Goal: Task Accomplishment & Management: Manage account settings

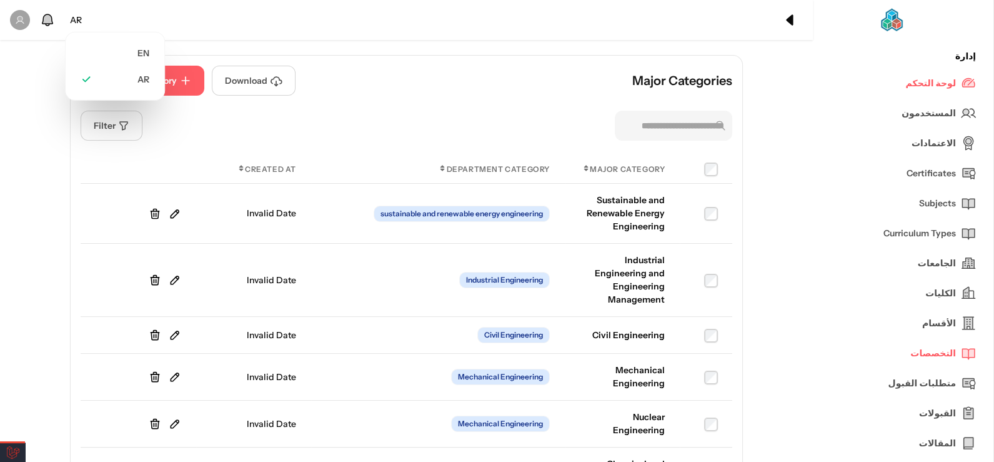
click at [70, 21] on div "AR" at bounding box center [76, 20] width 22 height 23
click at [96, 56] on li "EN" at bounding box center [115, 53] width 84 height 26
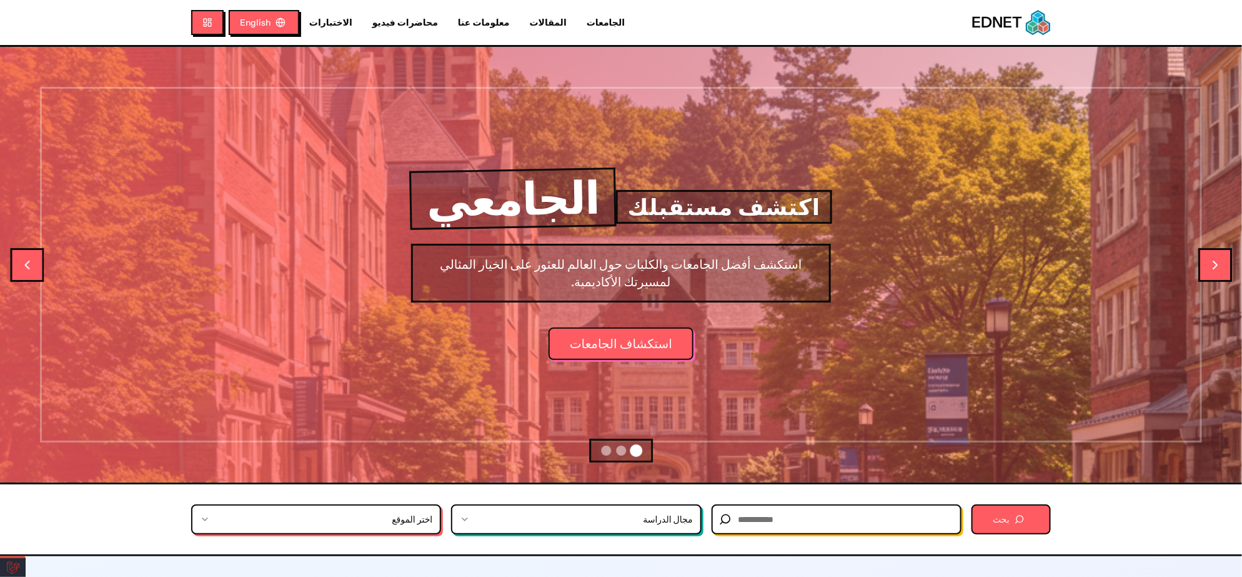
click at [520, 19] on link "المقالات" at bounding box center [548, 22] width 57 height 13
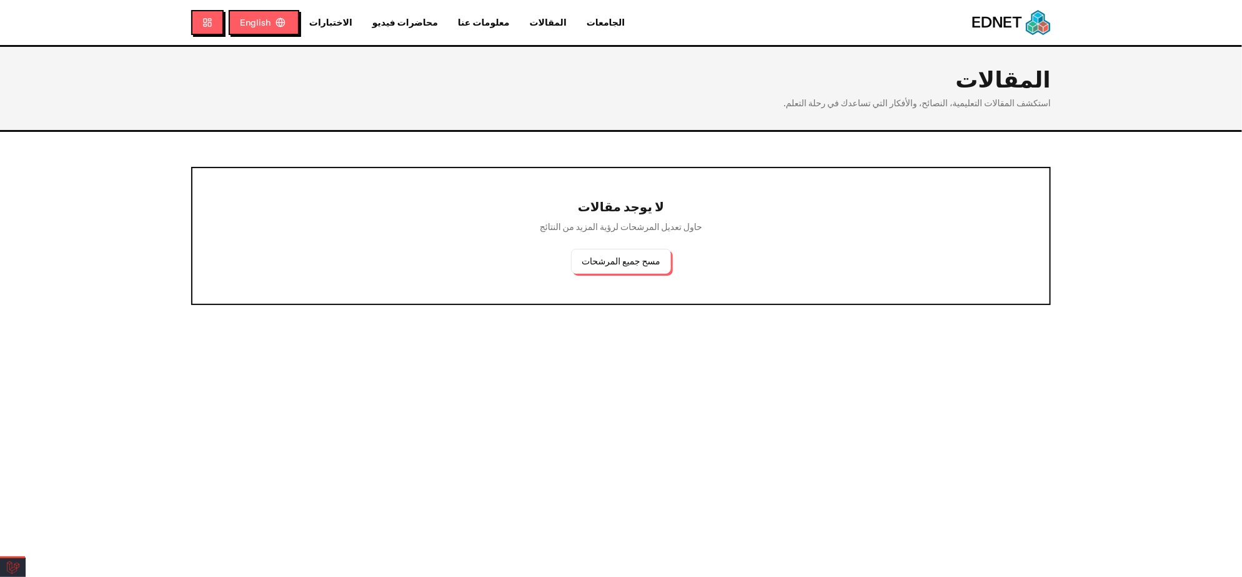
click at [459, 29] on nav "الجامعات المقالات معلومات عنا محاضرات فيديو الاختبارات English" at bounding box center [420, 22] width 459 height 25
click at [456, 22] on link "معلومات عنا" at bounding box center [484, 22] width 72 height 13
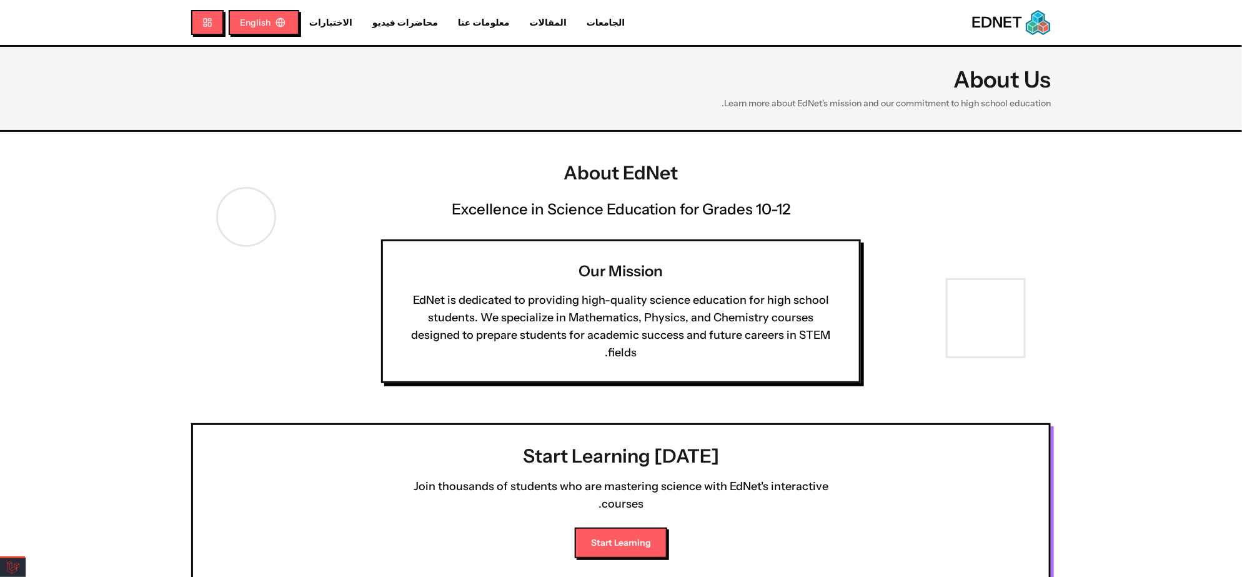
click at [577, 16] on link "الجامعات" at bounding box center [606, 22] width 58 height 13
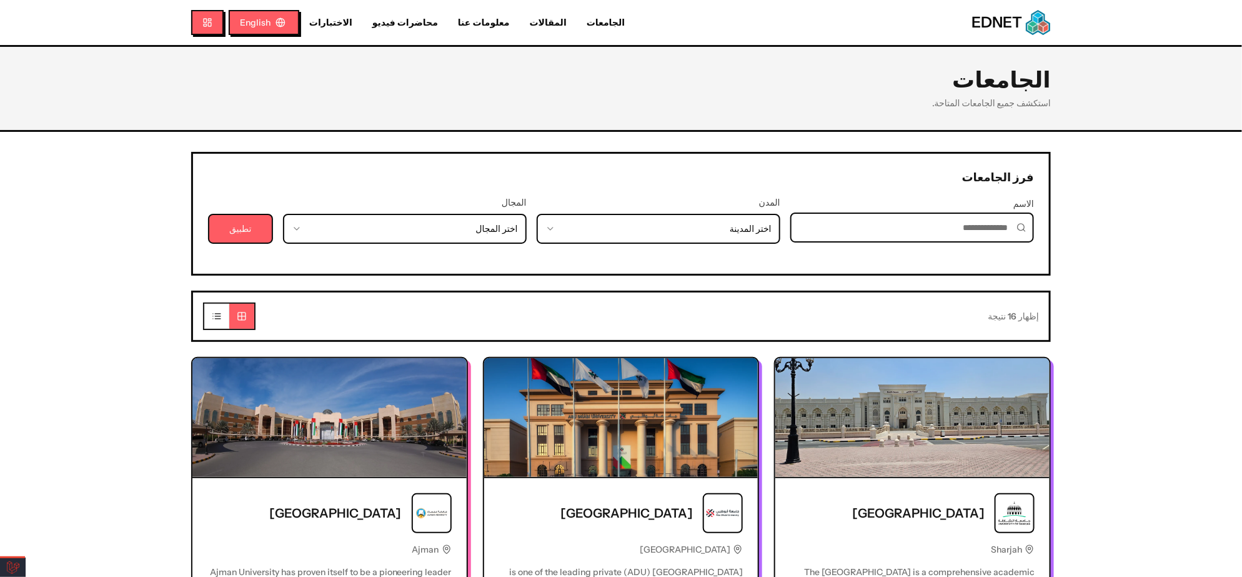
click at [362, 26] on link "محاضرات فيديو" at bounding box center [405, 22] width 86 height 13
select select "*"
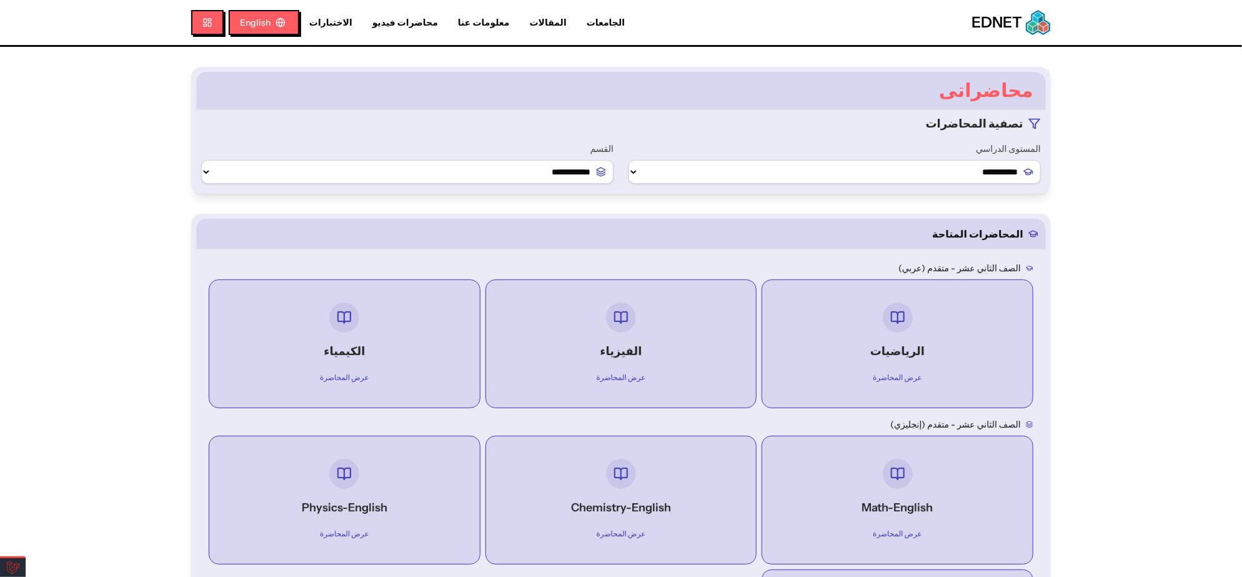
click at [334, 23] on link "الاختبارات" at bounding box center [330, 22] width 63 height 13
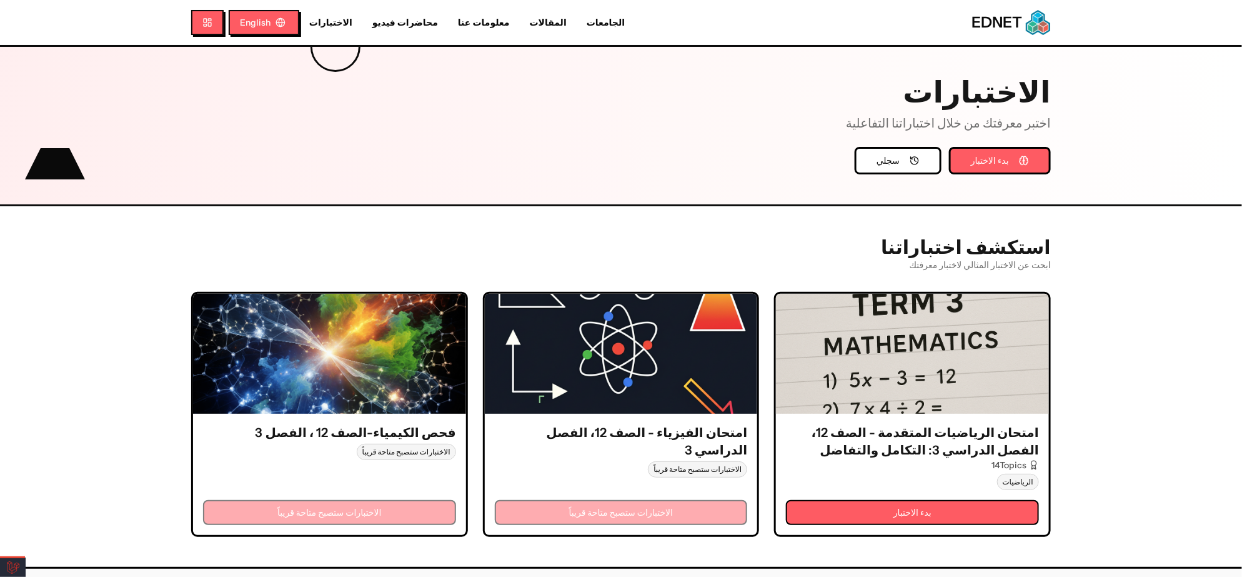
click at [577, 22] on link "الجامعات" at bounding box center [606, 22] width 58 height 13
click at [523, 24] on link "المقالات" at bounding box center [548, 22] width 57 height 13
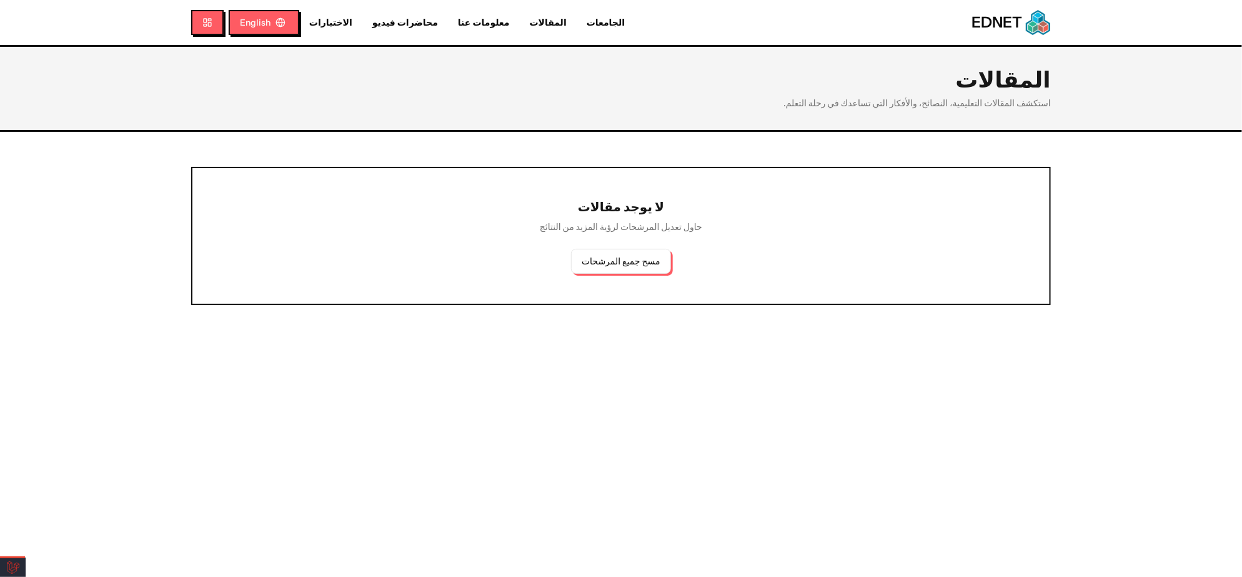
click at [577, 25] on link "الجامعات" at bounding box center [606, 22] width 58 height 13
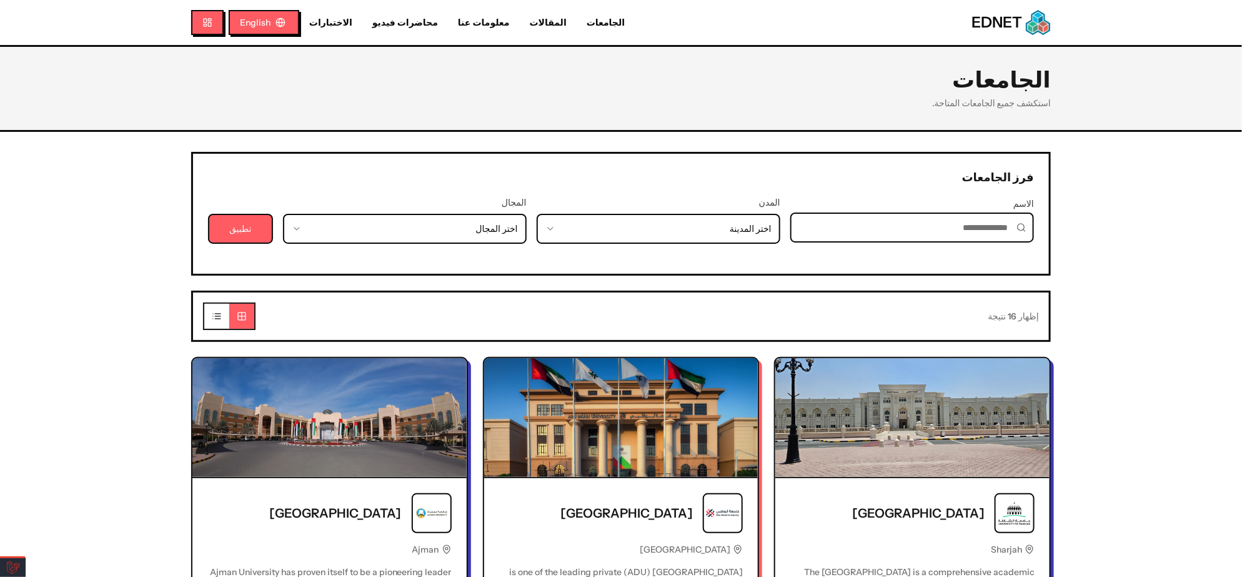
click at [1026, 23] on img at bounding box center [1038, 22] width 25 height 25
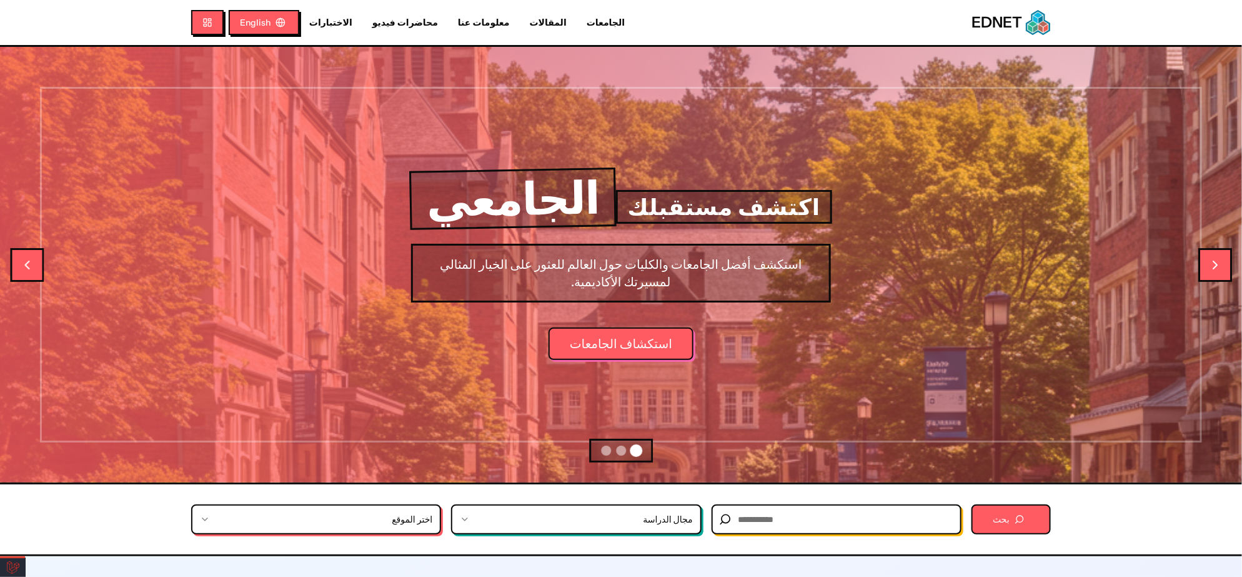
click at [577, 25] on link "الجامعات" at bounding box center [606, 22] width 58 height 13
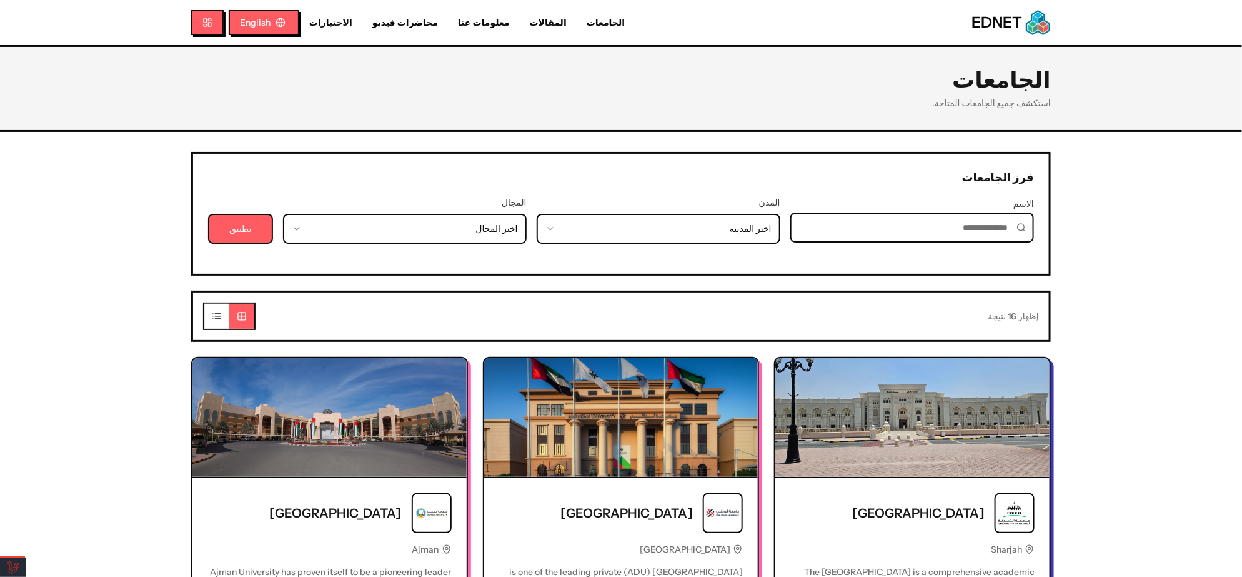
click at [520, 26] on link "المقالات" at bounding box center [548, 22] width 57 height 13
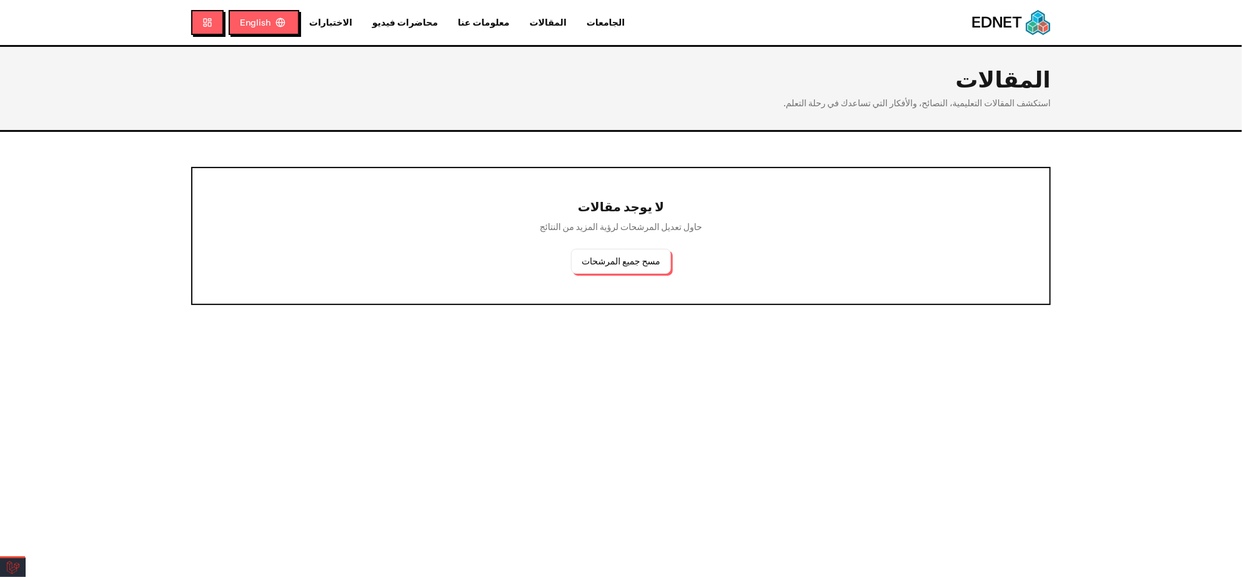
click at [448, 20] on link "معلومات عنا" at bounding box center [484, 22] width 72 height 13
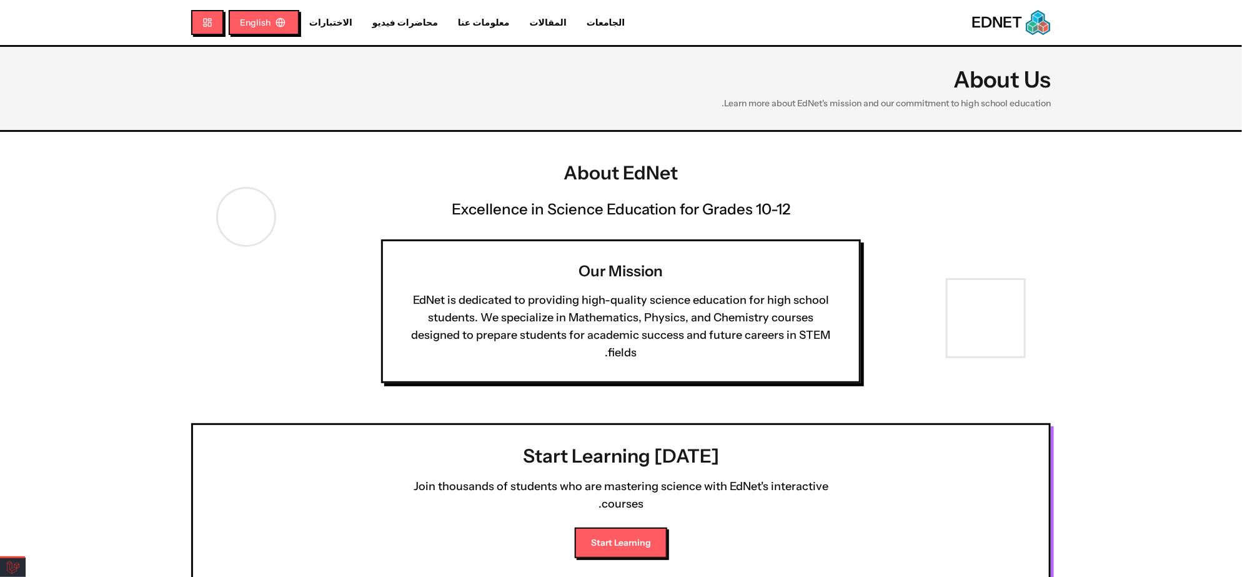
click at [577, 19] on link "الجامعات" at bounding box center [606, 22] width 58 height 13
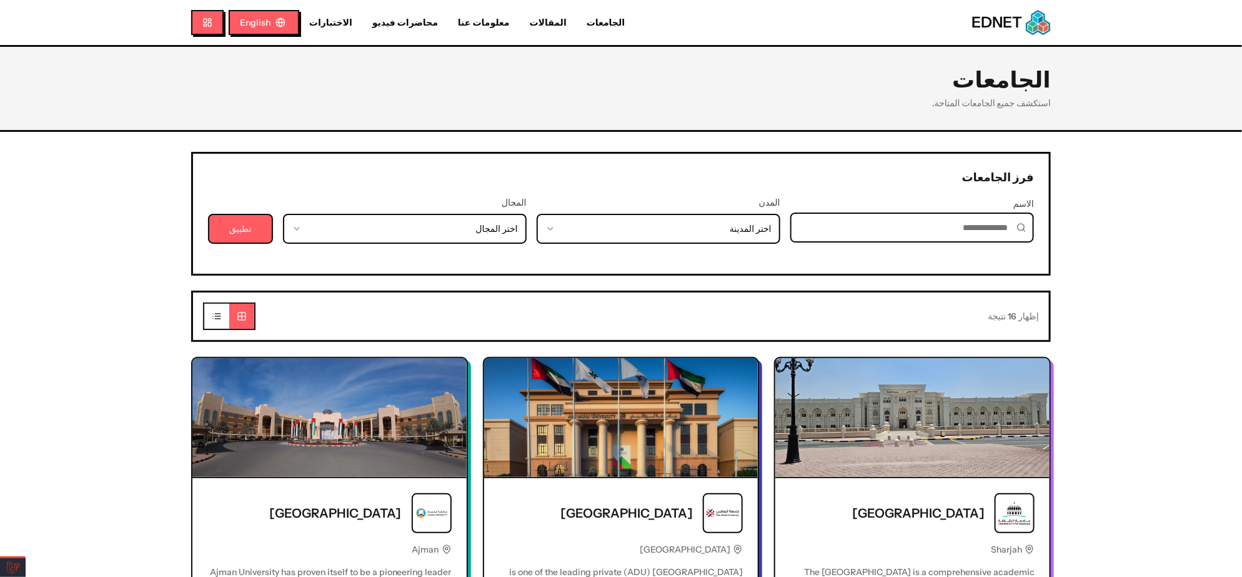
click at [362, 21] on link "محاضرات فيديو" at bounding box center [405, 22] width 86 height 13
select select "*"
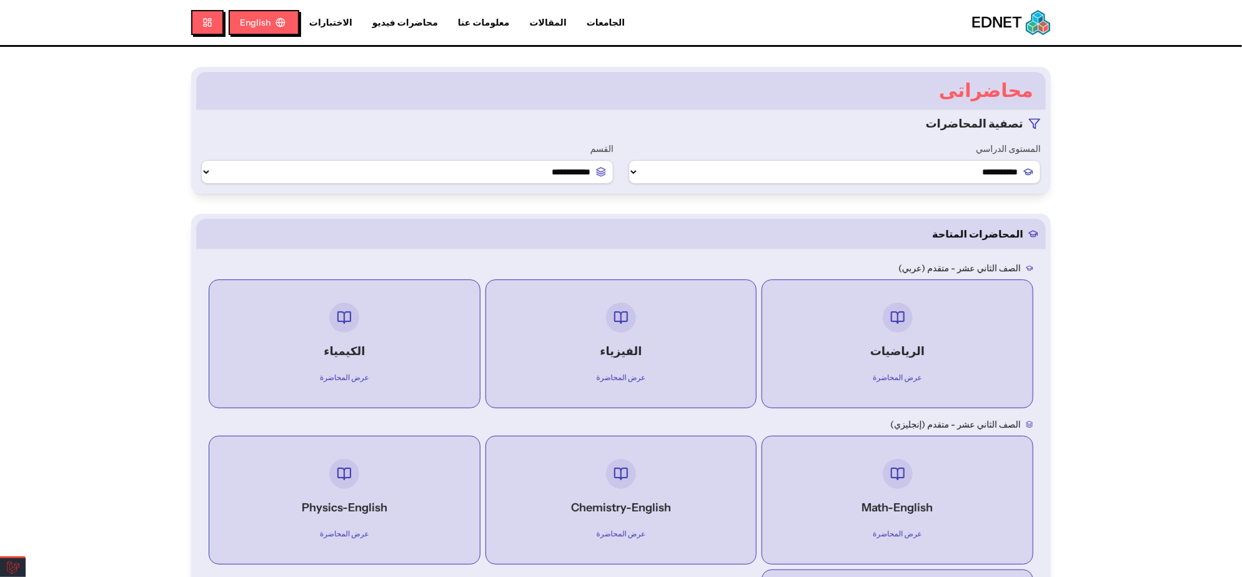
click at [577, 24] on link "الجامعات" at bounding box center [606, 22] width 58 height 13
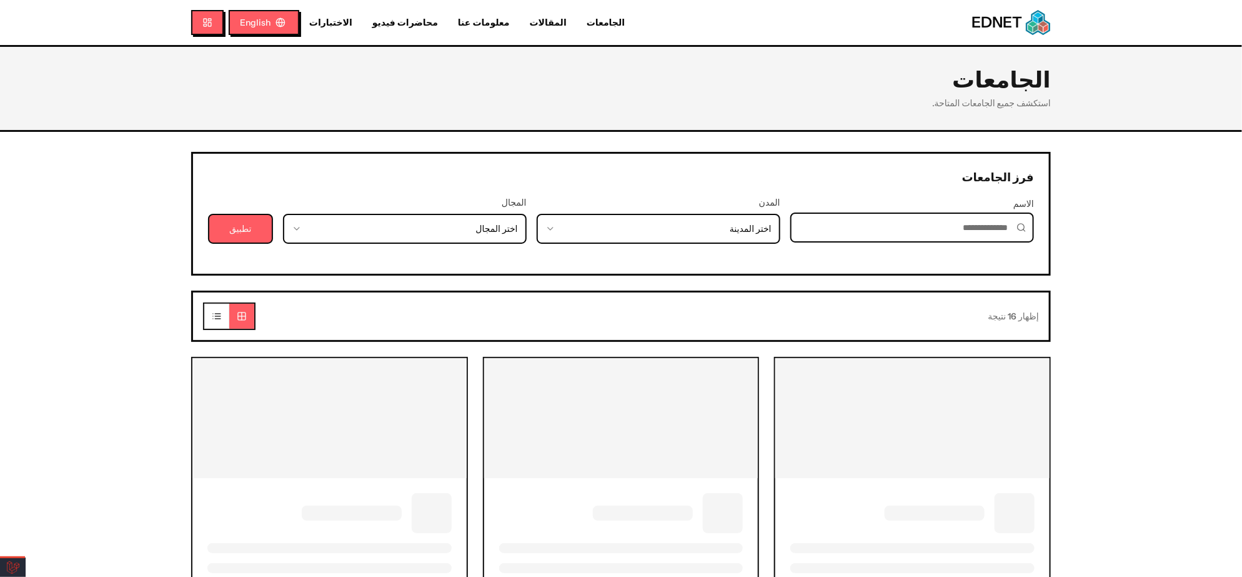
click at [326, 22] on link "الاختبارات" at bounding box center [330, 22] width 63 height 13
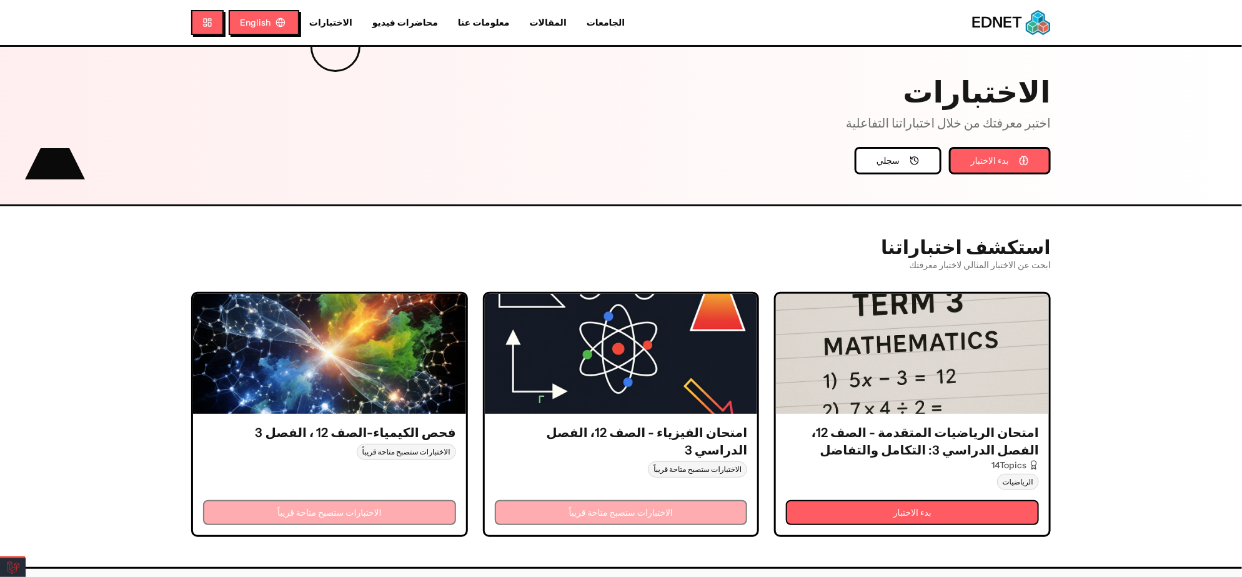
click at [577, 21] on link "الجامعات" at bounding box center [606, 22] width 58 height 13
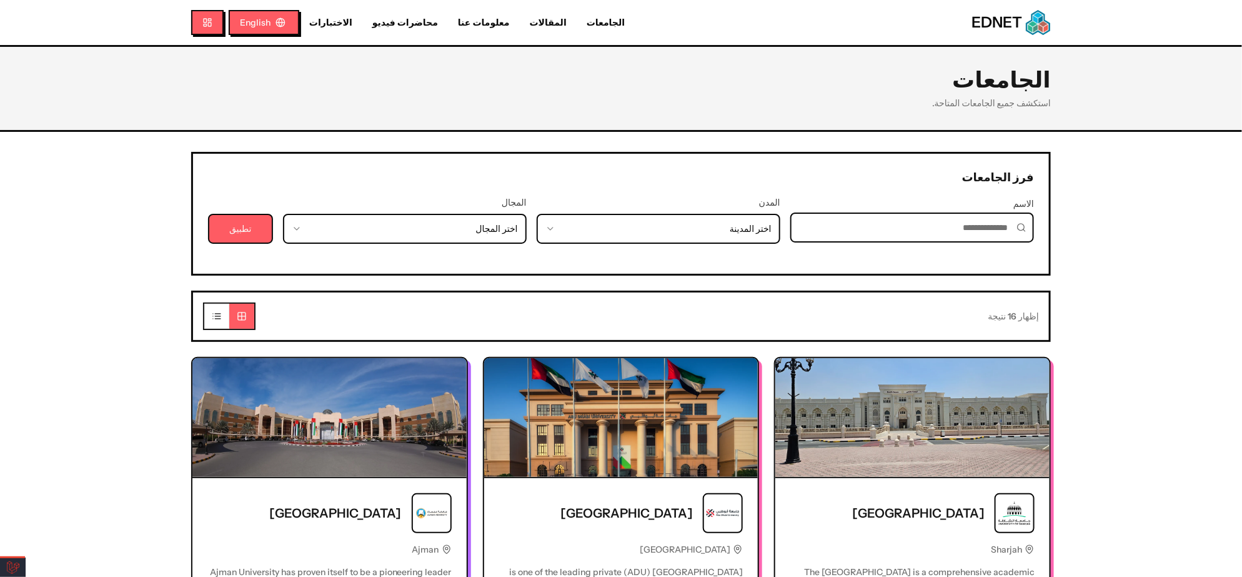
click at [334, 22] on link "الاختبارات" at bounding box center [330, 22] width 63 height 13
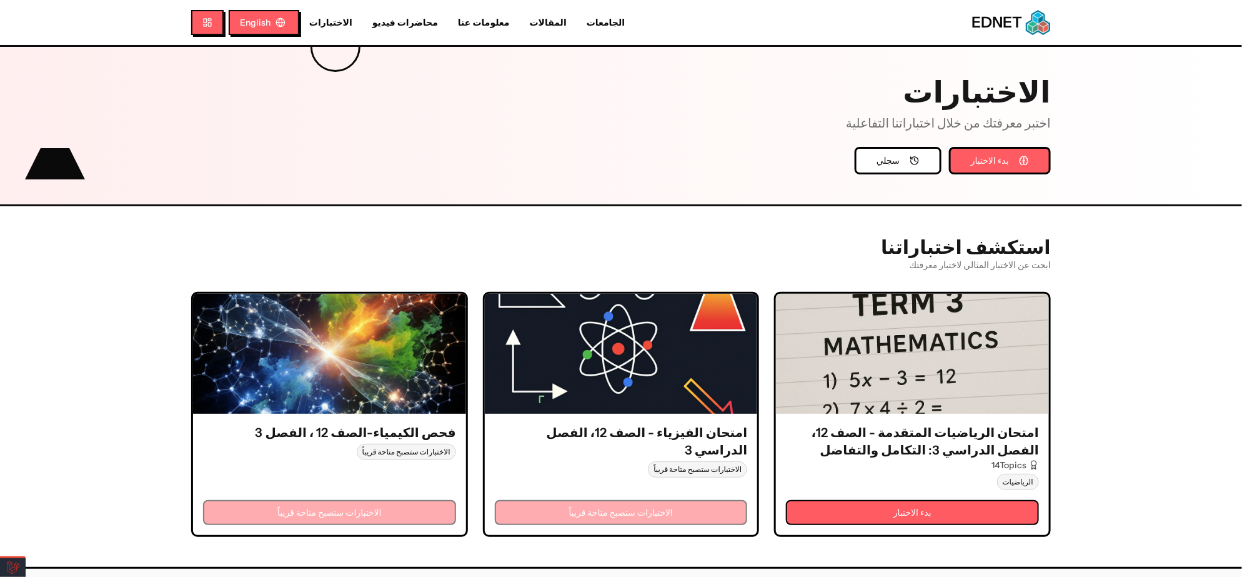
click at [388, 19] on link "محاضرات فيديو" at bounding box center [405, 22] width 86 height 13
select select "*"
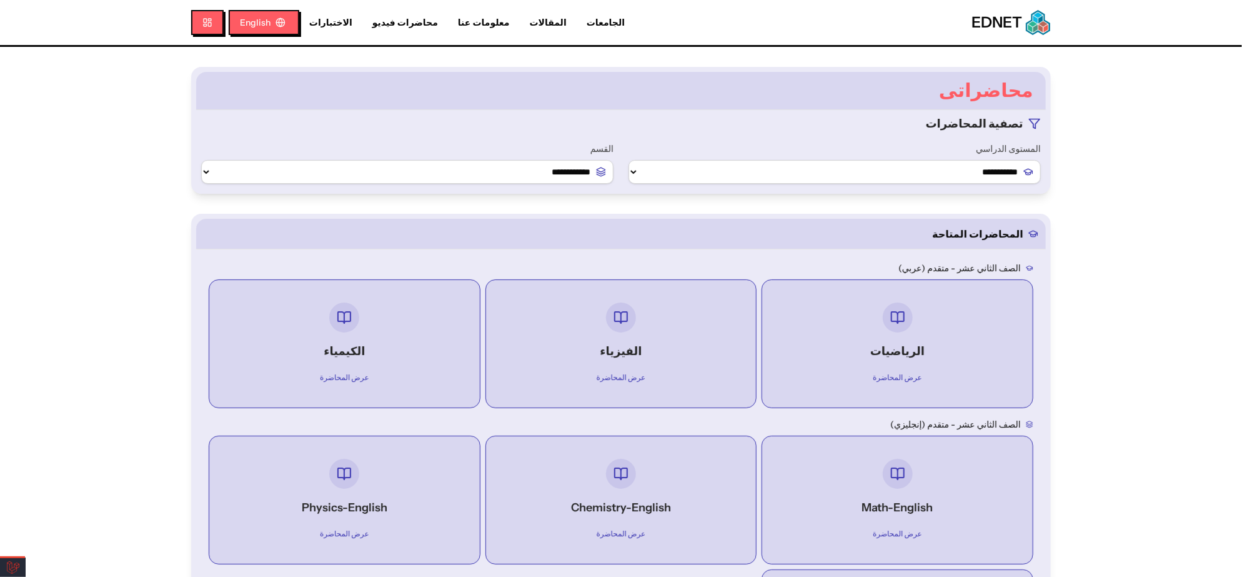
click at [474, 21] on link "معلومات عنا" at bounding box center [484, 22] width 72 height 13
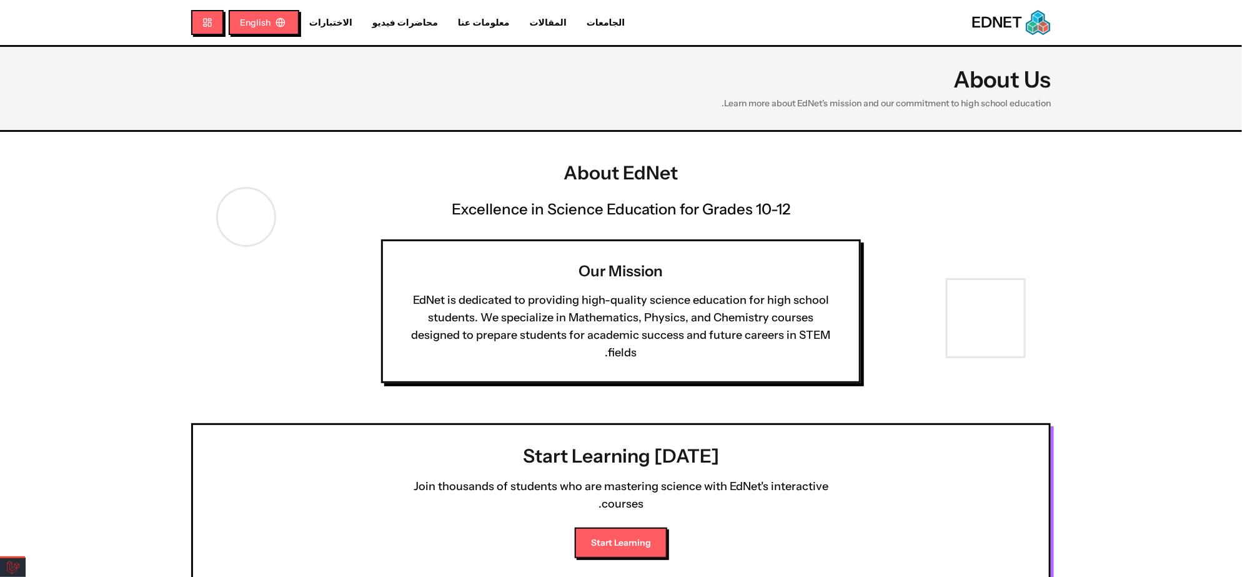
click at [524, 30] on nav "الجامعات المقالات معلومات عنا محاضرات فيديو الاختبارات English" at bounding box center [420, 22] width 459 height 25
click at [520, 22] on link "المقالات" at bounding box center [548, 22] width 57 height 13
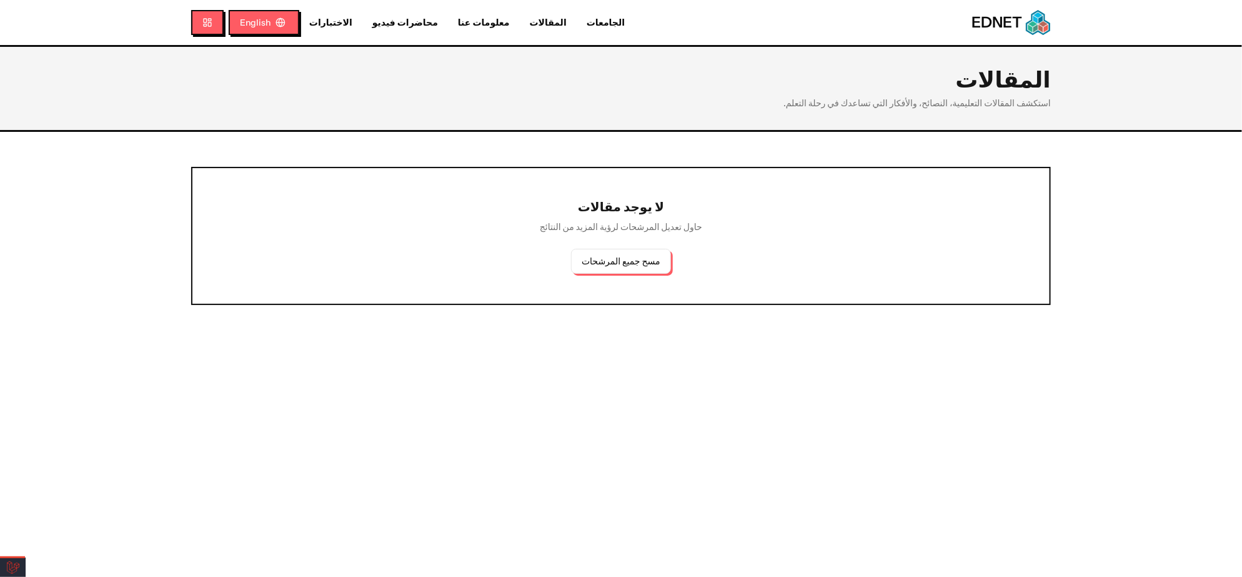
click at [333, 20] on link "الاختبارات" at bounding box center [330, 22] width 63 height 13
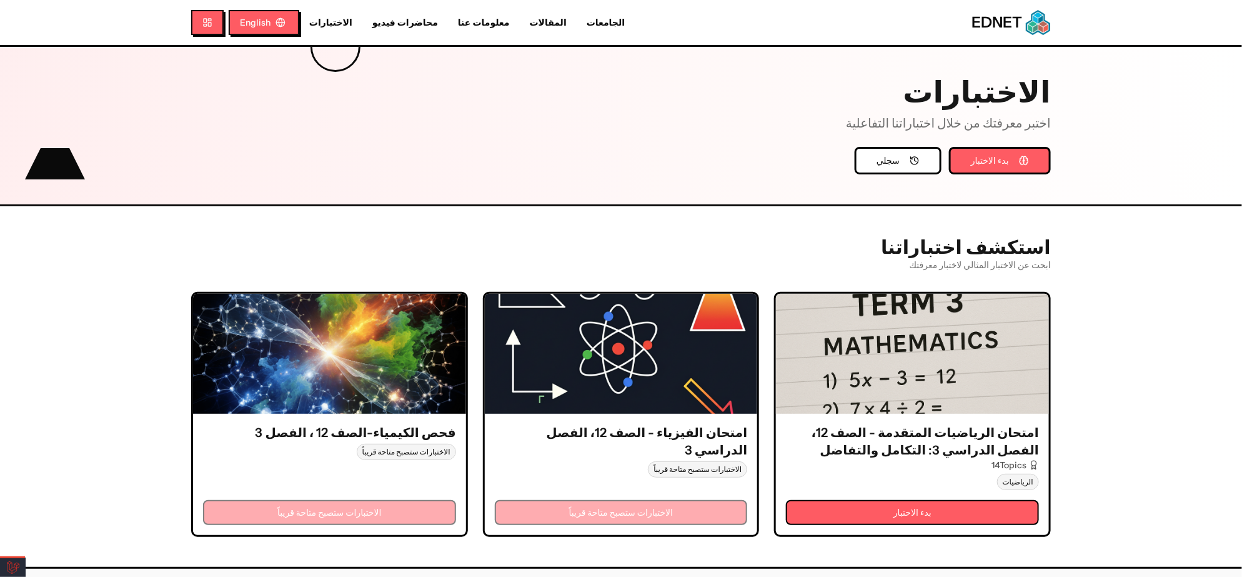
click at [577, 26] on link "الجامعات" at bounding box center [606, 22] width 58 height 13
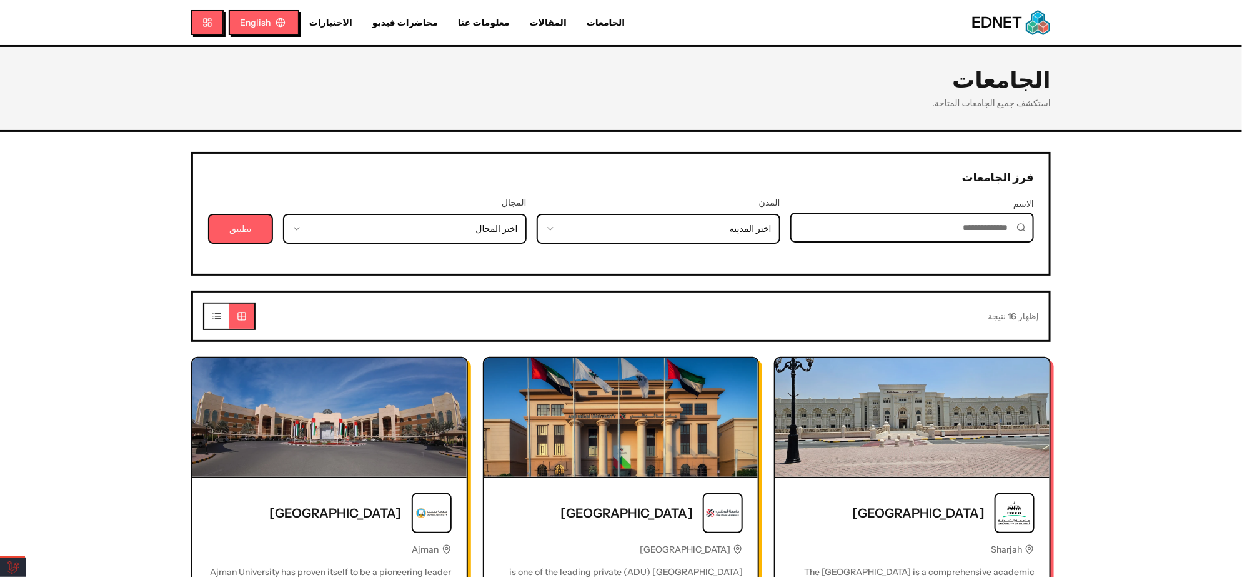
scroll to position [77, 0]
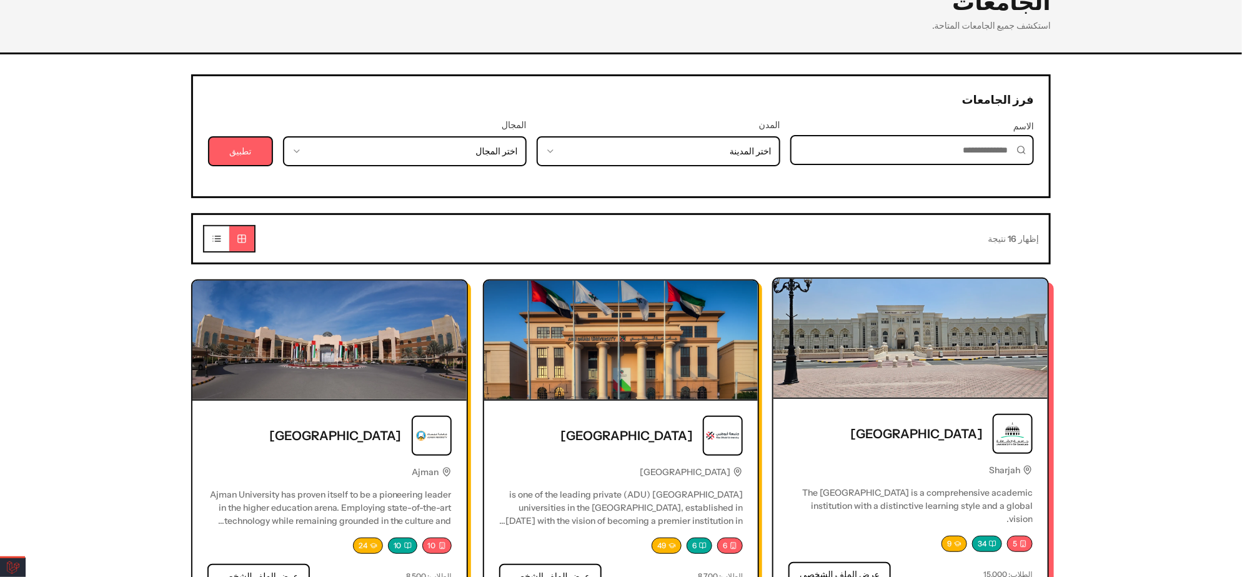
click at [957, 317] on img at bounding box center [911, 338] width 274 height 119
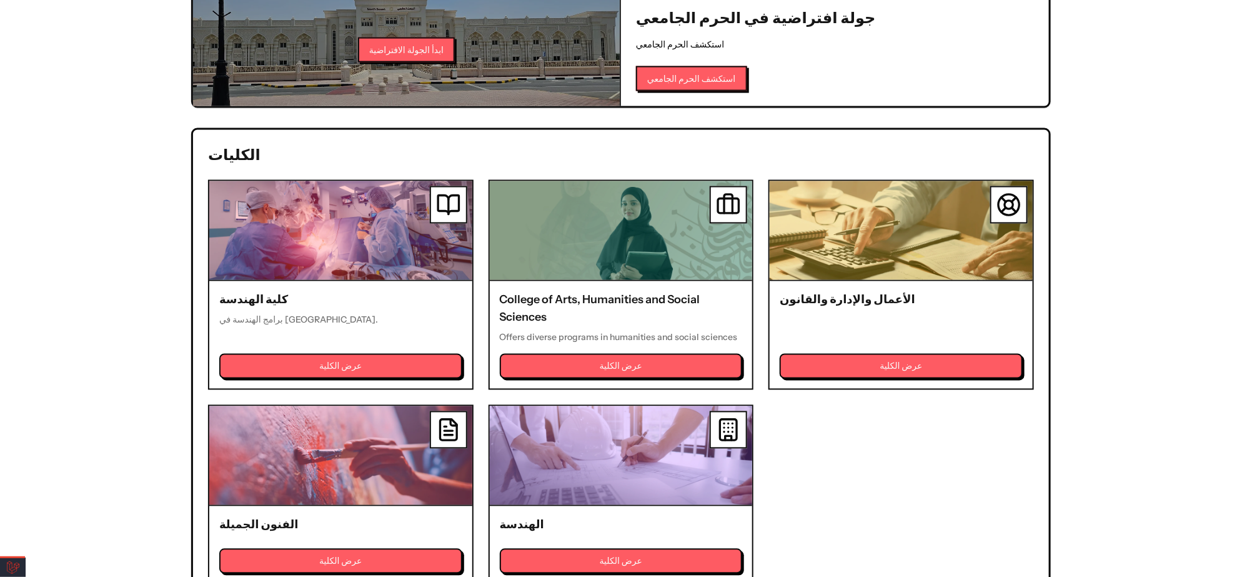
scroll to position [937, 0]
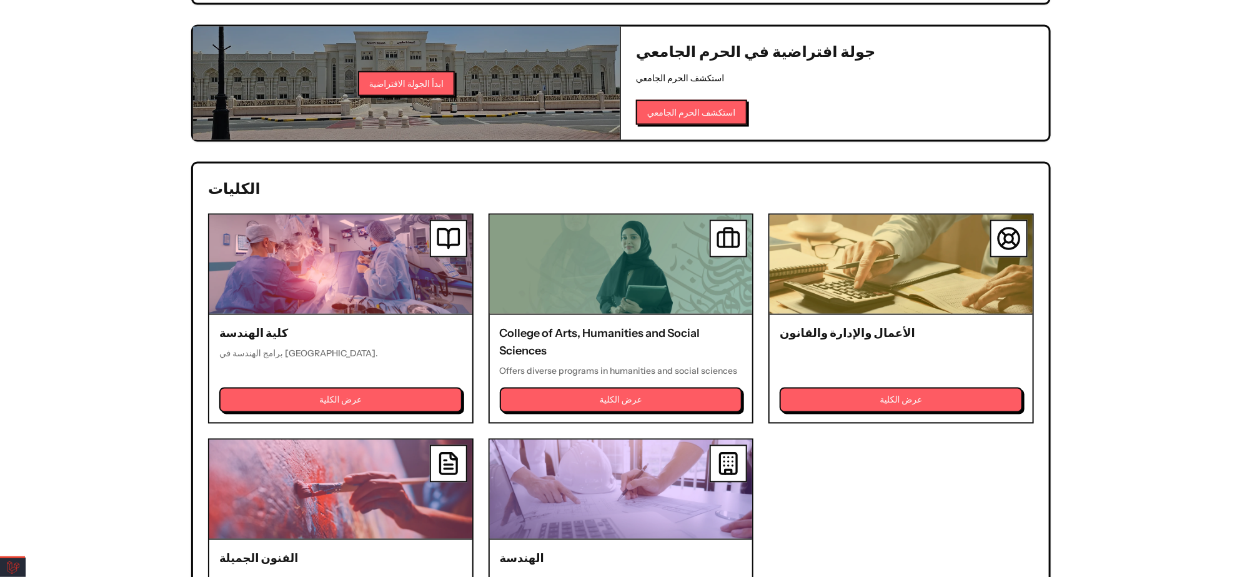
click at [639, 277] on div at bounding box center [621, 264] width 263 height 99
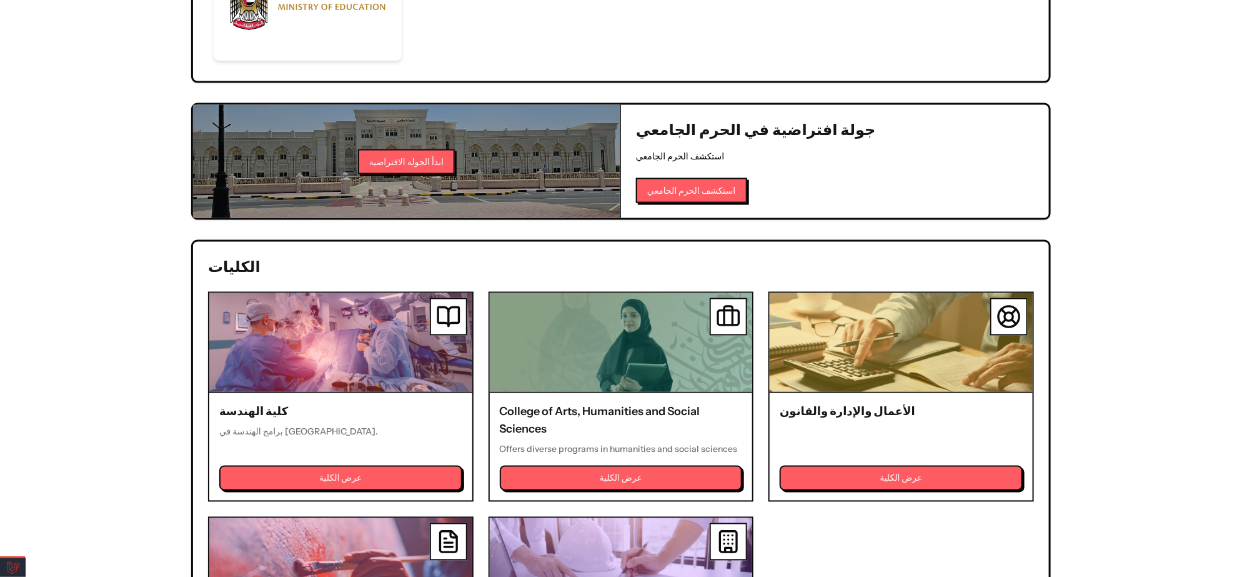
scroll to position [703, 0]
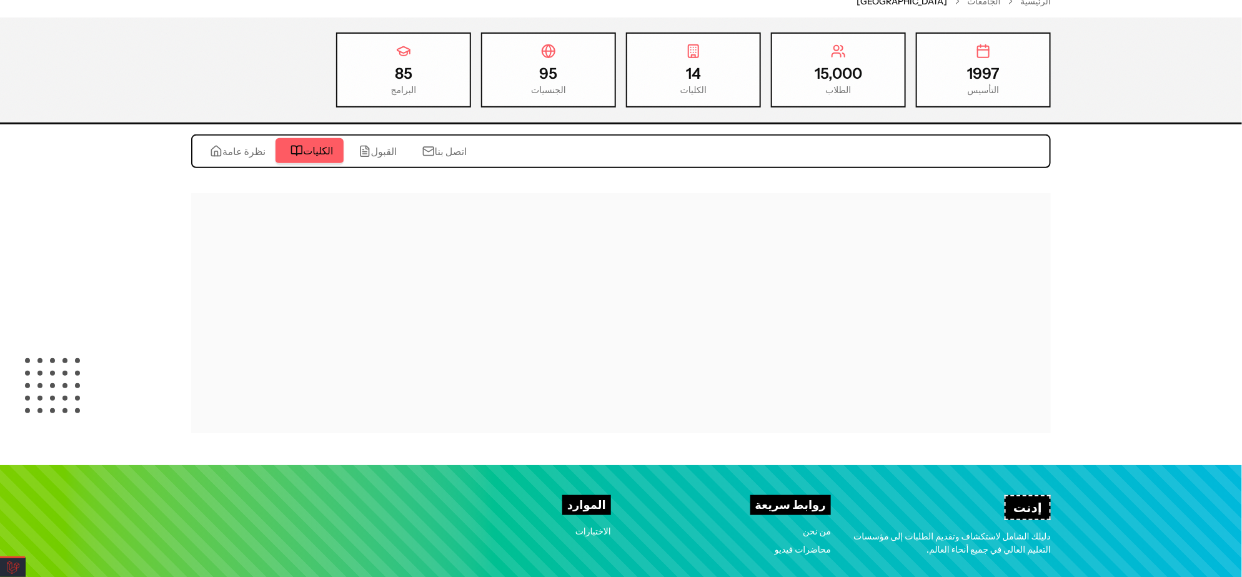
click at [313, 151] on span "الكليات" at bounding box center [318, 150] width 30 height 15
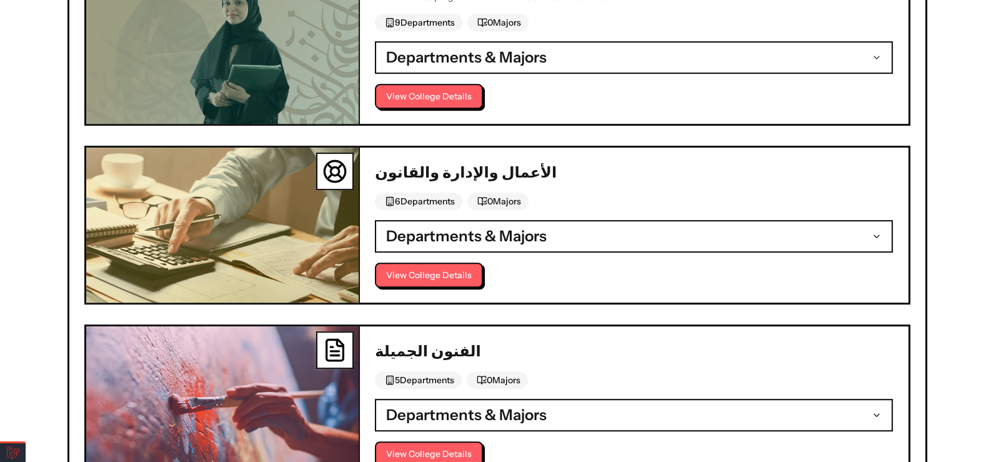
scroll to position [556, 0]
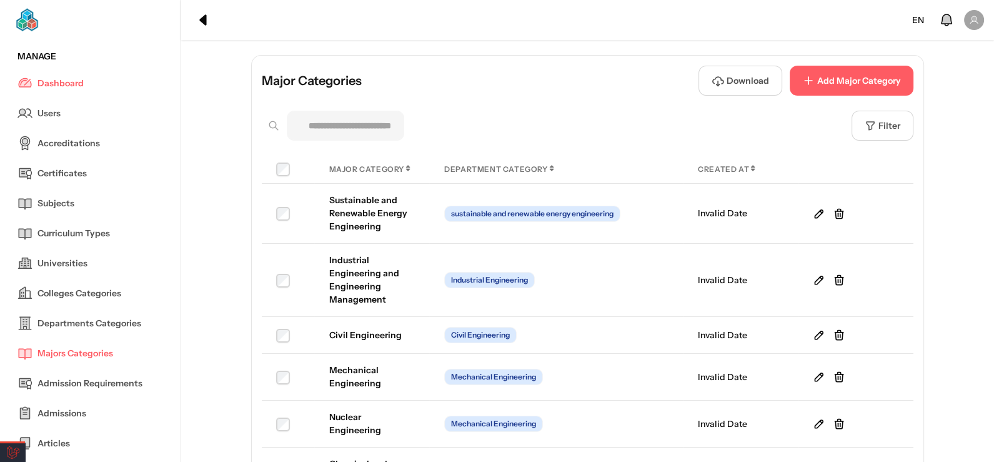
click at [96, 256] on link "Universities" at bounding box center [90, 263] width 146 height 30
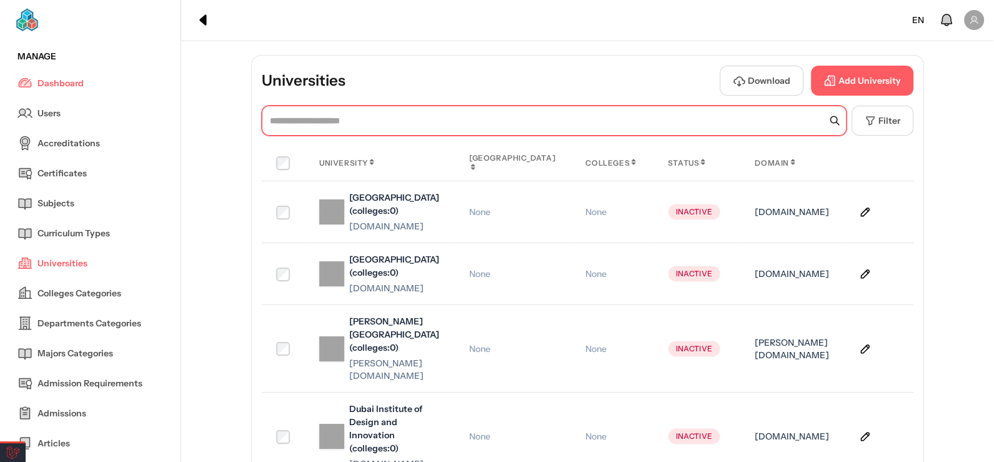
click at [545, 115] on input "text" at bounding box center [554, 121] width 585 height 30
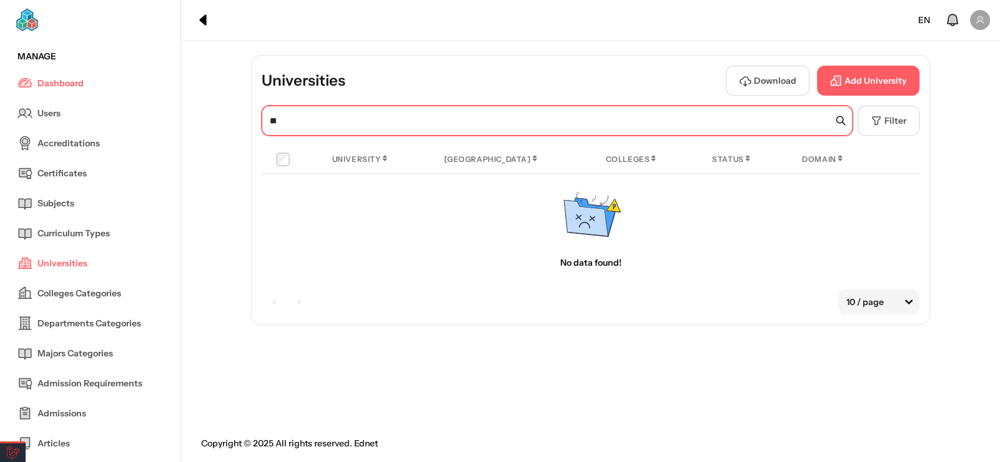
click at [450, 121] on input "**" at bounding box center [557, 121] width 591 height 30
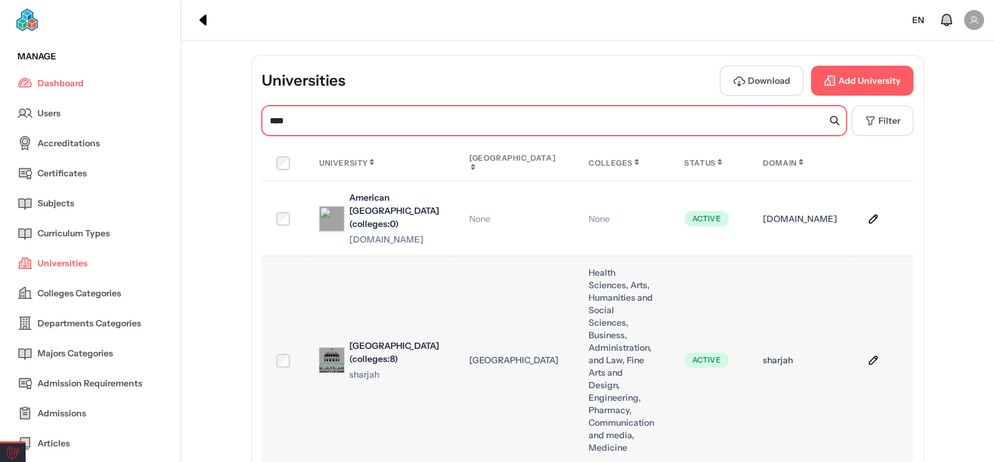
type input "****"
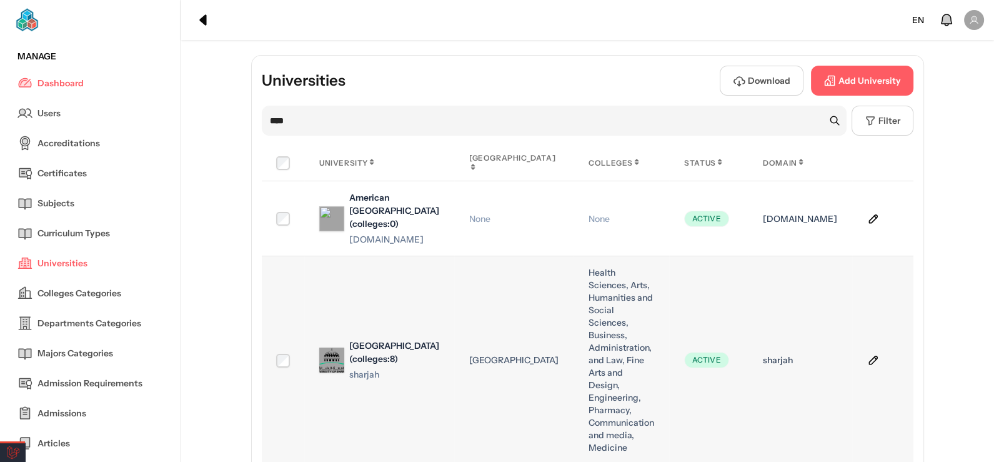
click at [867, 359] on icon at bounding box center [873, 360] width 12 height 12
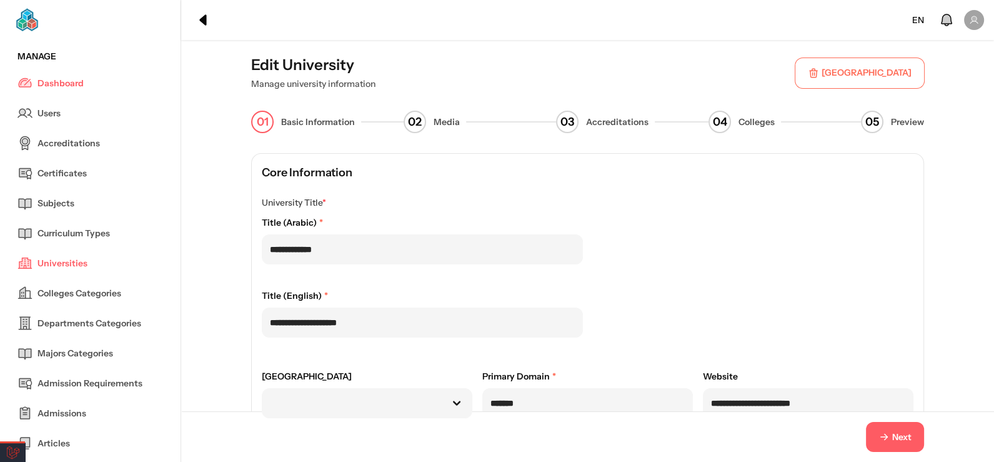
click at [891, 426] on button "Next" at bounding box center [895, 437] width 58 height 30
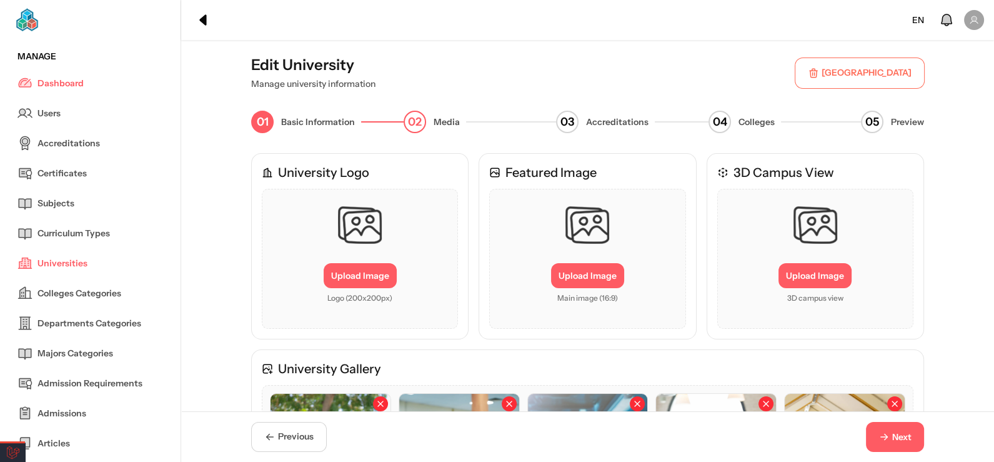
click at [894, 431] on span "Next" at bounding box center [901, 437] width 19 height 13
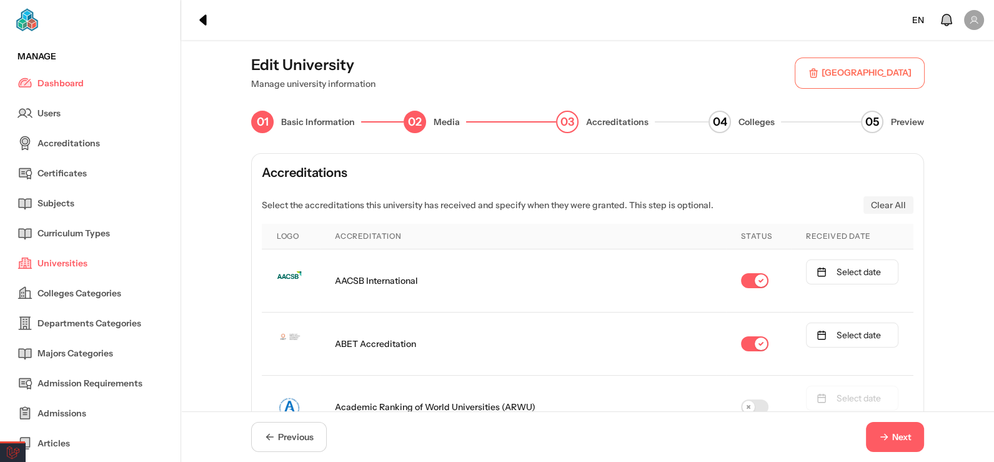
click at [879, 434] on icon "button" at bounding box center [884, 436] width 11 height 11
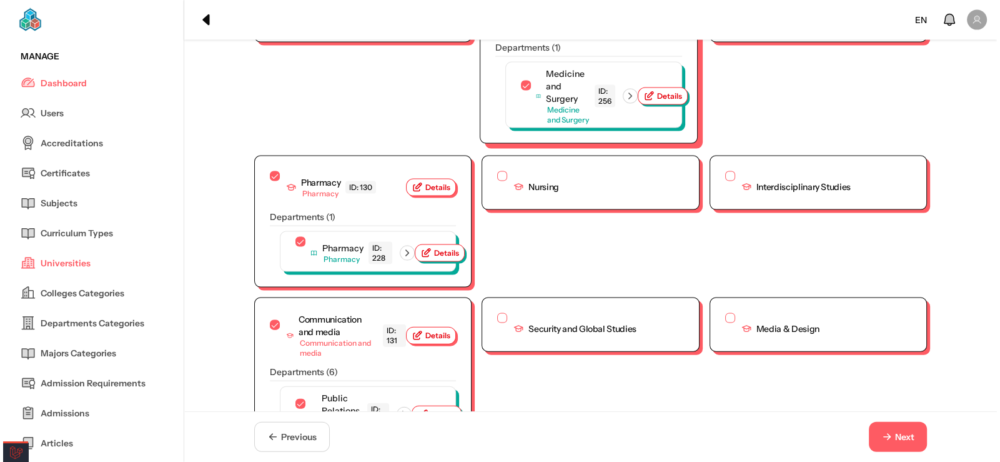
scroll to position [3312, 0]
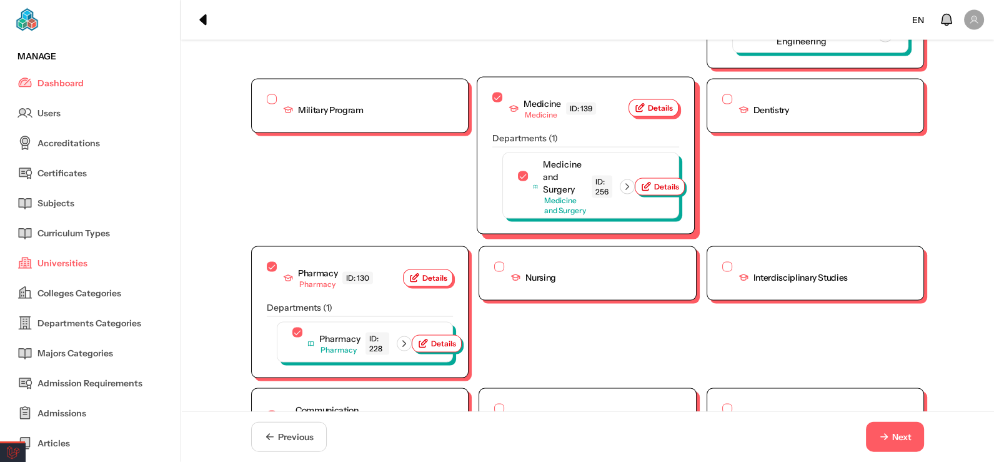
click at [657, 117] on button "Details" at bounding box center [654, 107] width 50 height 17
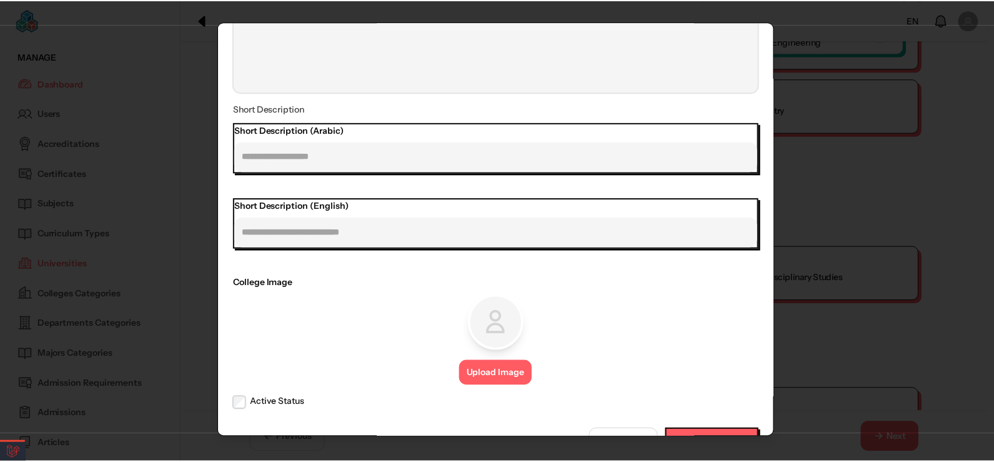
scroll to position [458, 0]
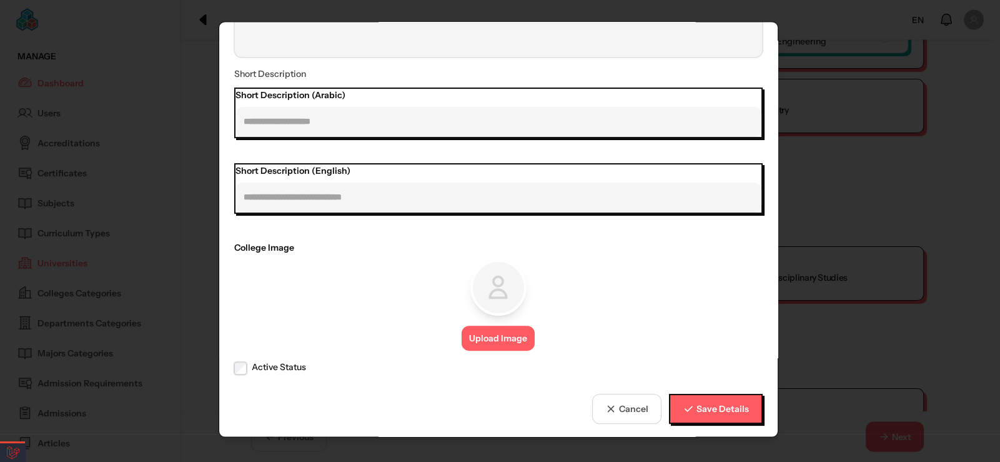
click at [278, 361] on label "Active Status" at bounding box center [278, 367] width 54 height 13
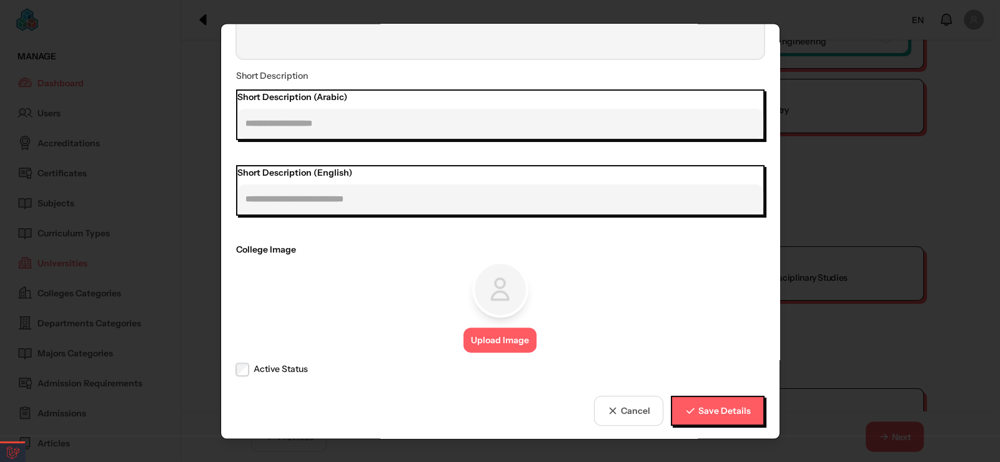
click at [697, 397] on button "Save Details" at bounding box center [718, 411] width 94 height 30
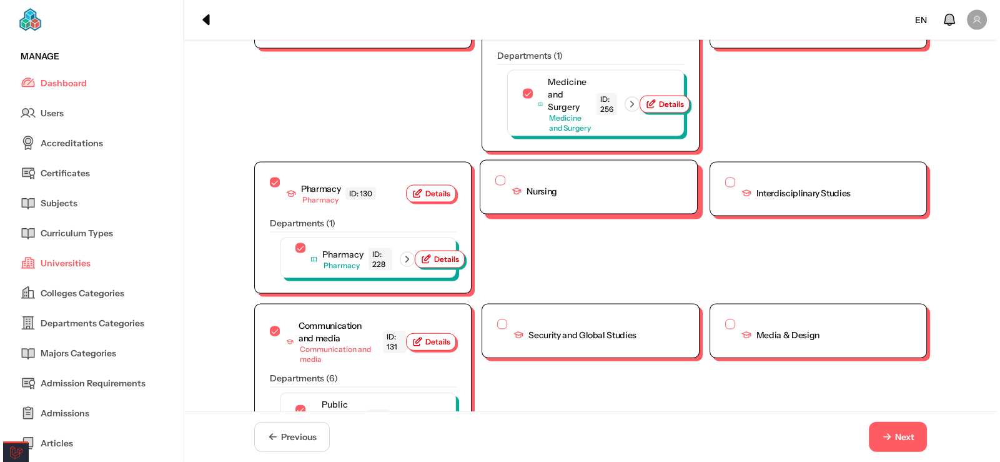
scroll to position [3374, 0]
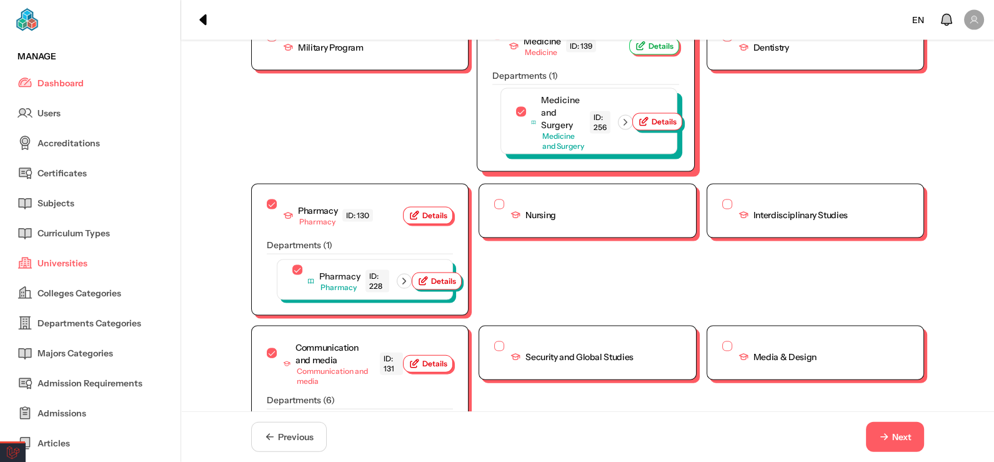
click at [658, 131] on button "Details" at bounding box center [657, 121] width 50 height 17
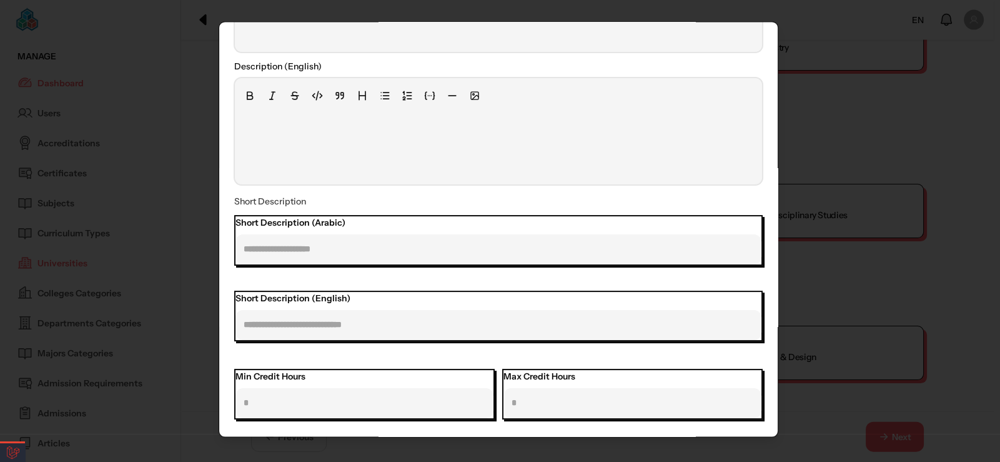
scroll to position [562, 0]
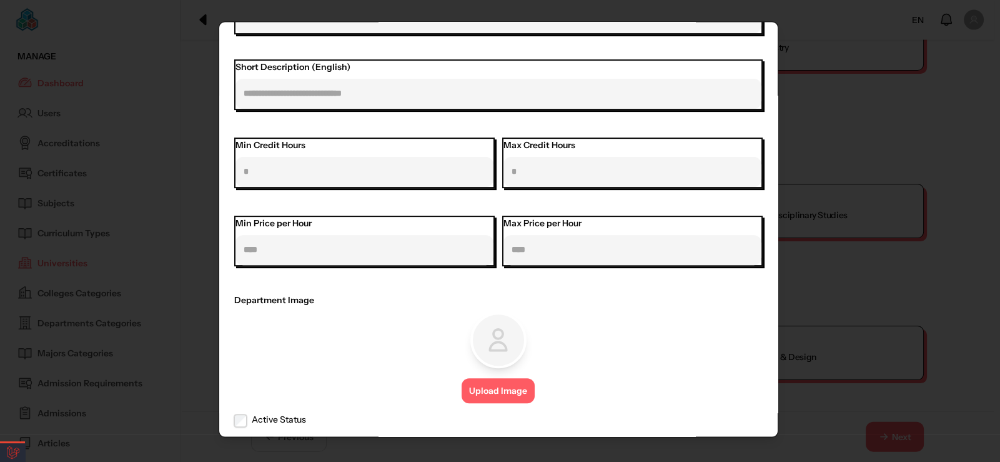
click at [267, 413] on label "Active Status" at bounding box center [278, 419] width 54 height 13
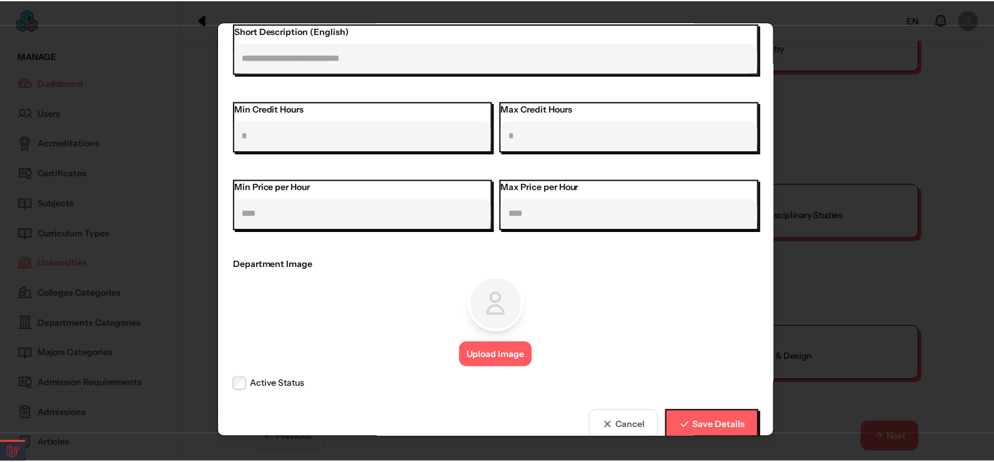
scroll to position [613, 0]
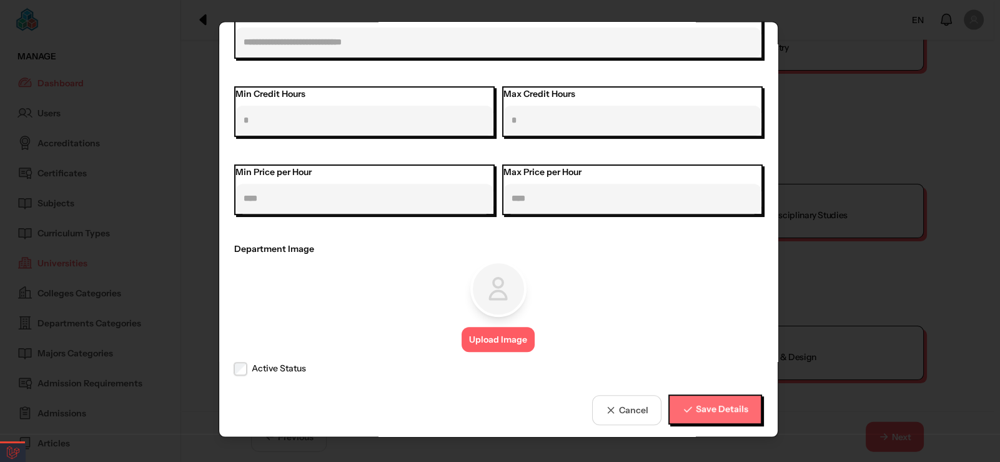
click at [707, 397] on button "Save Details" at bounding box center [716, 409] width 94 height 30
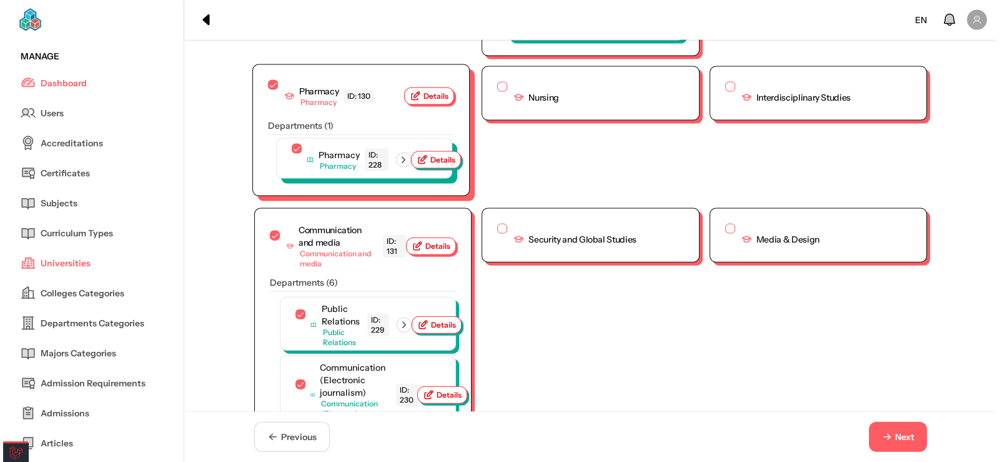
scroll to position [3499, 0]
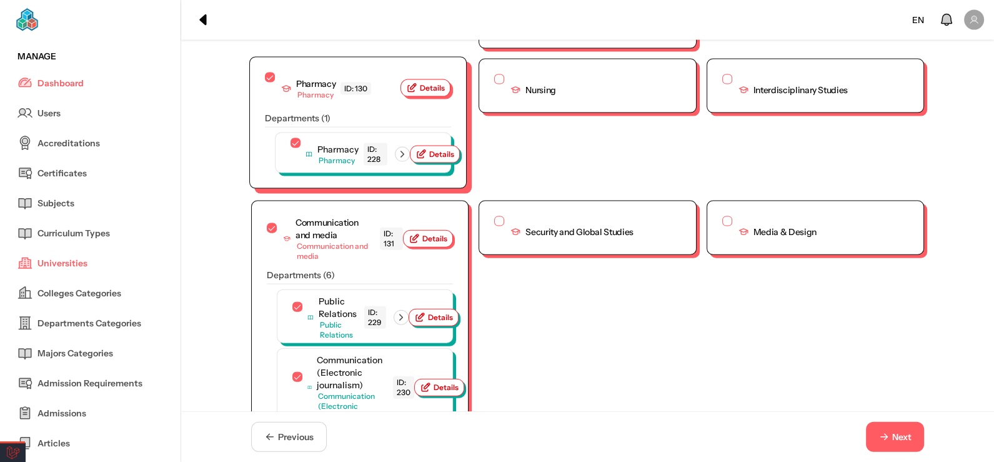
click at [428, 93] on span "Details" at bounding box center [432, 88] width 25 height 10
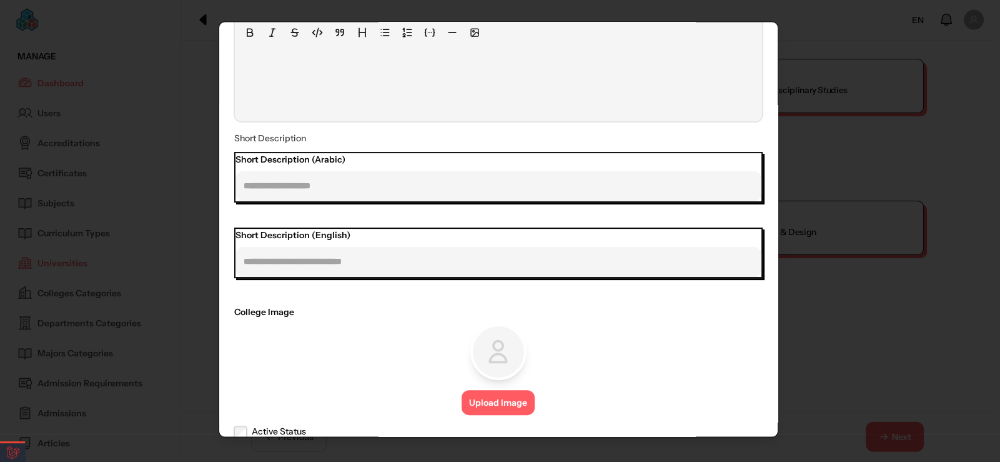
scroll to position [458, 0]
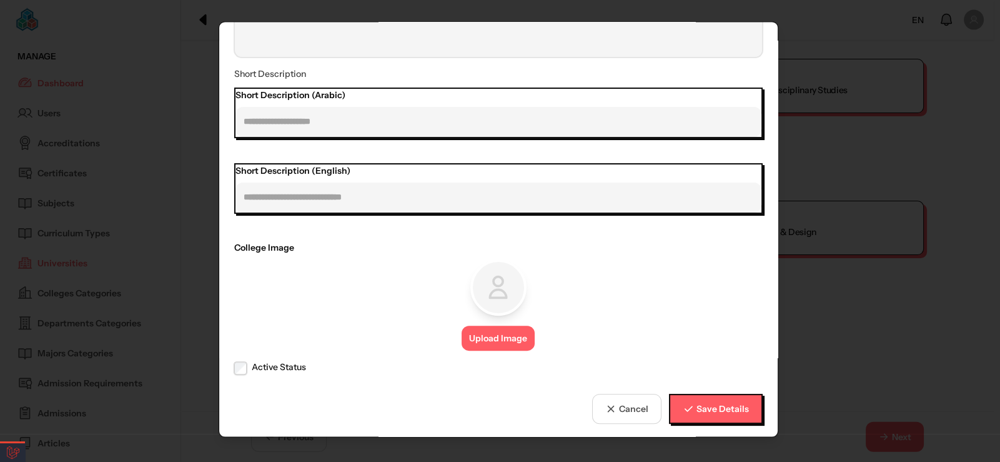
click at [263, 366] on label "Active Status" at bounding box center [278, 367] width 54 height 13
click at [700, 404] on span "Save Details" at bounding box center [722, 407] width 52 height 13
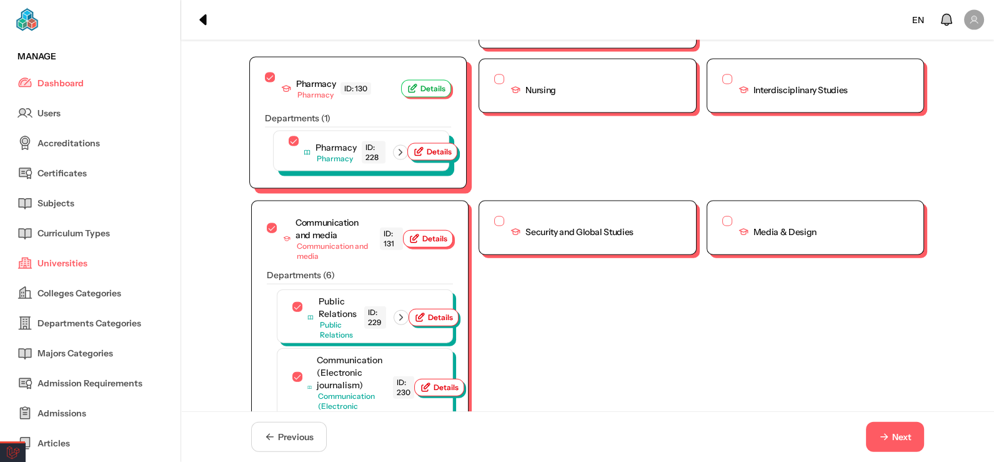
click at [422, 149] on icon "button" at bounding box center [421, 148] width 1 height 1
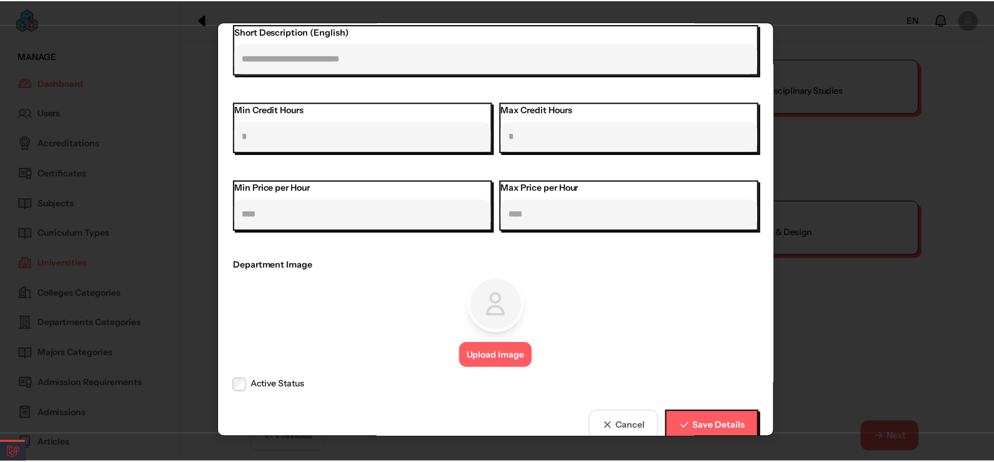
scroll to position [613, 0]
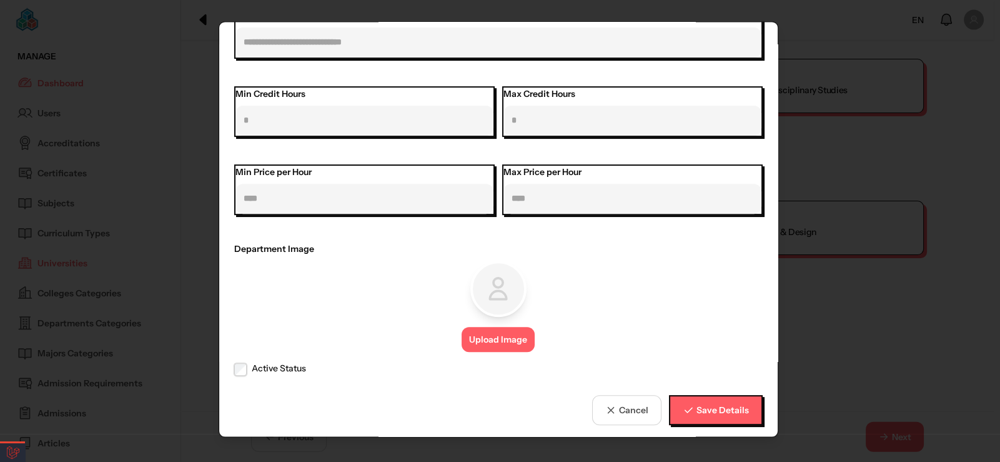
click at [265, 365] on label "Active Status" at bounding box center [278, 368] width 54 height 13
click at [738, 402] on span "Save Details" at bounding box center [722, 408] width 52 height 13
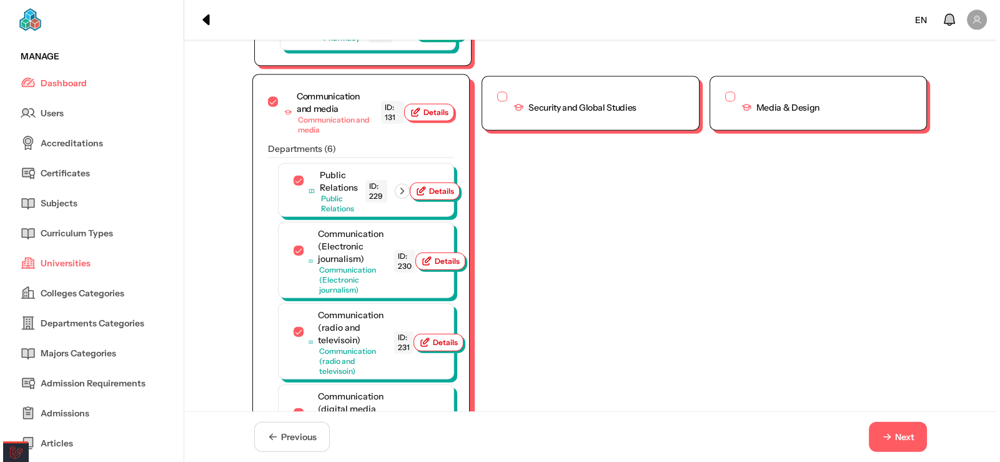
scroll to position [3624, 0]
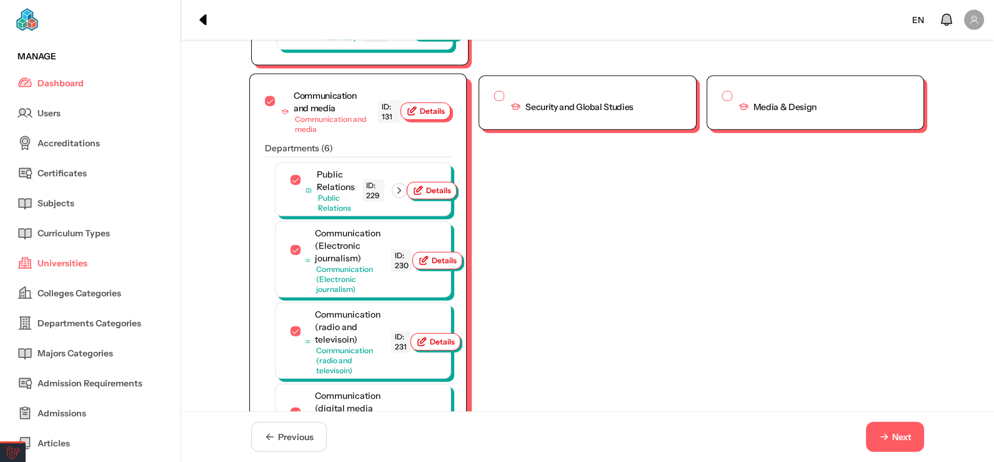
click at [414, 117] on icon "button" at bounding box center [411, 111] width 11 height 11
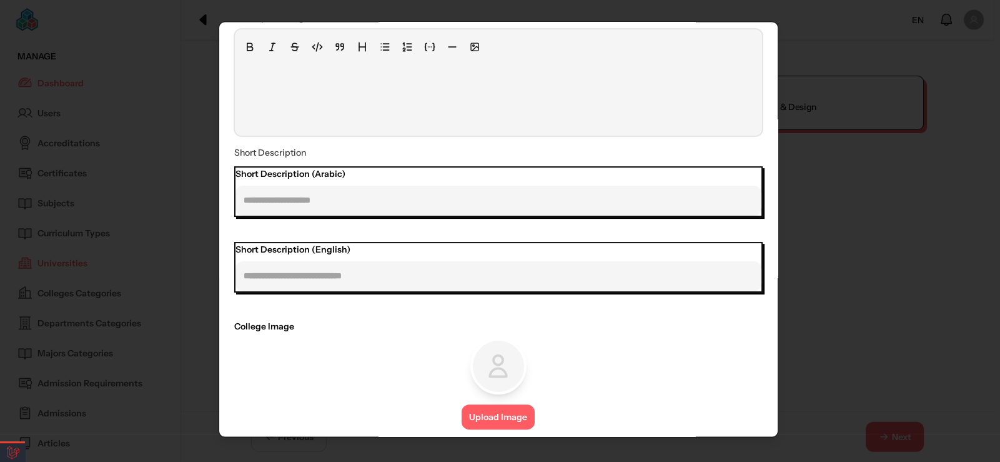
scroll to position [458, 0]
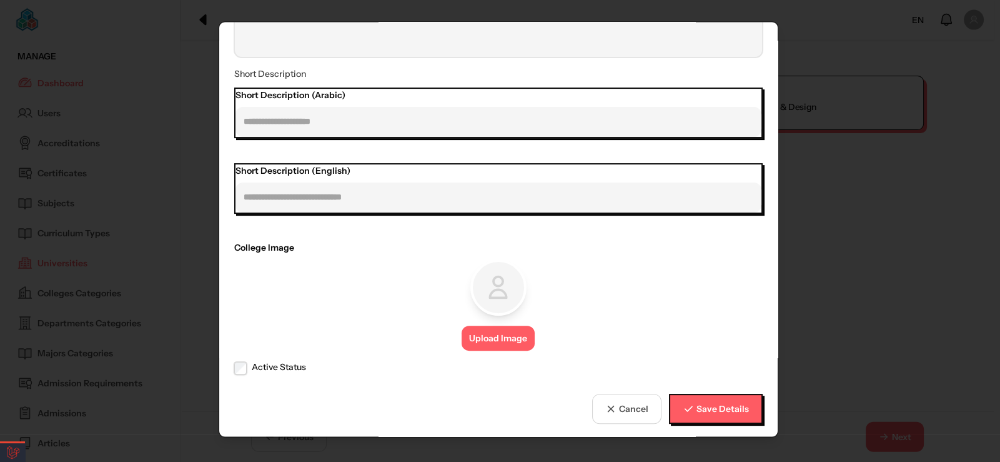
click at [289, 361] on label "Active Status" at bounding box center [278, 367] width 54 height 13
click at [719, 406] on span "Save Details" at bounding box center [722, 407] width 52 height 13
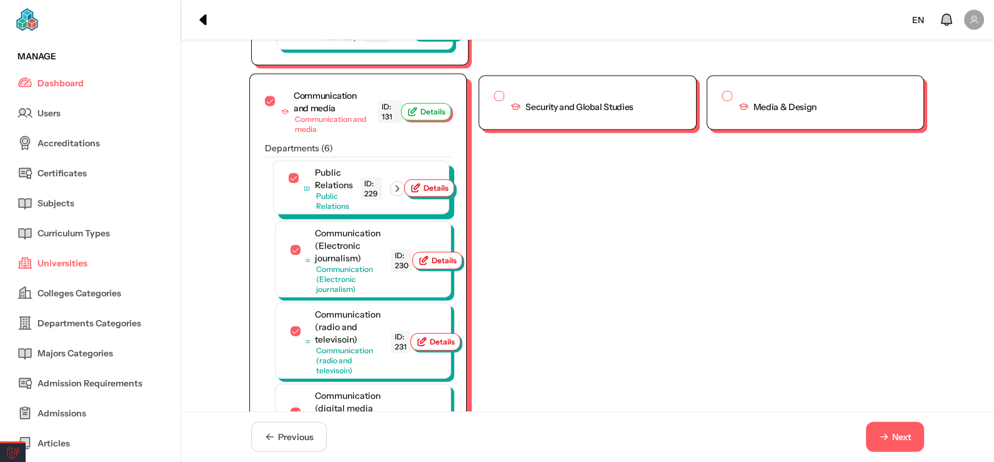
click at [414, 194] on icon "button" at bounding box center [415, 187] width 11 height 11
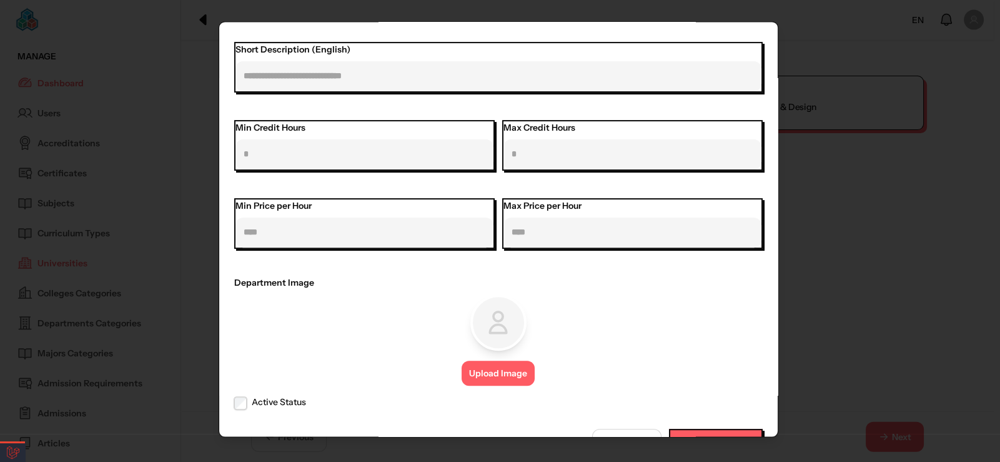
scroll to position [613, 0]
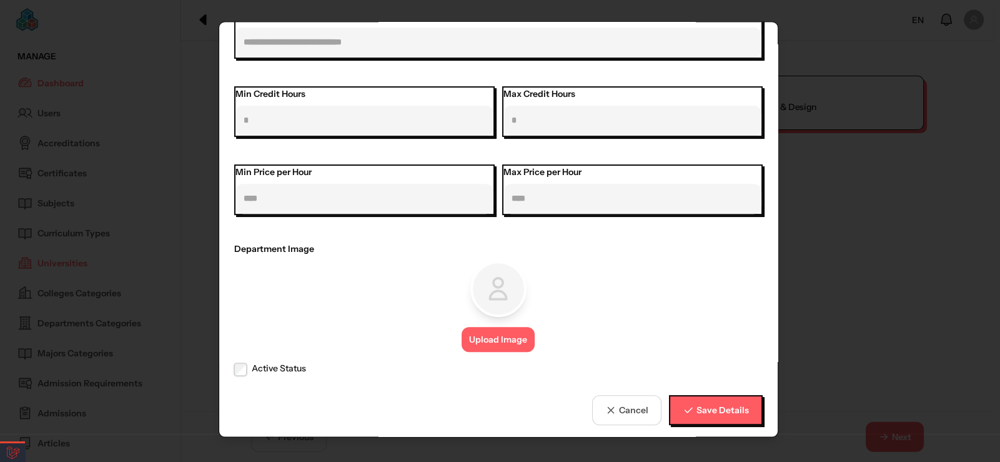
click at [279, 365] on label "Active Status" at bounding box center [278, 368] width 54 height 13
click at [723, 407] on span "Save Details" at bounding box center [722, 408] width 52 height 13
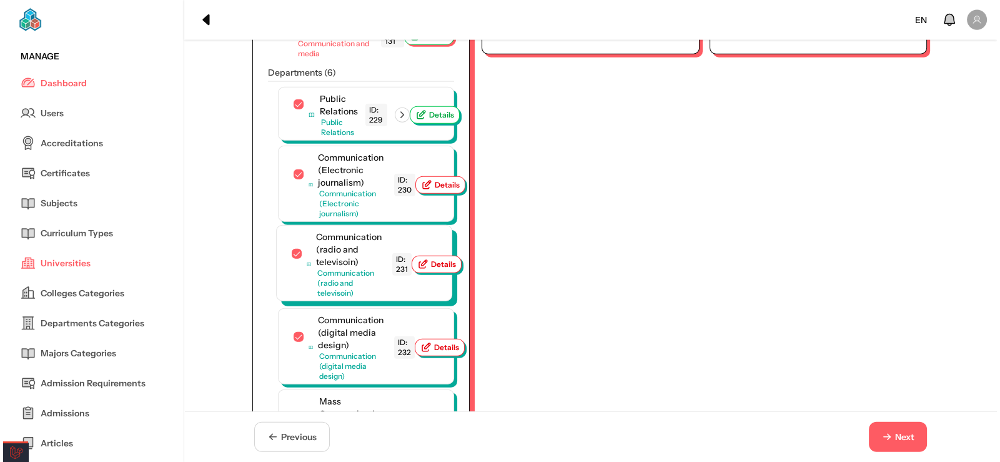
scroll to position [3812, 0]
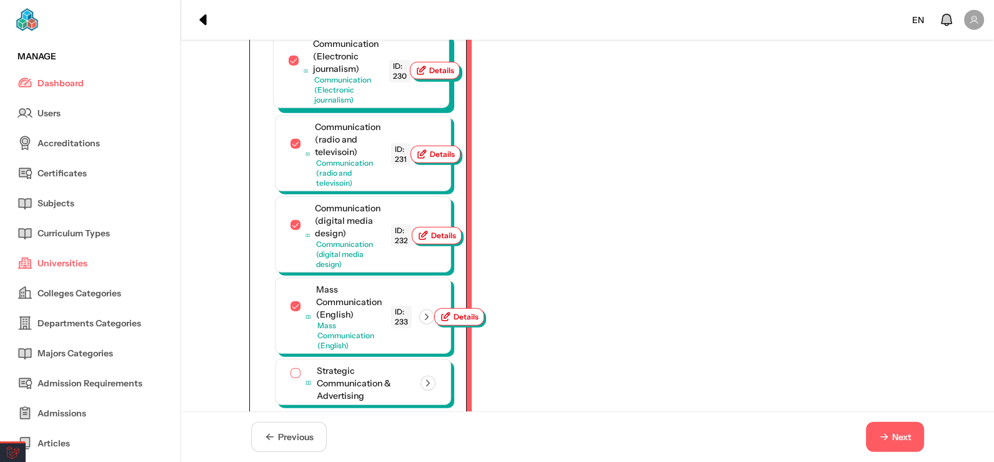
click at [438, 76] on span "Details" at bounding box center [441, 71] width 25 height 10
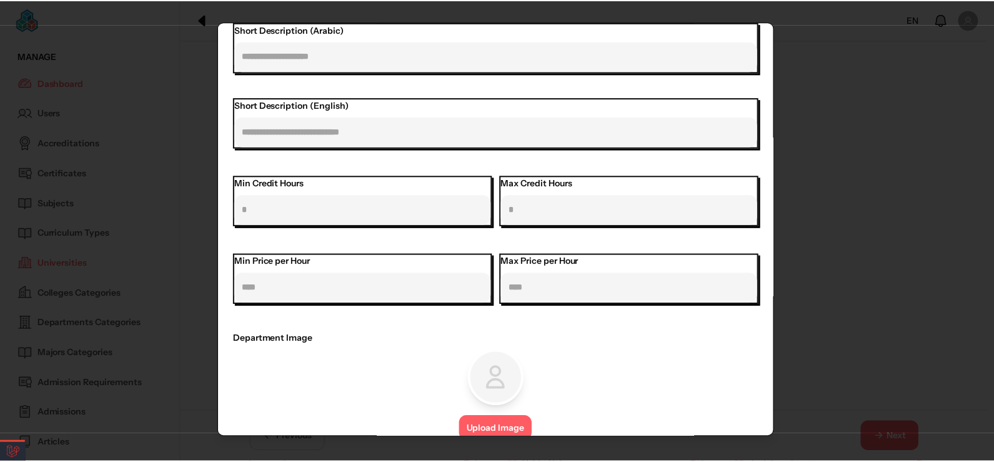
scroll to position [613, 0]
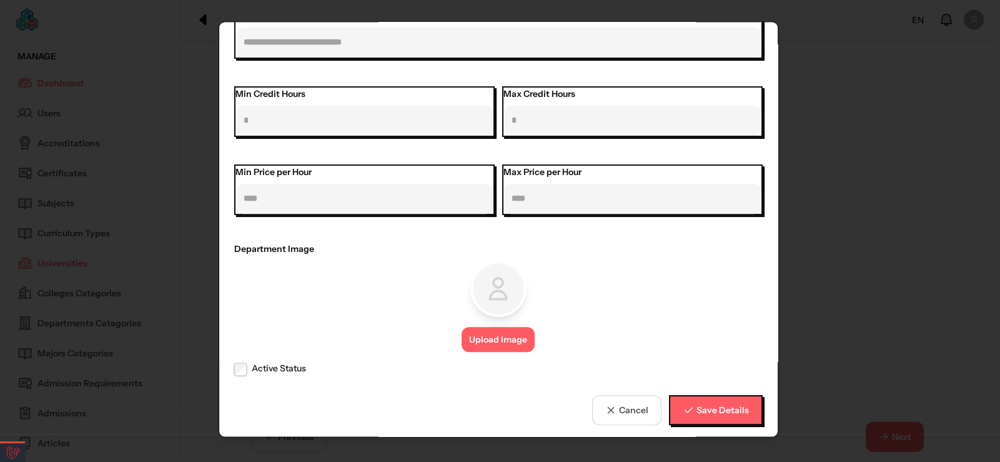
click at [257, 368] on label "Active Status" at bounding box center [278, 368] width 54 height 13
click at [734, 402] on span "Save Details" at bounding box center [722, 408] width 52 height 13
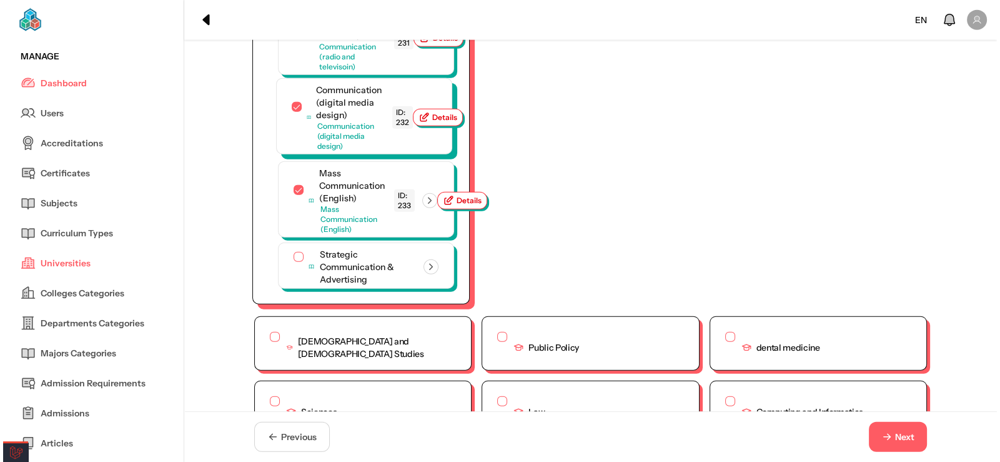
scroll to position [3936, 0]
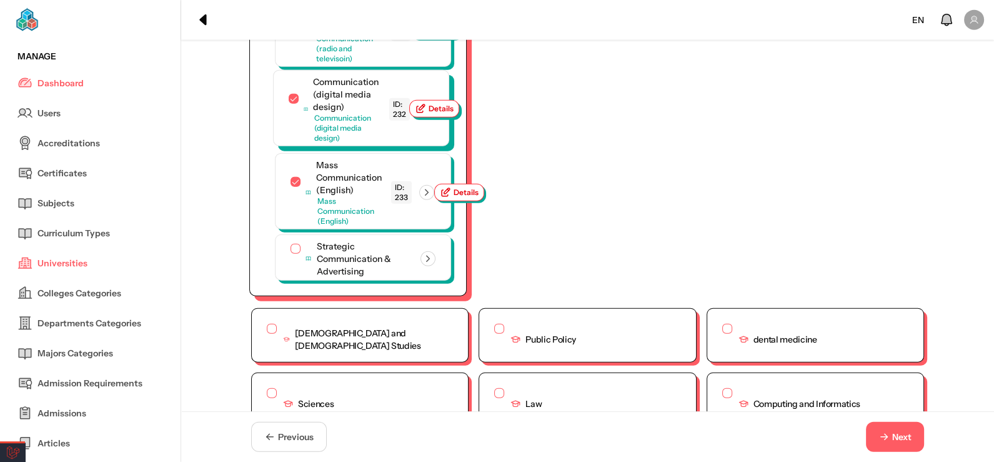
click at [437, 114] on span "Details" at bounding box center [441, 109] width 25 height 10
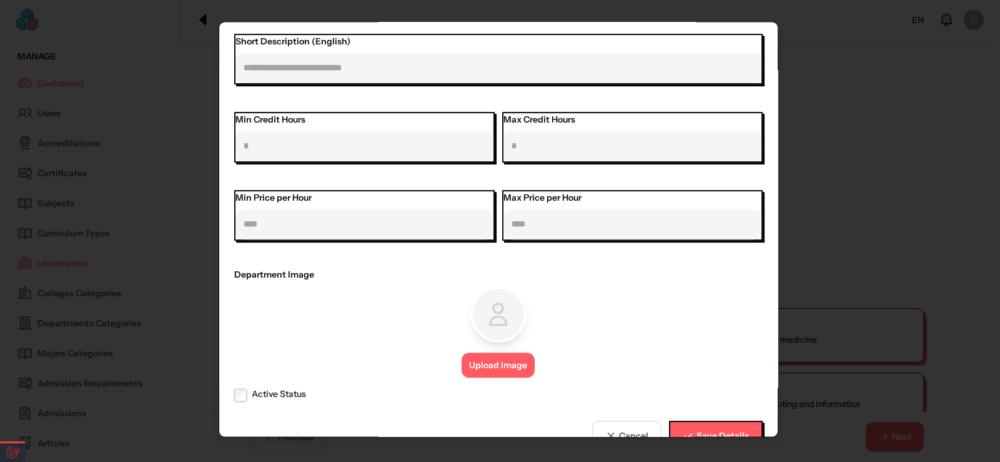
scroll to position [613, 0]
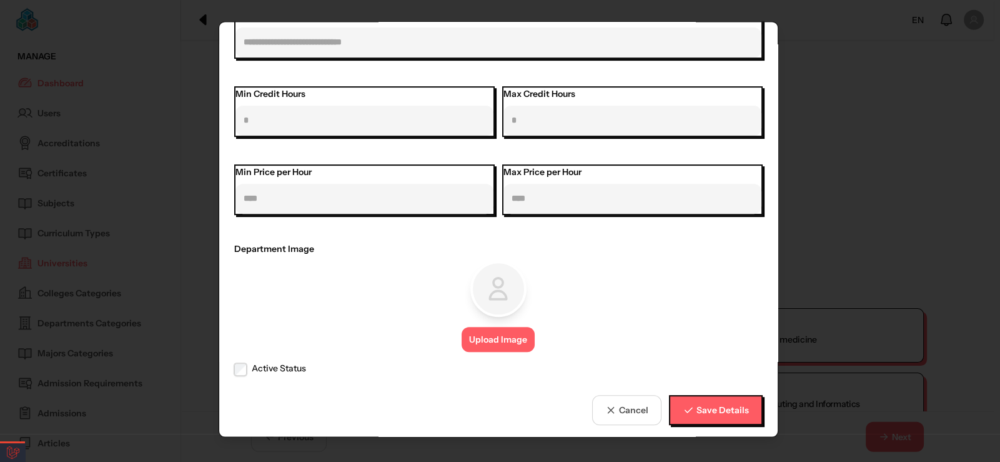
drag, startPoint x: 275, startPoint y: 351, endPoint x: 280, endPoint y: 357, distance: 8.5
click at [284, 362] on label "Active Status" at bounding box center [278, 368] width 54 height 13
click at [719, 404] on span "Save Details" at bounding box center [722, 408] width 52 height 13
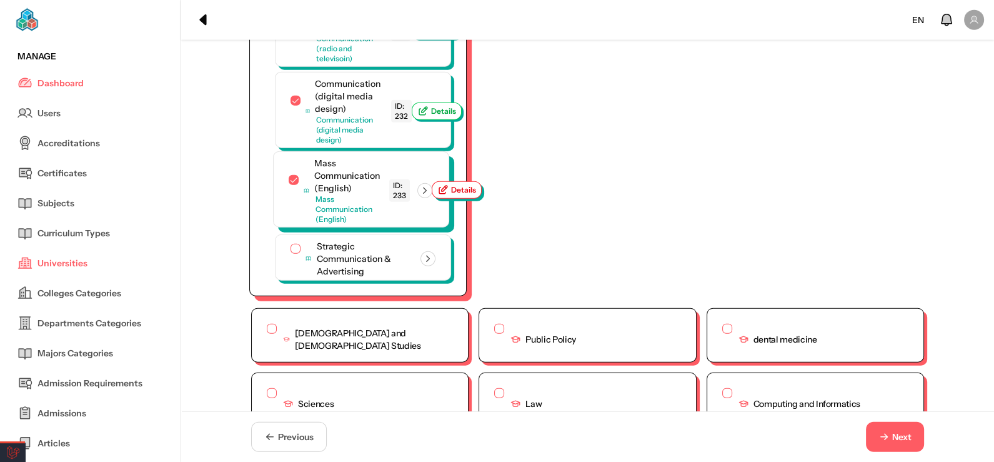
click at [457, 196] on span "Details" at bounding box center [456, 189] width 39 height 11
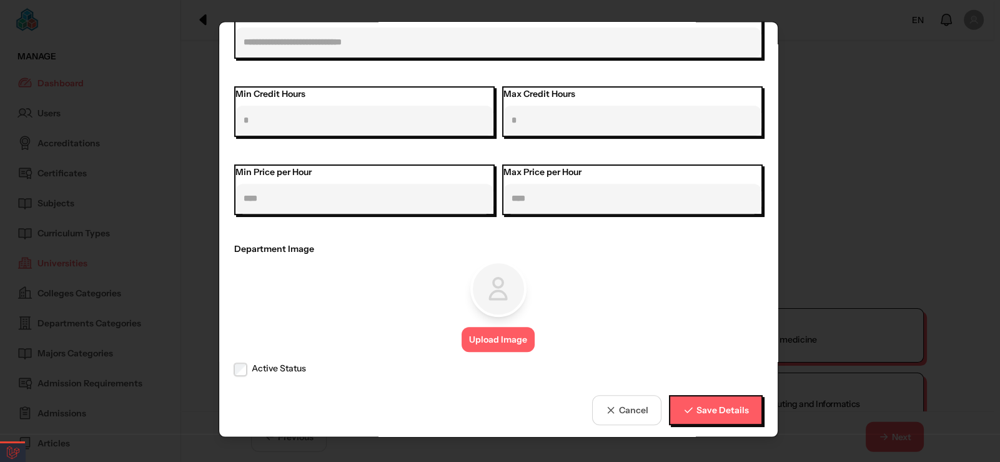
drag, startPoint x: 281, startPoint y: 352, endPoint x: 282, endPoint y: 364, distance: 11.9
click at [282, 364] on label "Active Status" at bounding box center [278, 368] width 54 height 13
click at [731, 402] on span "Save Details" at bounding box center [722, 408] width 52 height 13
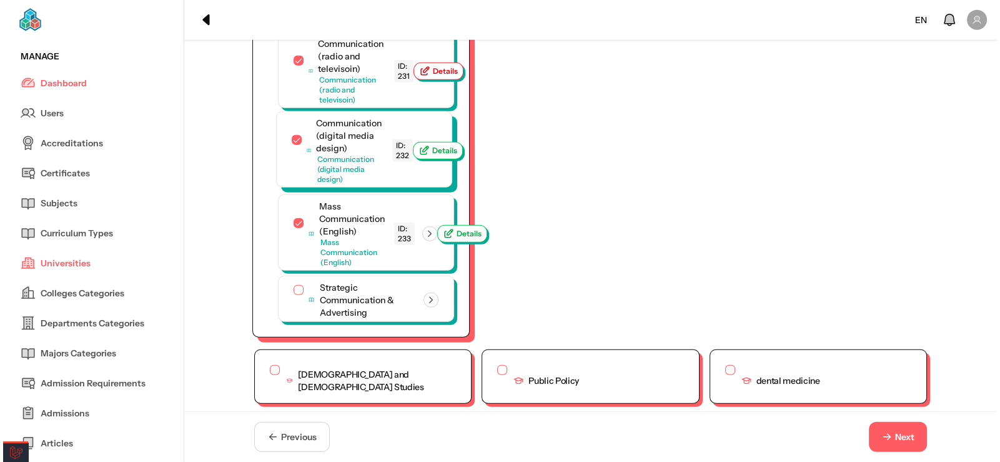
scroll to position [3874, 0]
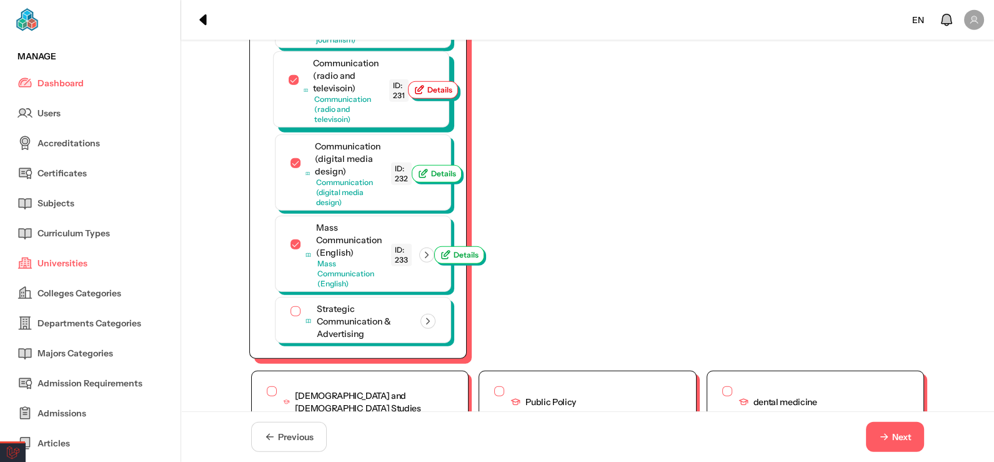
click at [432, 99] on button "Details" at bounding box center [433, 89] width 50 height 17
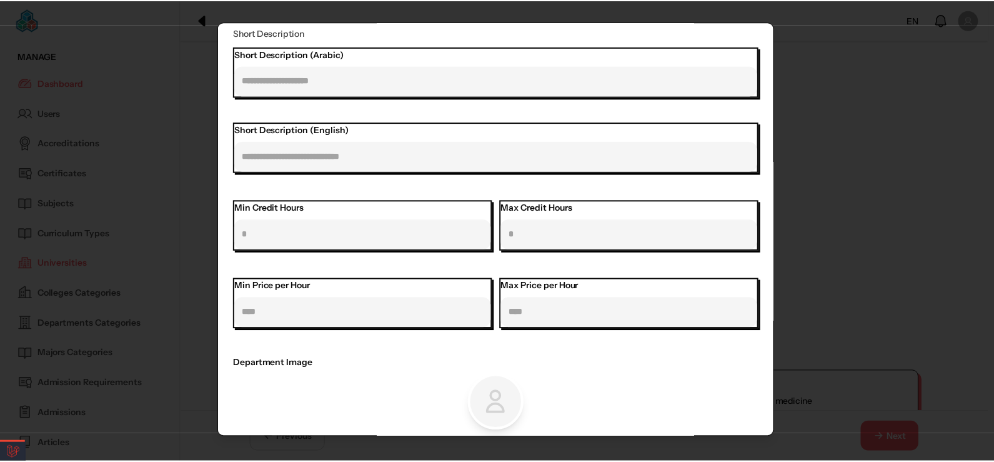
scroll to position [613, 0]
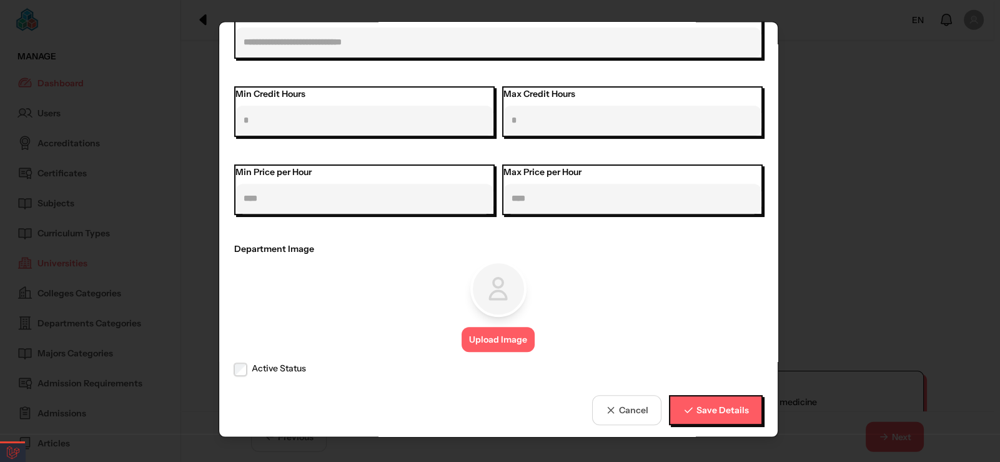
drag, startPoint x: 283, startPoint y: 365, endPoint x: 649, endPoint y: 368, distance: 366.2
click at [284, 364] on label "Active Status" at bounding box center [278, 368] width 54 height 13
click at [685, 391] on div "Cancel Save Details" at bounding box center [498, 405] width 529 height 40
click at [684, 395] on button "Save Details" at bounding box center [716, 409] width 94 height 30
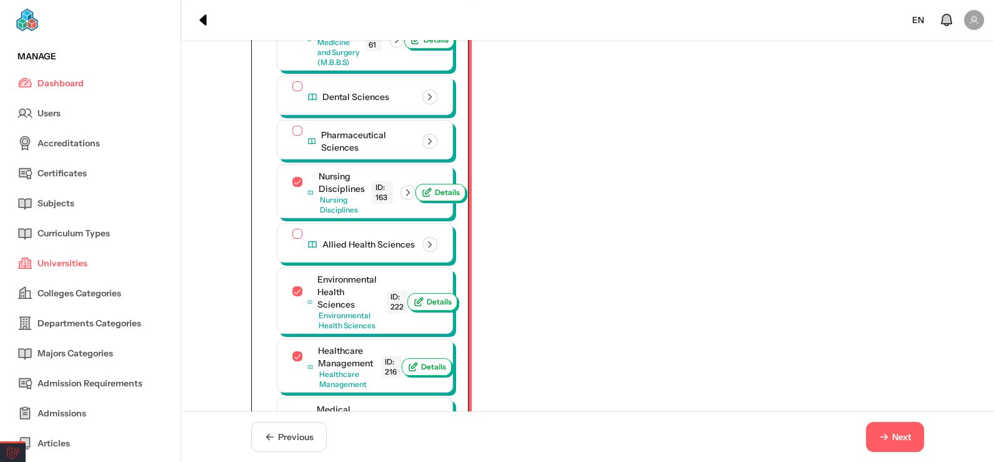
scroll to position [65, 0]
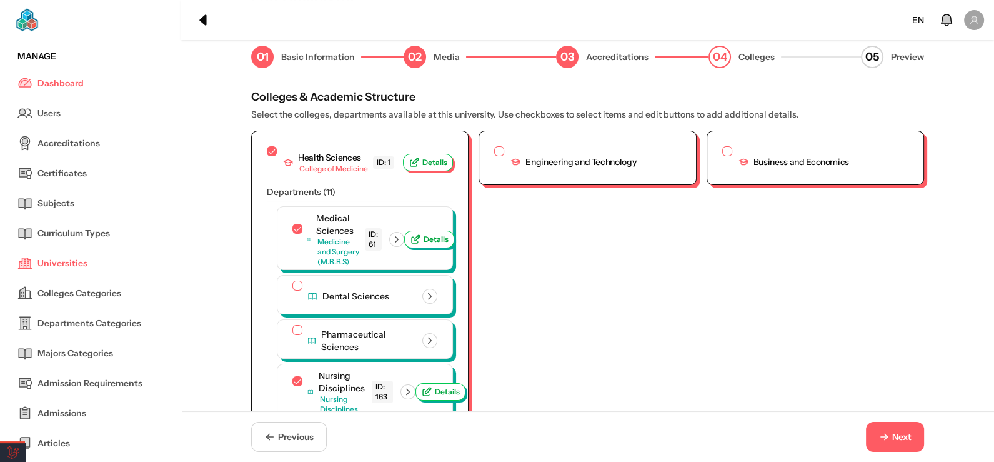
drag, startPoint x: 919, startPoint y: 433, endPoint x: 914, endPoint y: 426, distance: 9.0
click at [919, 432] on button "Next" at bounding box center [895, 437] width 58 height 30
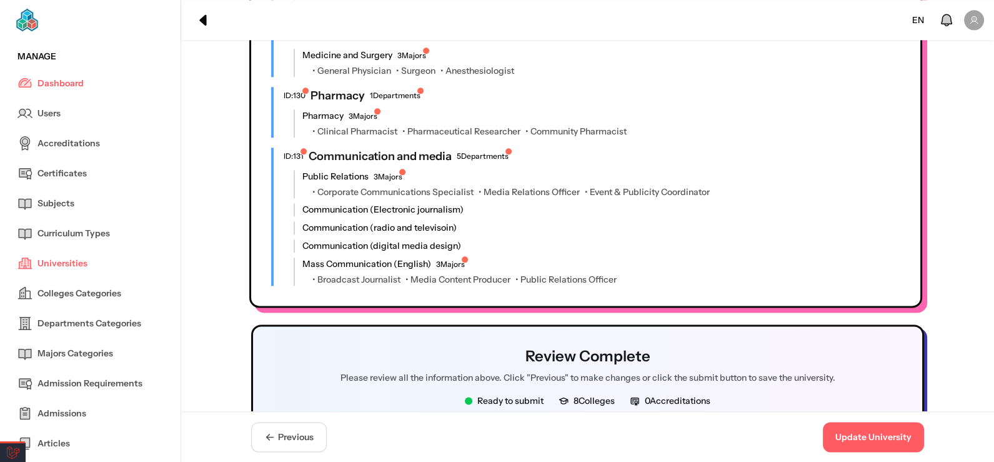
scroll to position [2050, 0]
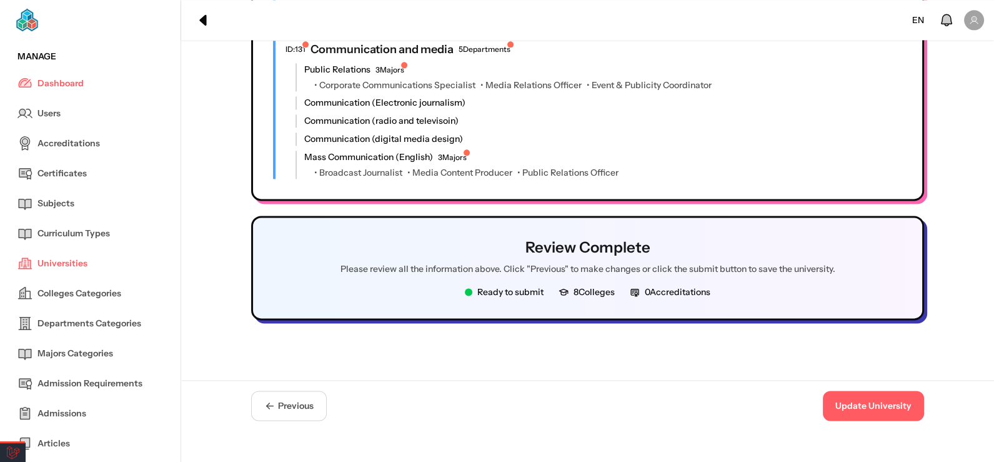
click at [874, 391] on button "Update University" at bounding box center [873, 406] width 101 height 30
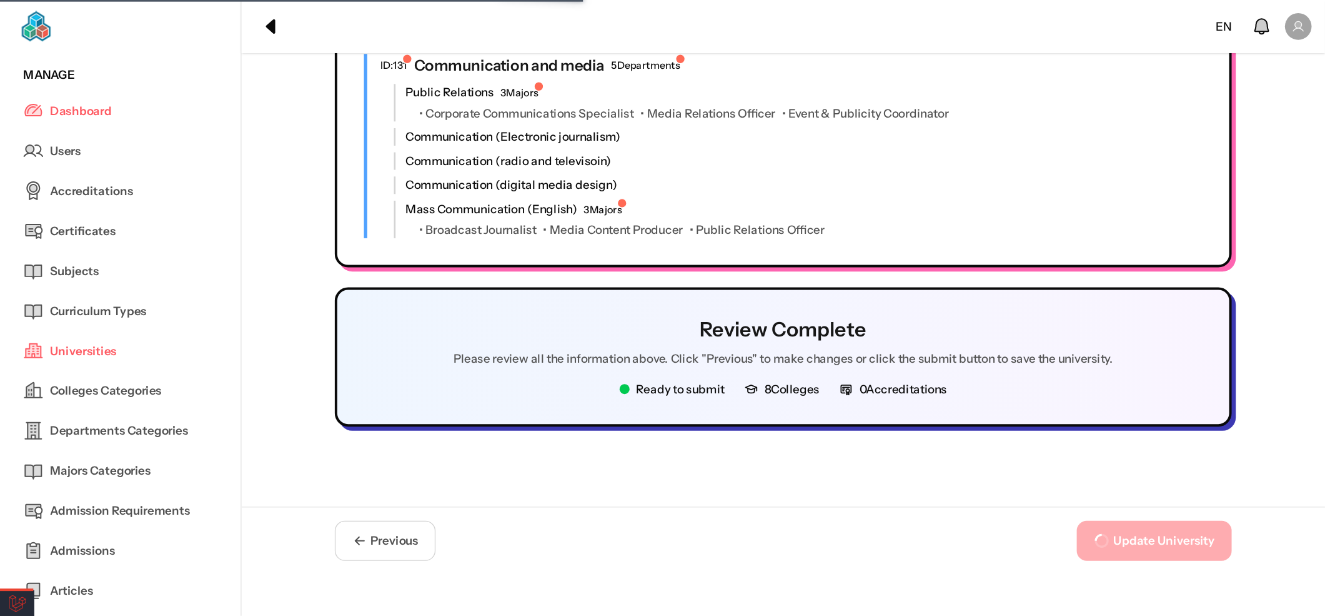
scroll to position [0, 0]
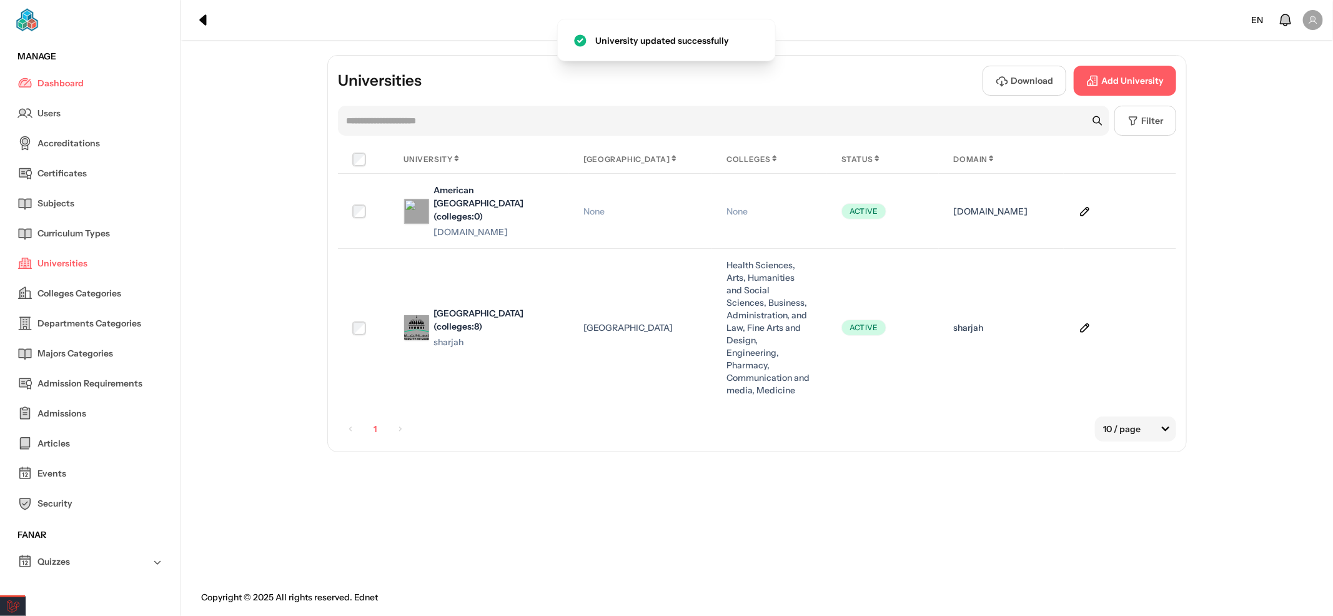
drag, startPoint x: 332, startPoint y: 242, endPoint x: 323, endPoint y: 248, distance: 10.9
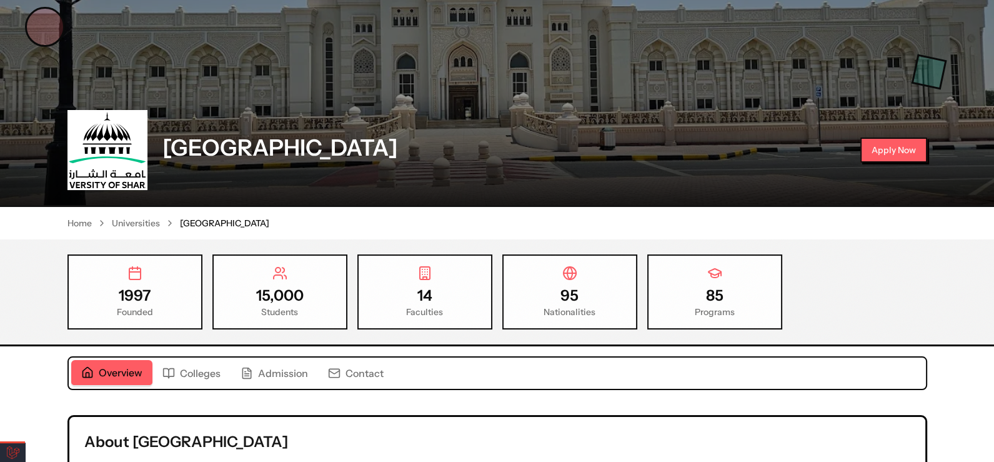
scroll to position [89, 0]
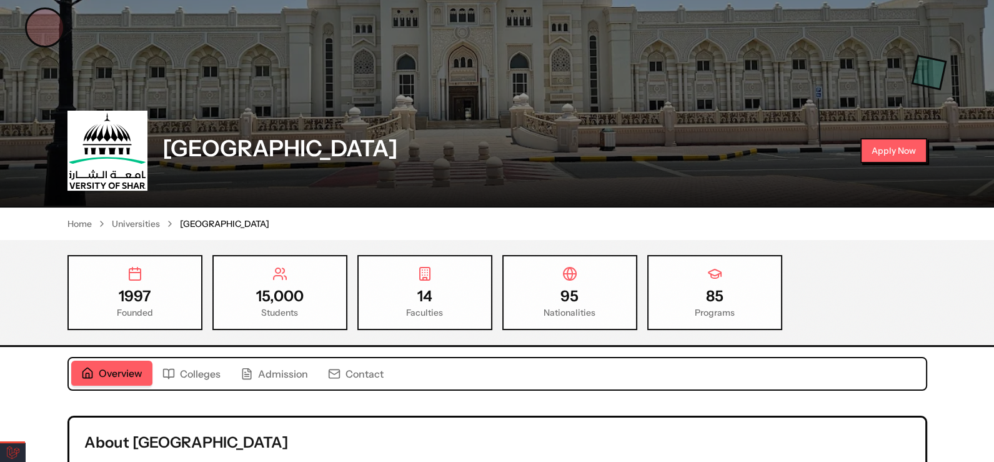
click at [189, 370] on span "Colleges" at bounding box center [200, 373] width 41 height 15
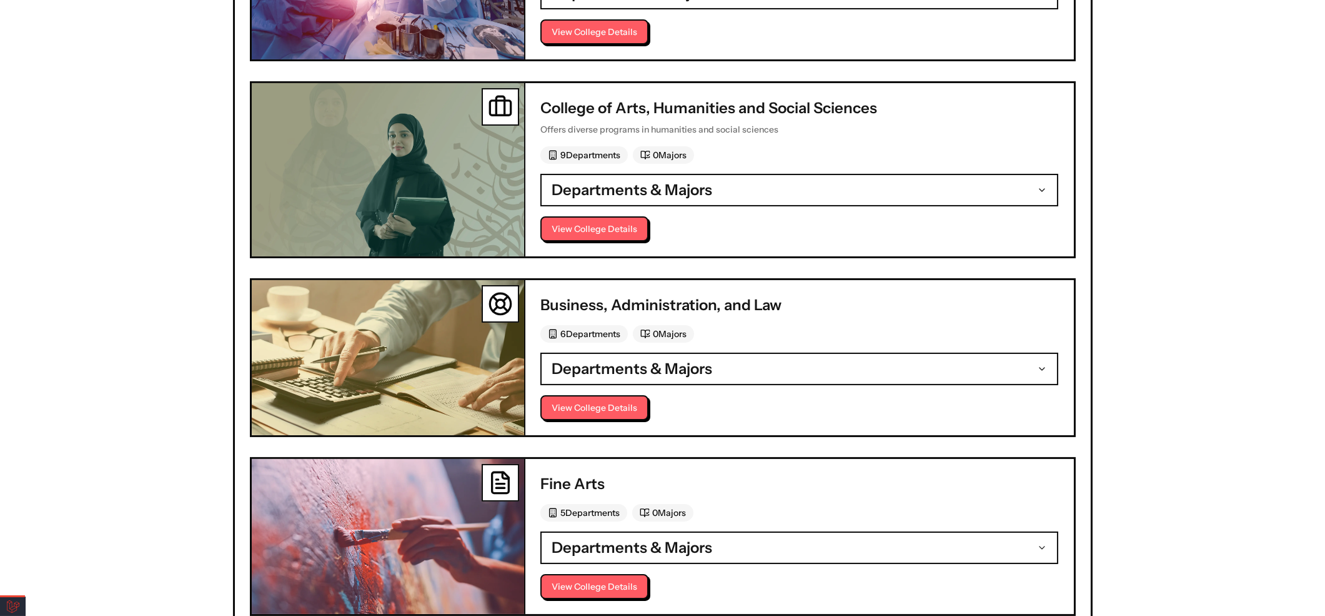
scroll to position [259, 0]
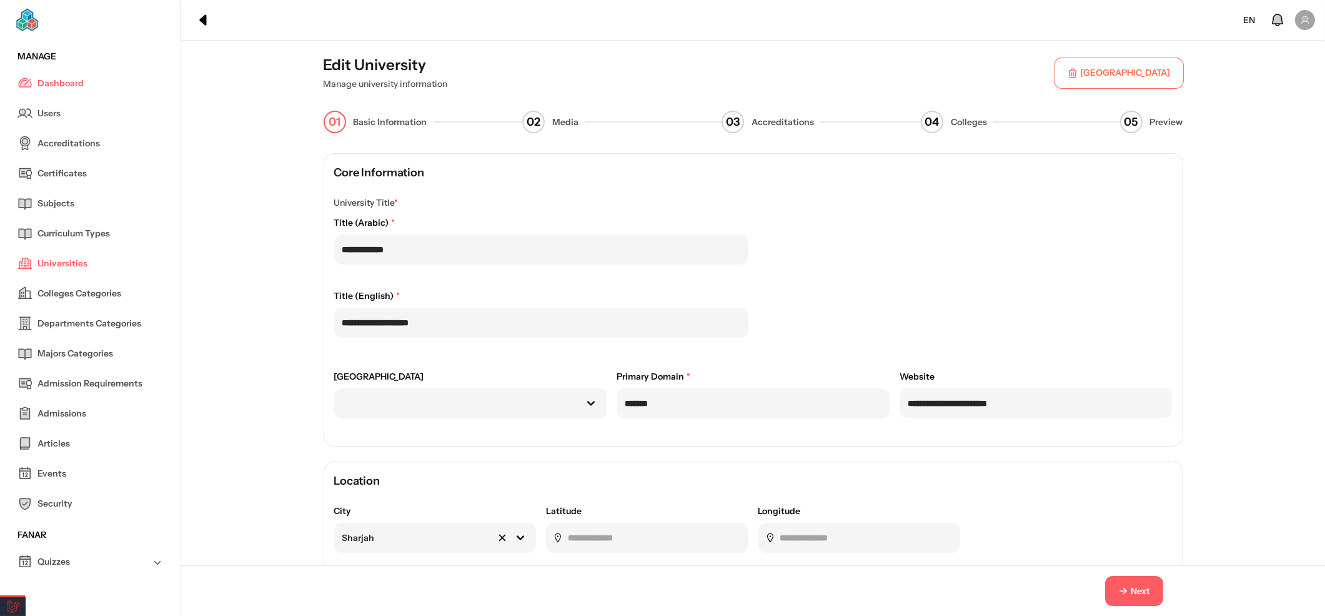
drag, startPoint x: 0, startPoint y: 0, endPoint x: 1130, endPoint y: 591, distance: 1274.8
click at [1130, 591] on span "Next" at bounding box center [1134, 590] width 33 height 13
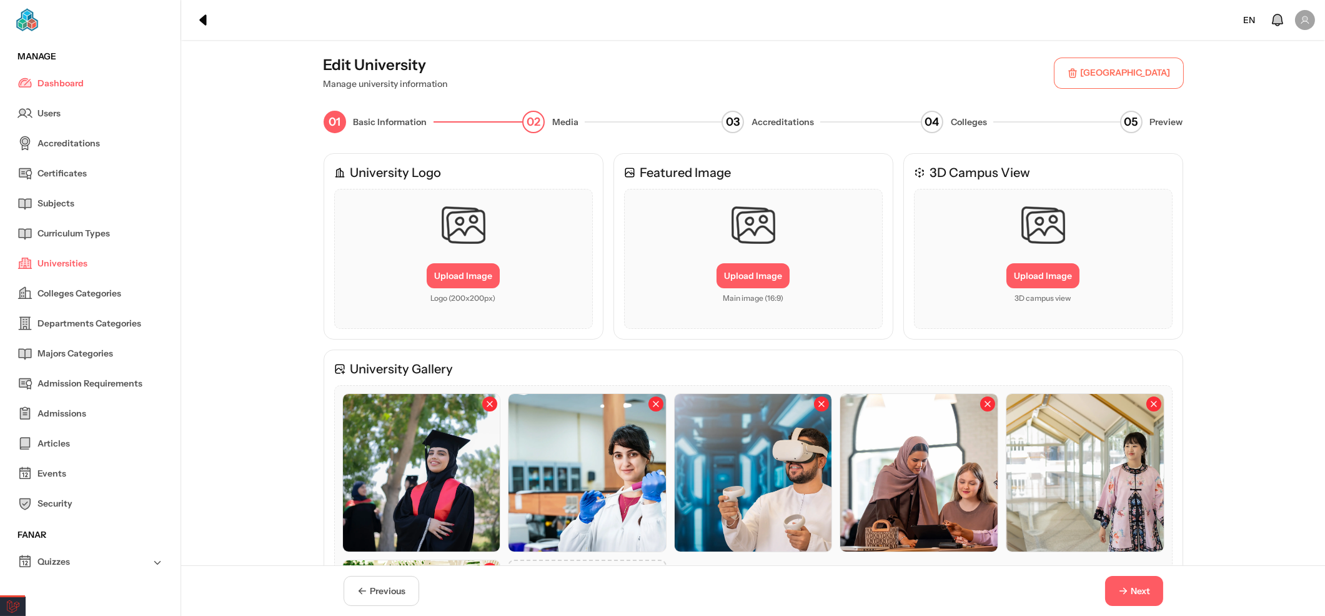
click at [1130, 591] on span "Next" at bounding box center [1134, 590] width 33 height 13
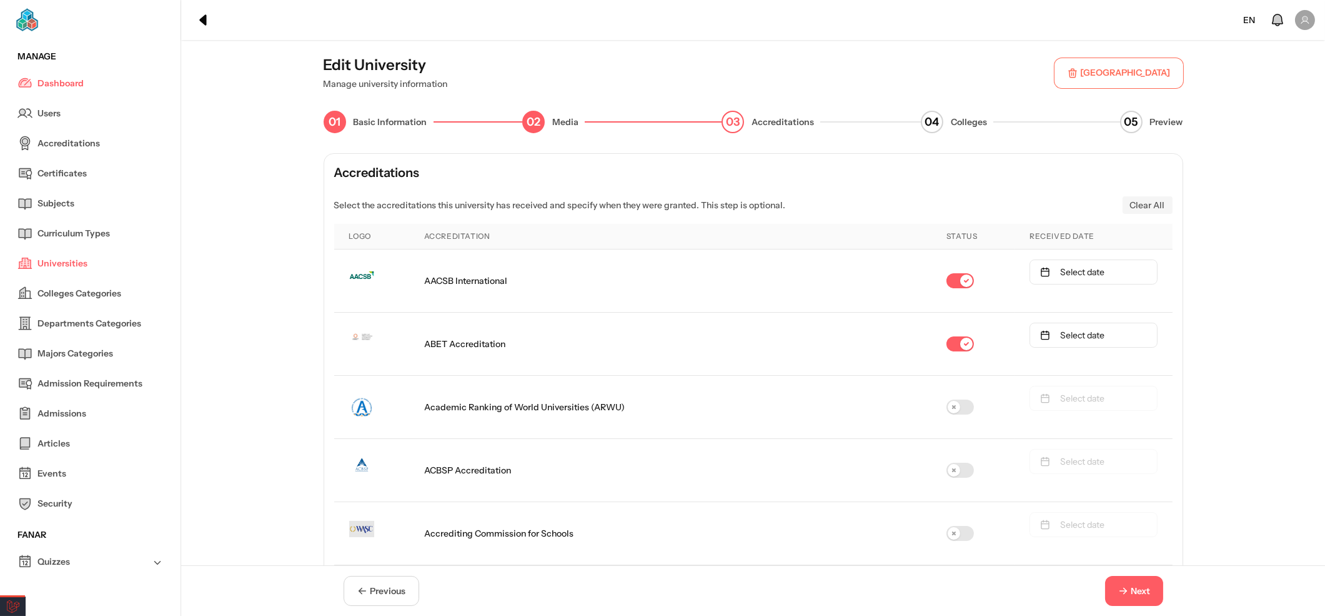
click at [1130, 591] on span "Next" at bounding box center [1134, 590] width 33 height 13
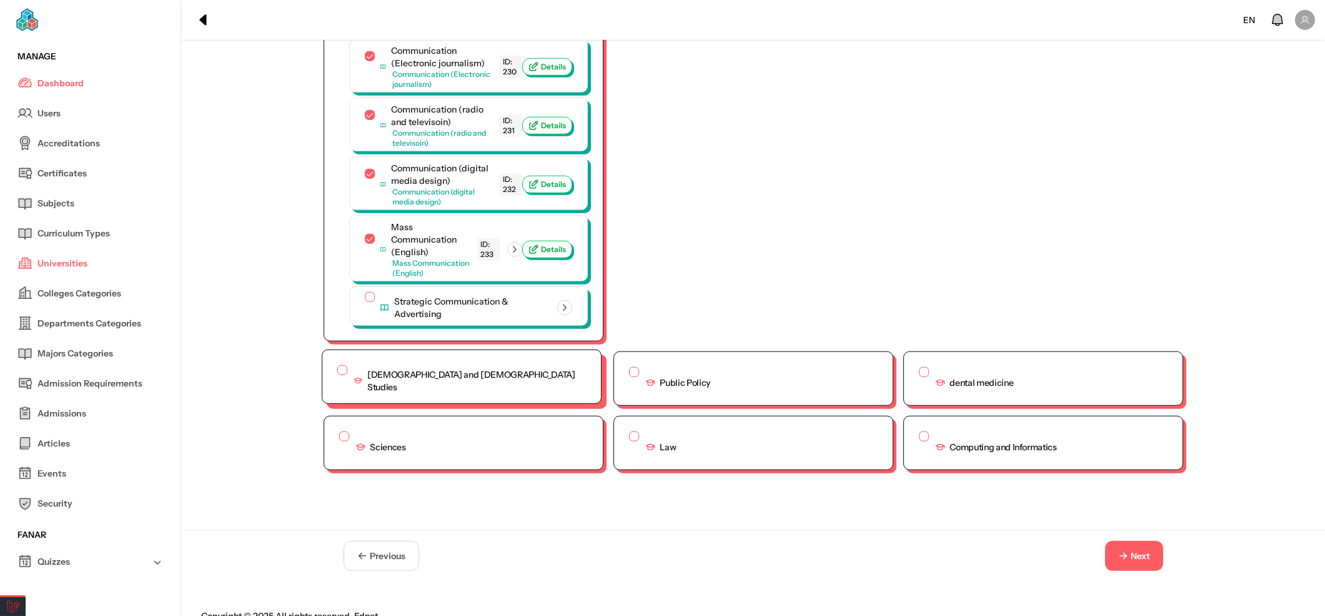
click at [337, 365] on button "[DEMOGRAPHIC_DATA] and [DEMOGRAPHIC_DATA] Studies" at bounding box center [342, 370] width 10 height 10
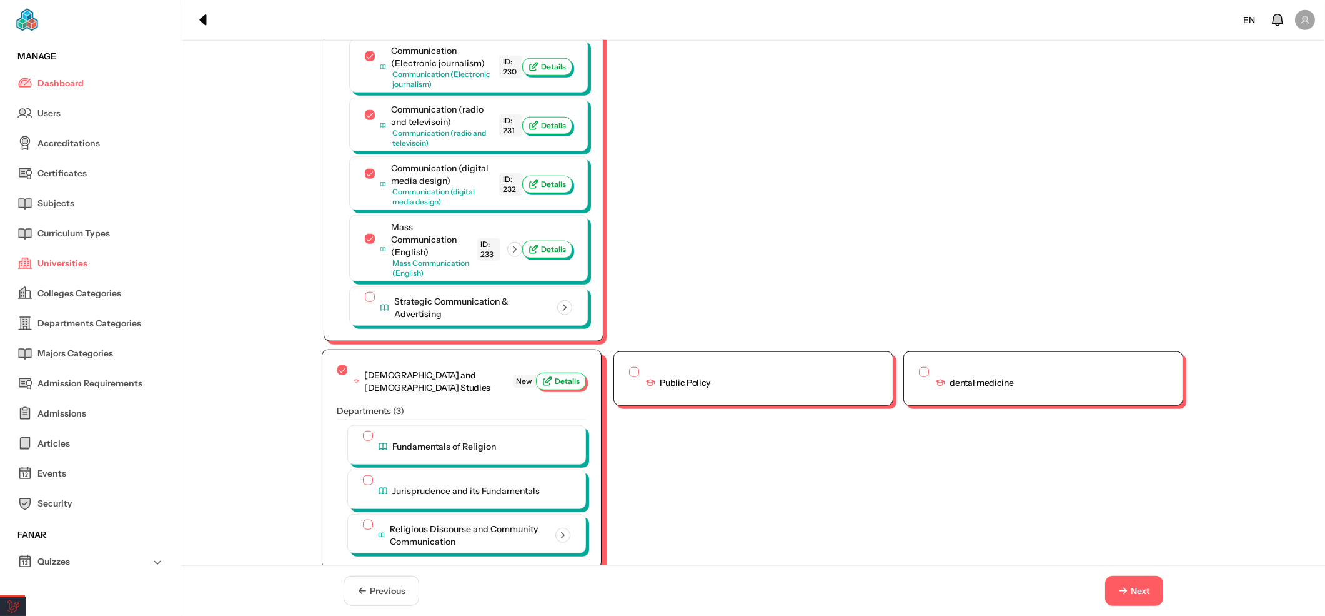
scroll to position [3296, 0]
drag, startPoint x: 352, startPoint y: 407, endPoint x: 346, endPoint y: 439, distance: 32.5
click at [361, 428] on button "Fundamentals of Religion" at bounding box center [366, 433] width 10 height 10
click at [361, 474] on div at bounding box center [366, 480] width 10 height 13
click at [361, 518] on div at bounding box center [366, 524] width 10 height 13
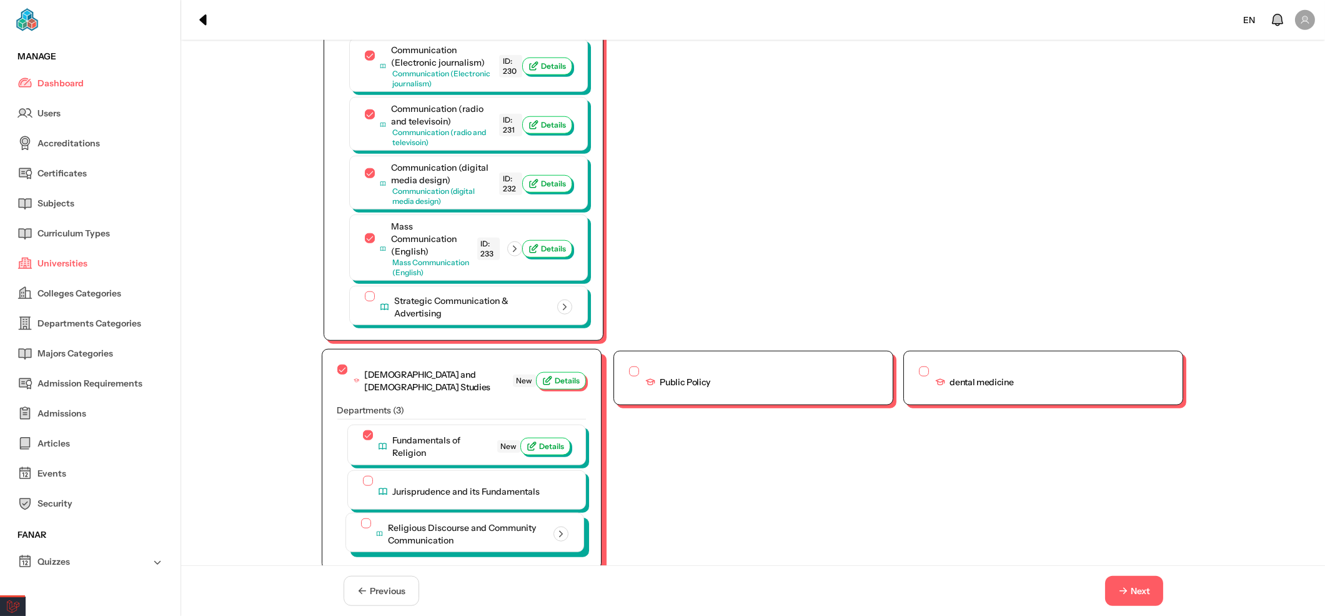
click at [361, 518] on button "Religious Discourse and Community Communication" at bounding box center [366, 523] width 10 height 10
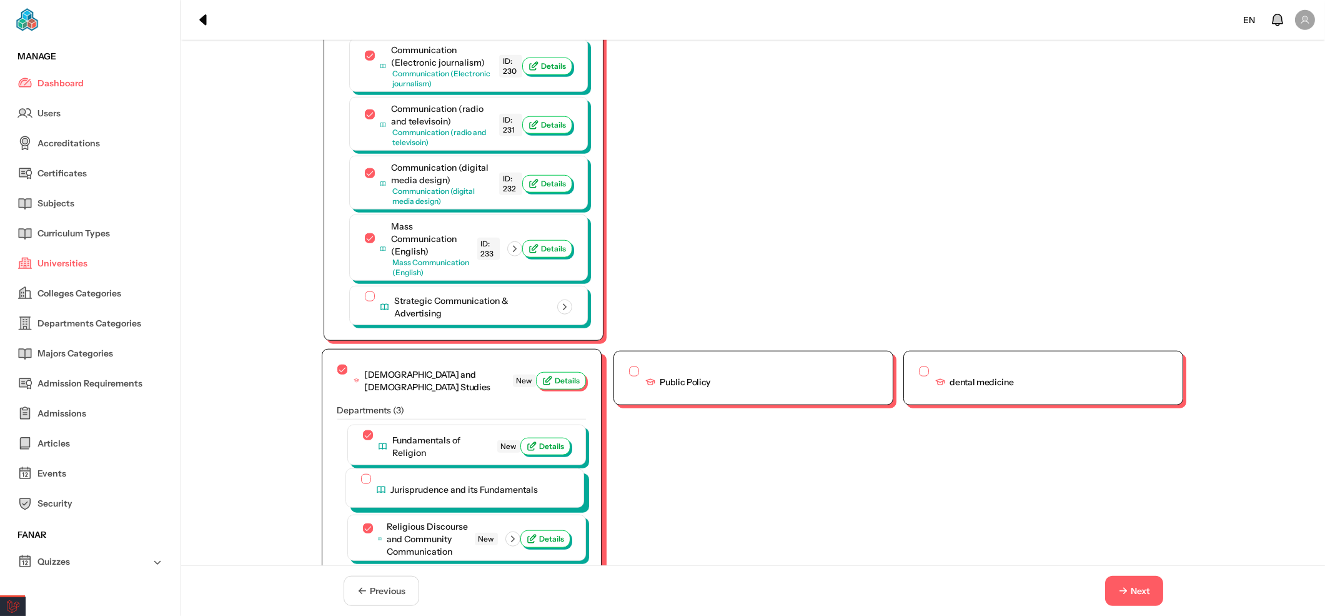
click at [361, 474] on button "Jurisprudence and its Fundamentals" at bounding box center [366, 479] width 10 height 10
drag, startPoint x: 432, startPoint y: 467, endPoint x: 417, endPoint y: 472, distance: 15.2
click at [432, 477] on span "Jurisprudence and its Fundamentals" at bounding box center [439, 489] width 102 height 25
click at [371, 474] on button "Jurisprudence and its Fundamentals New" at bounding box center [366, 479] width 10 height 10
click at [411, 483] on span "Jurisprudence and its Fundamentals" at bounding box center [464, 489] width 147 height 12
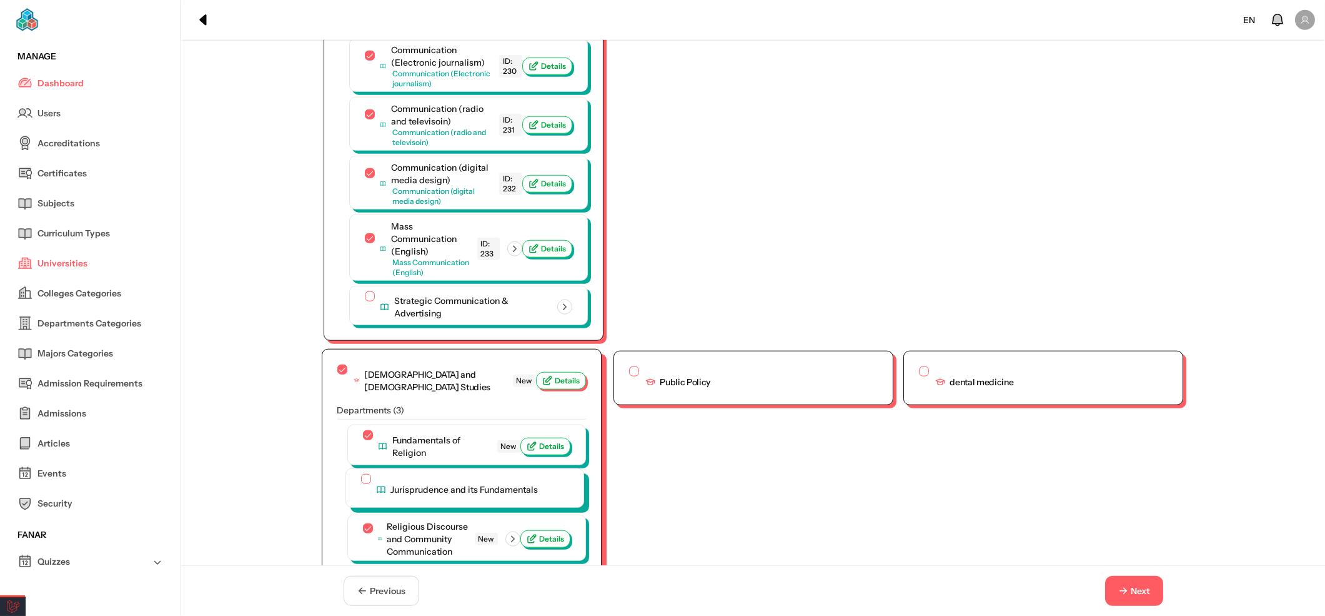
click at [371, 474] on button "Jurisprudence and its Fundamentals" at bounding box center [366, 479] width 10 height 10
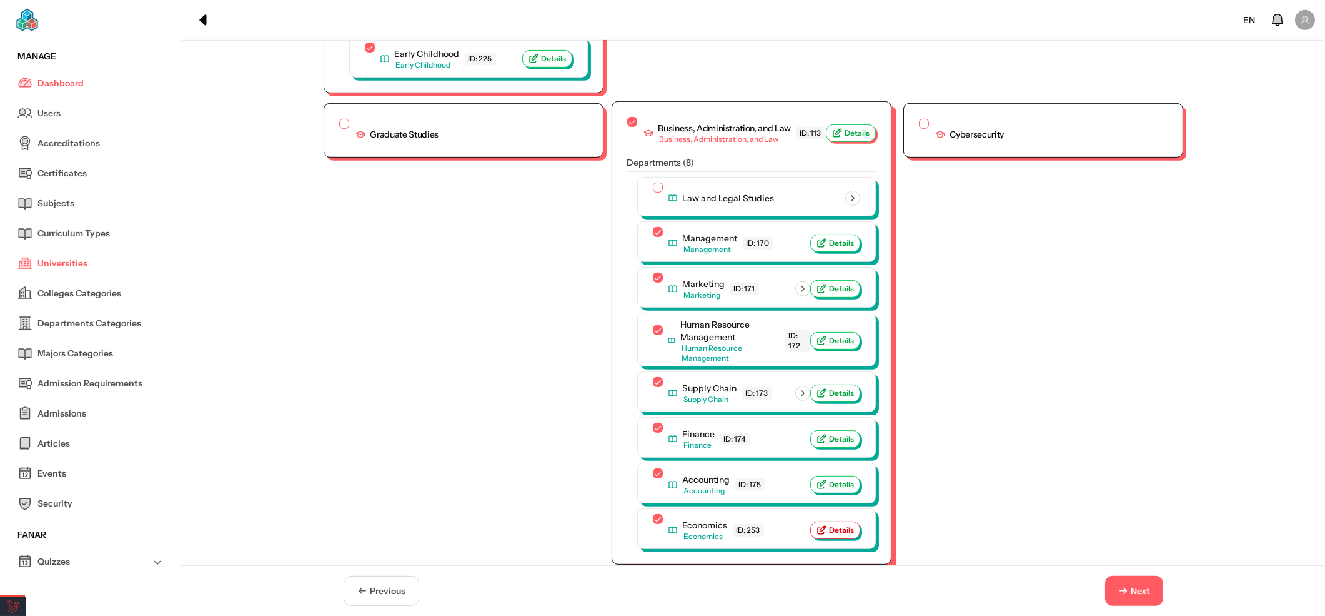
scroll to position [1665, 0]
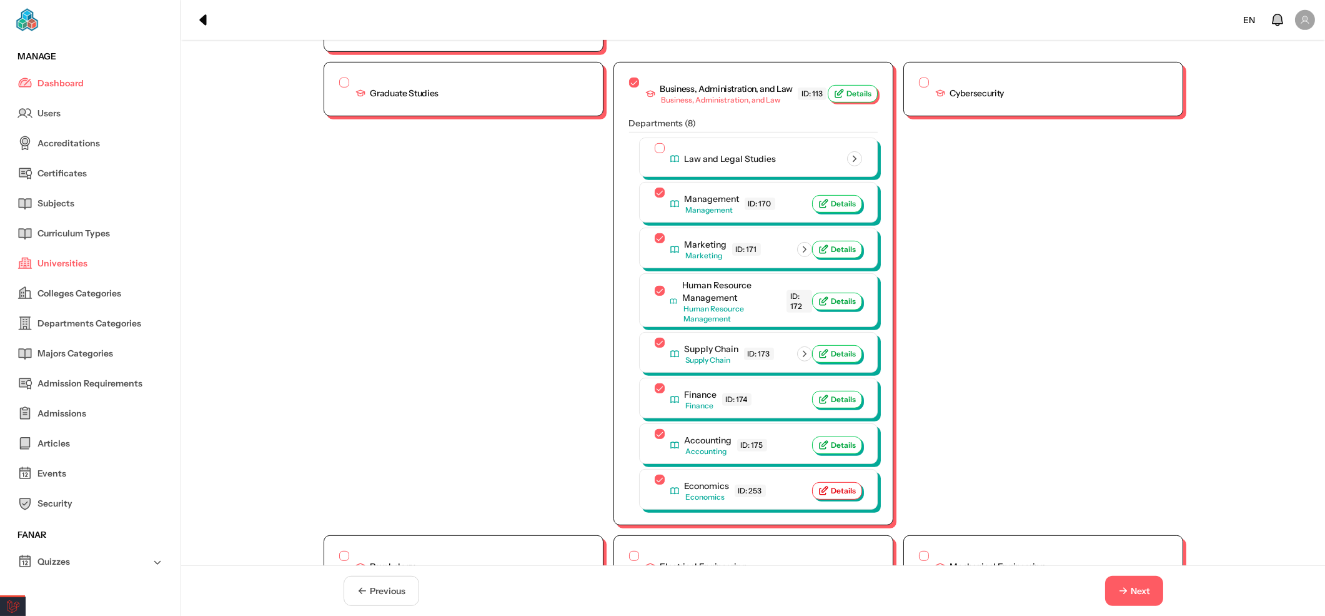
click at [974, 301] on div "Health Sciences College of Medicine ID: 1 Details Departments ( 11 ) Medical Sc…" at bounding box center [754, 403] width 860 height 3744
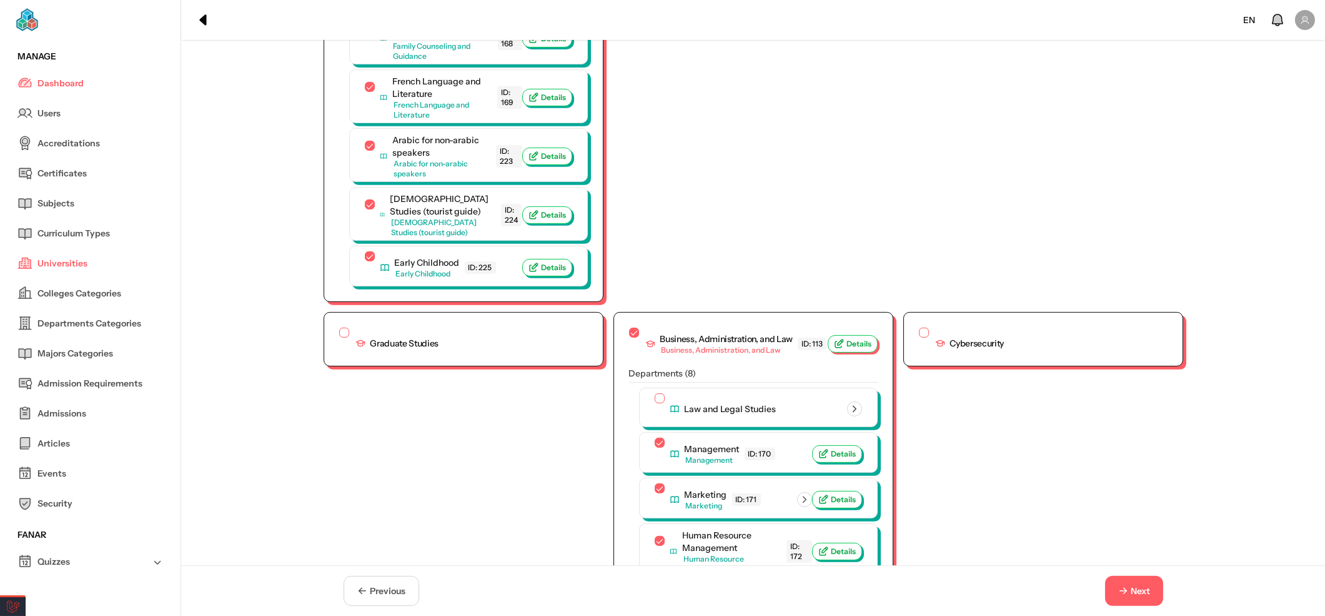
scroll to position [3471, 0]
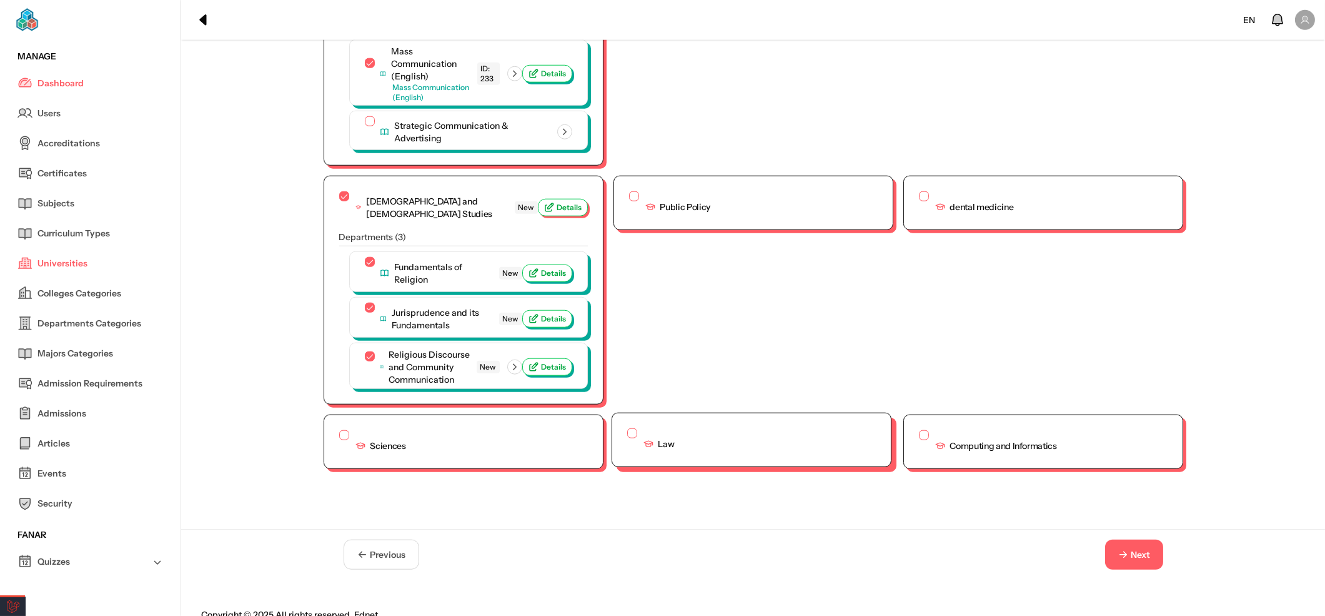
click at [627, 428] on button "Law" at bounding box center [632, 433] width 10 height 10
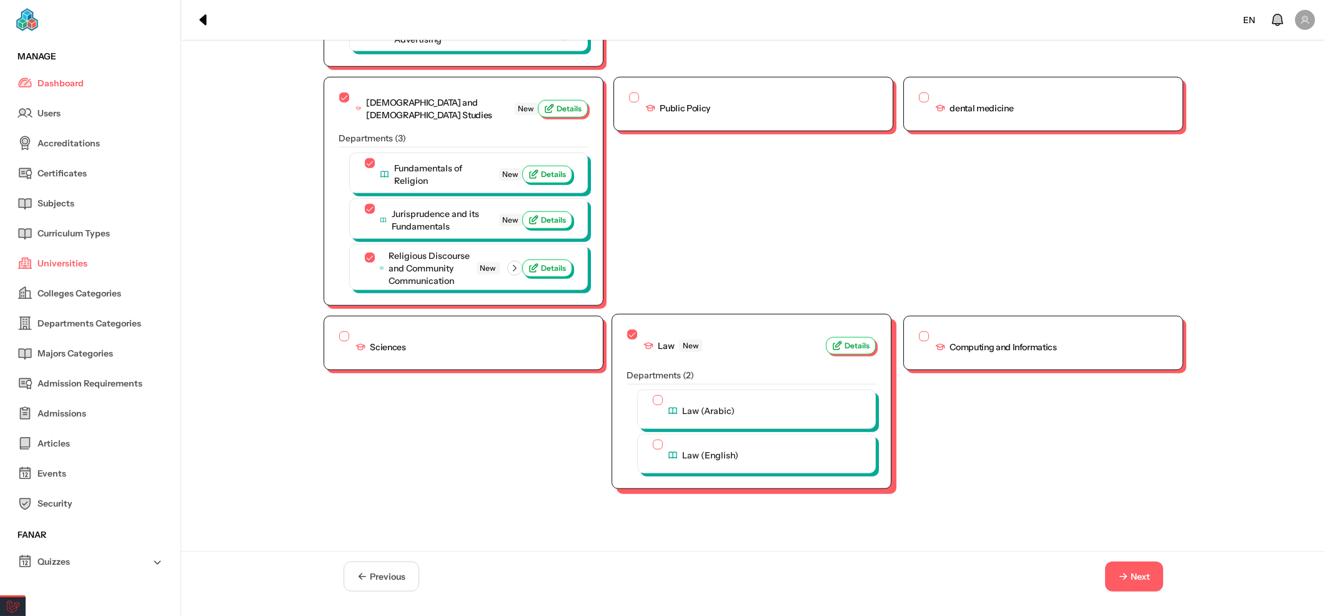
scroll to position [3592, 0]
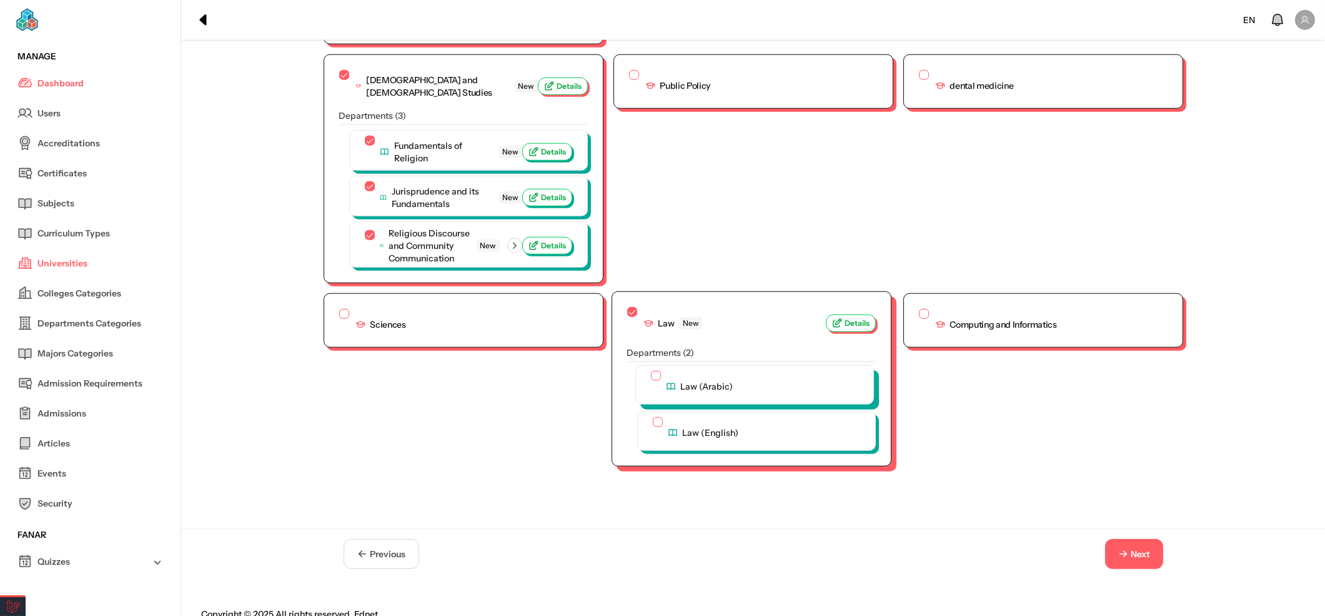
click at [652, 371] on div "Law (Arabic)" at bounding box center [754, 386] width 207 height 31
click at [649, 366] on div "Law (Arabic)" at bounding box center [754, 385] width 237 height 38
click at [651, 371] on button "Law (Arabic)" at bounding box center [656, 376] width 10 height 10
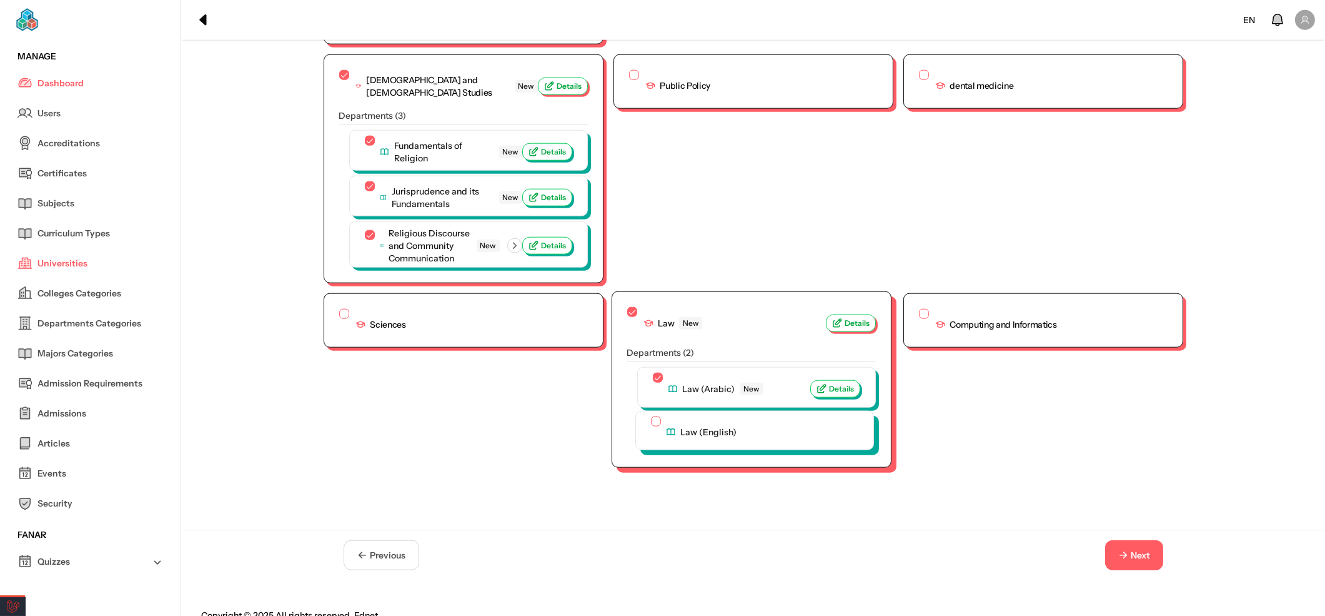
click at [653, 416] on div "Law (English)" at bounding box center [754, 431] width 207 height 31
click at [644, 411] on div "Law (English)" at bounding box center [754, 430] width 237 height 38
click at [651, 416] on button "Law (English)" at bounding box center [656, 421] width 10 height 10
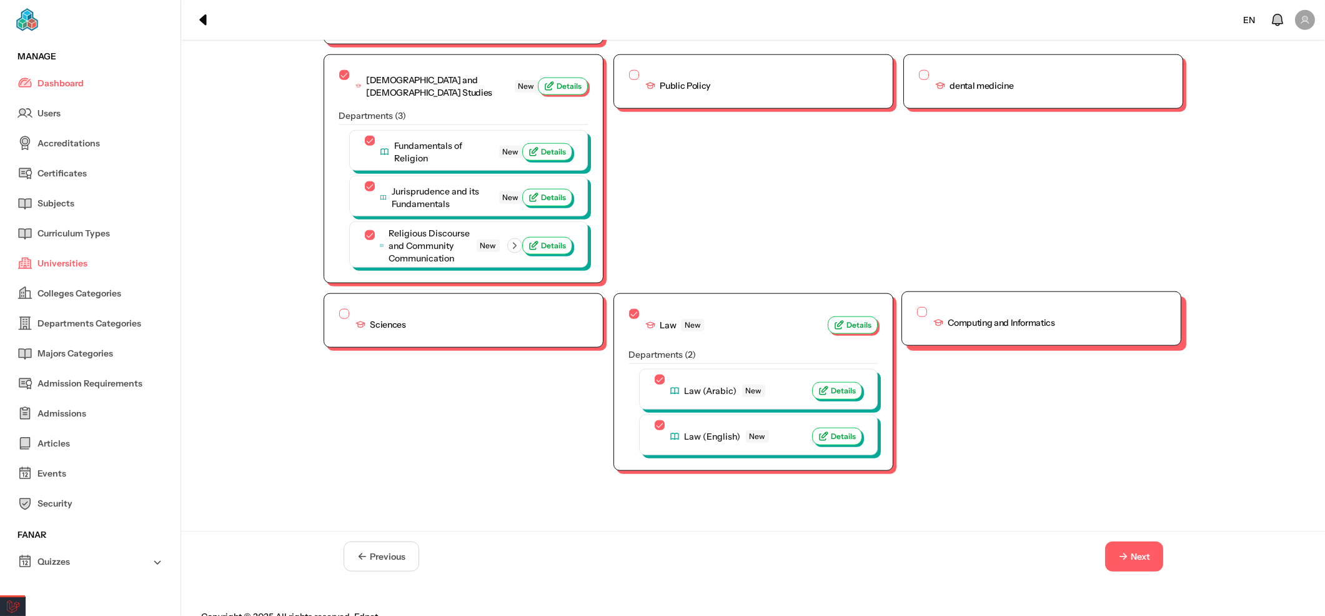
click at [917, 307] on button "Computing and Informatics" at bounding box center [922, 312] width 10 height 10
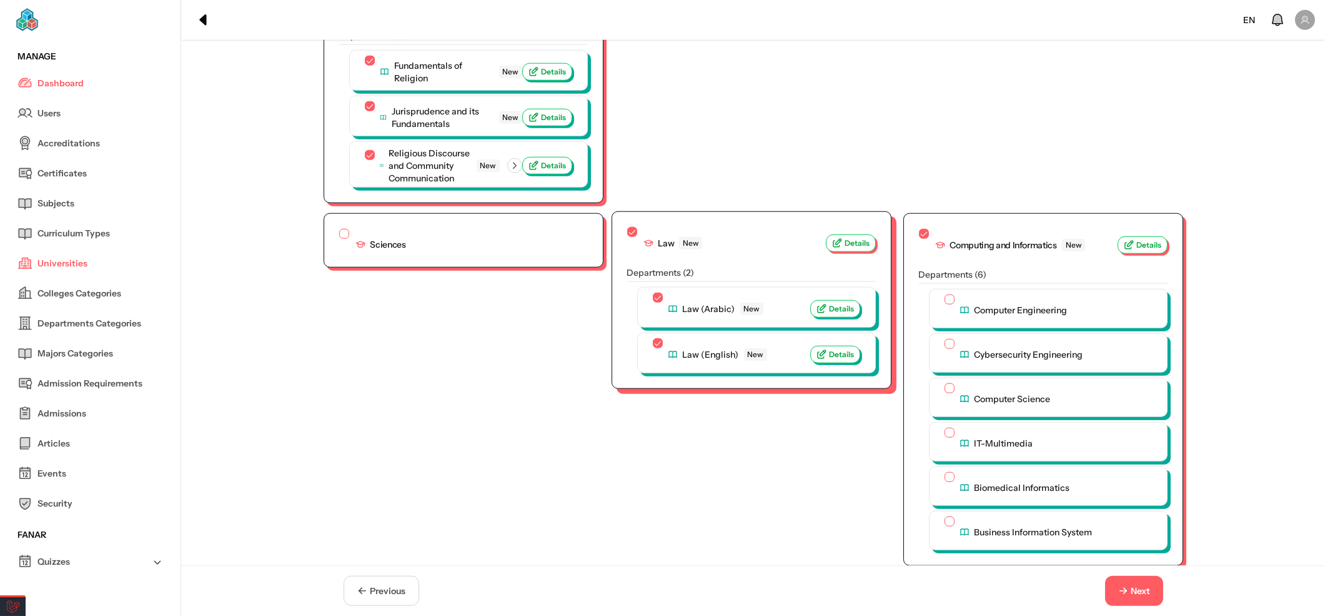
scroll to position [3771, 0]
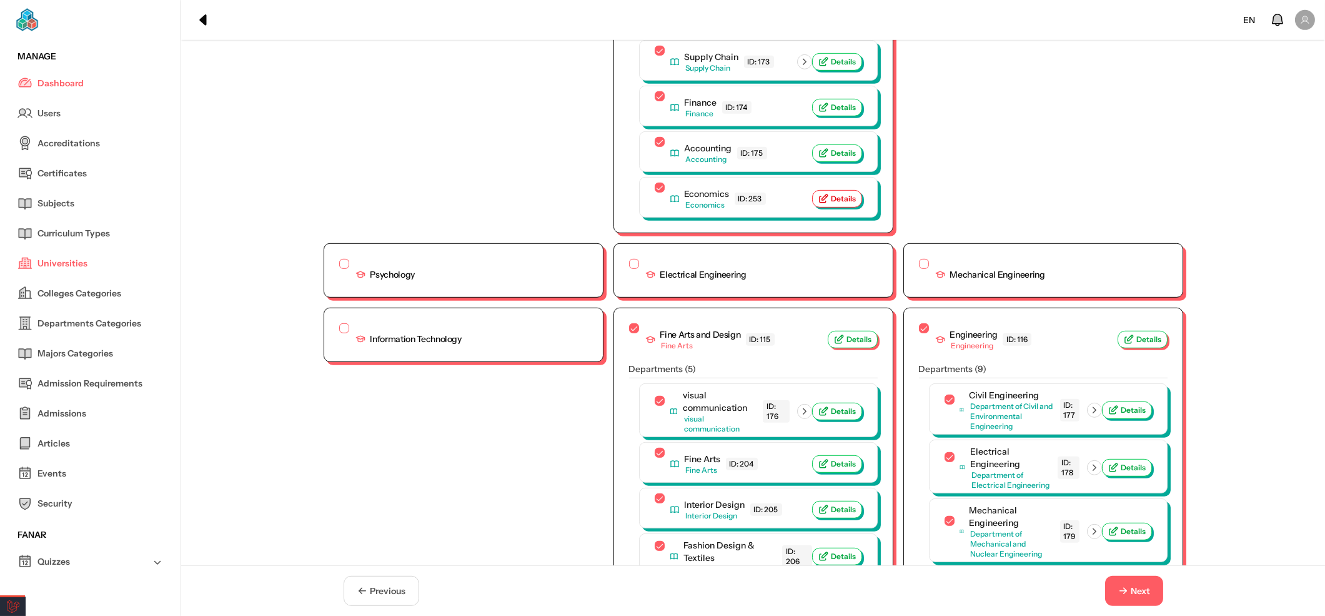
click at [380, 383] on div "Health Sciences College of Medicine ID: 1 Details Departments ( 11 ) Medical Sc…" at bounding box center [754, 260] width 860 height 4042
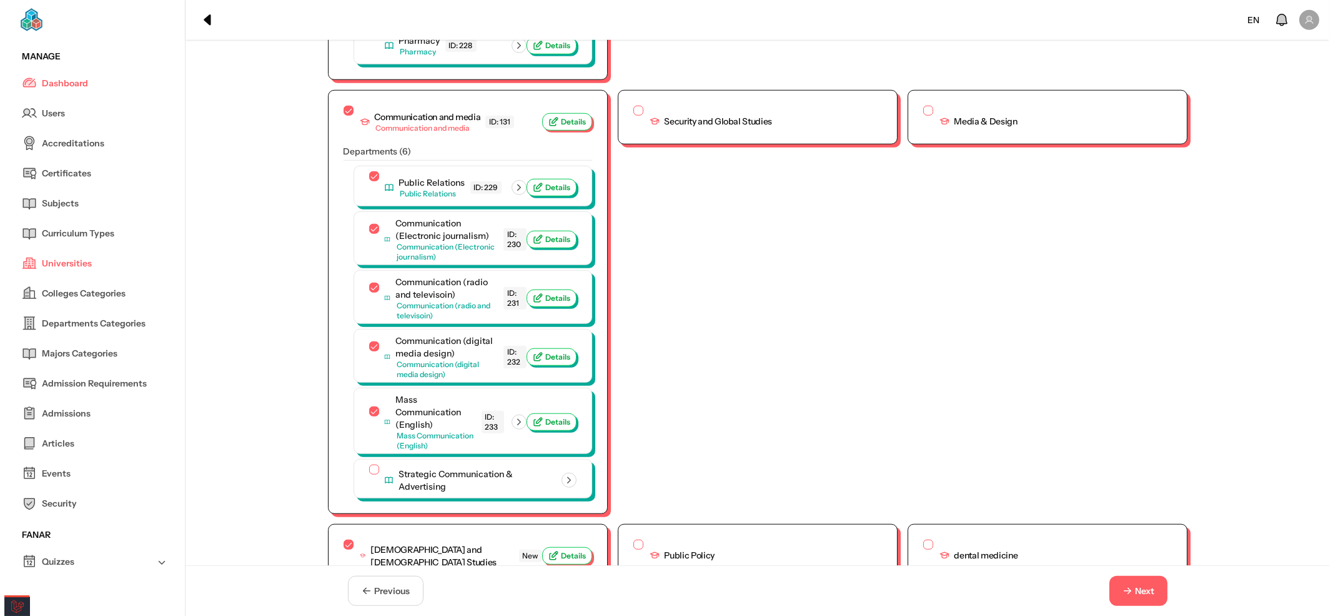
scroll to position [3122, 0]
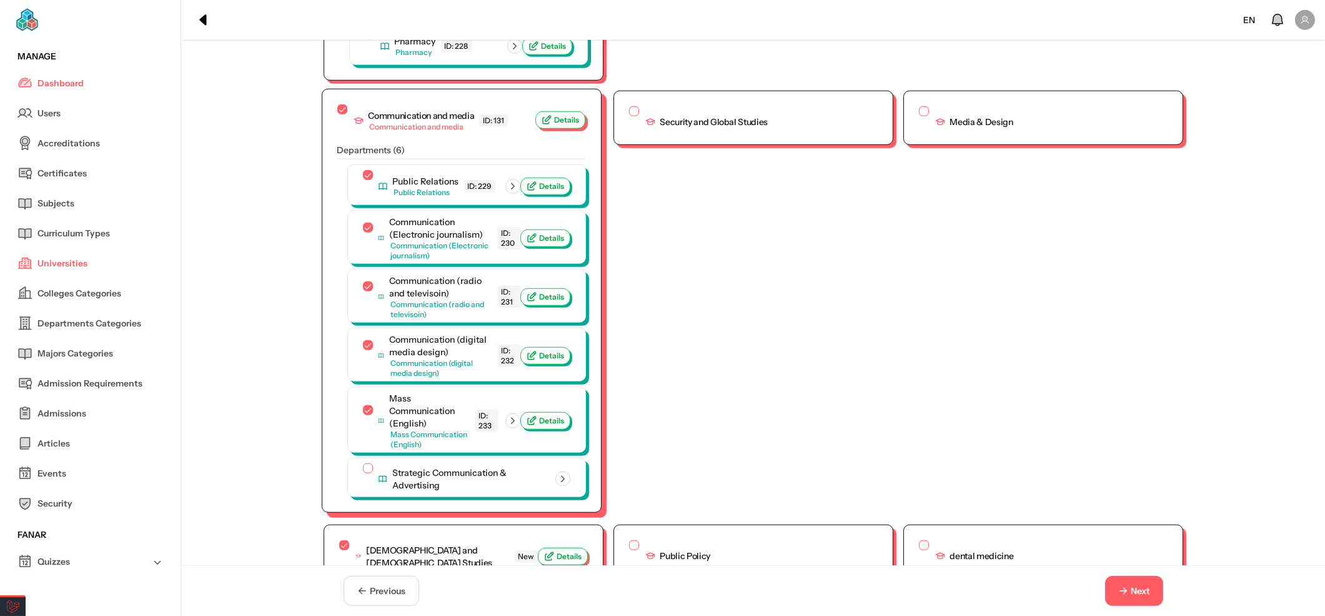
click at [552, 114] on icon "button" at bounding box center [546, 119] width 11 height 11
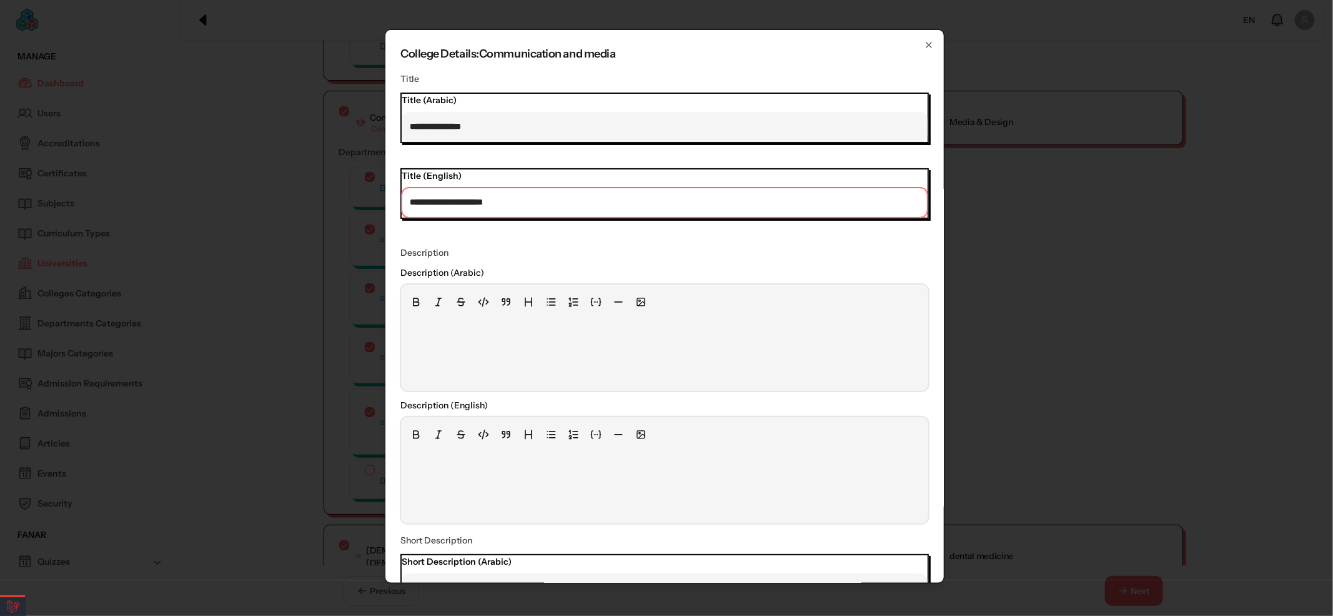
drag, startPoint x: 474, startPoint y: 202, endPoint x: 567, endPoint y: 201, distance: 93.1
click at [567, 201] on input "**********" at bounding box center [665, 202] width 526 height 30
type input "**********"
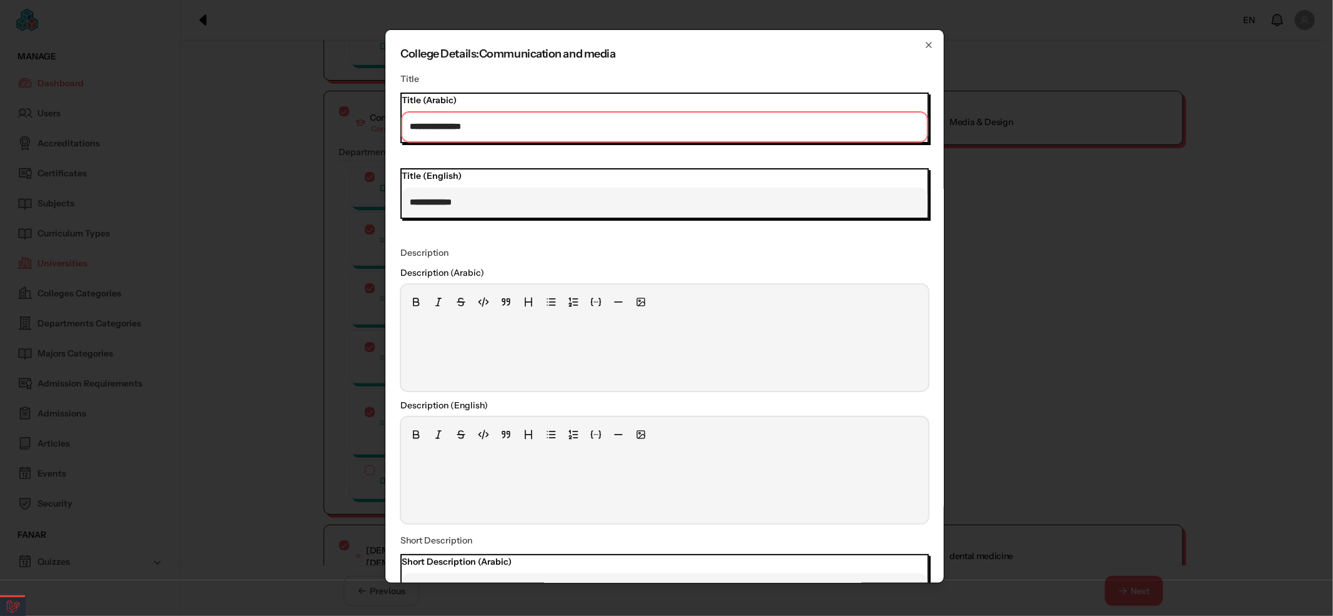
click at [437, 124] on input "**********" at bounding box center [665, 126] width 526 height 30
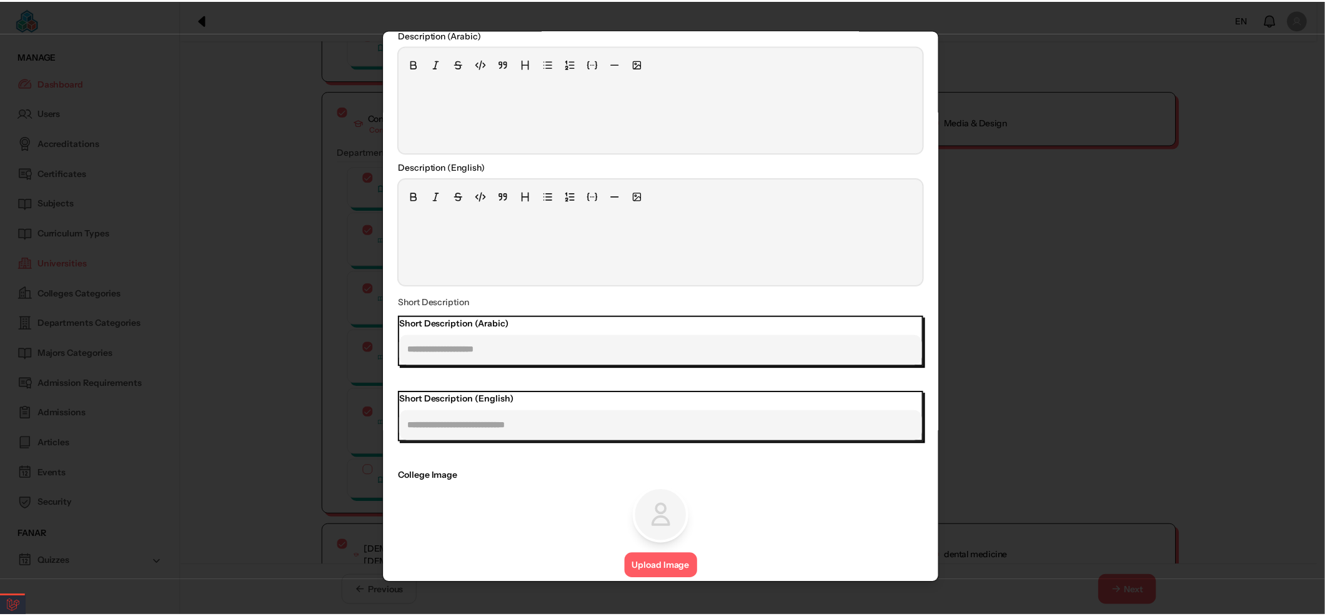
scroll to position [317, 0]
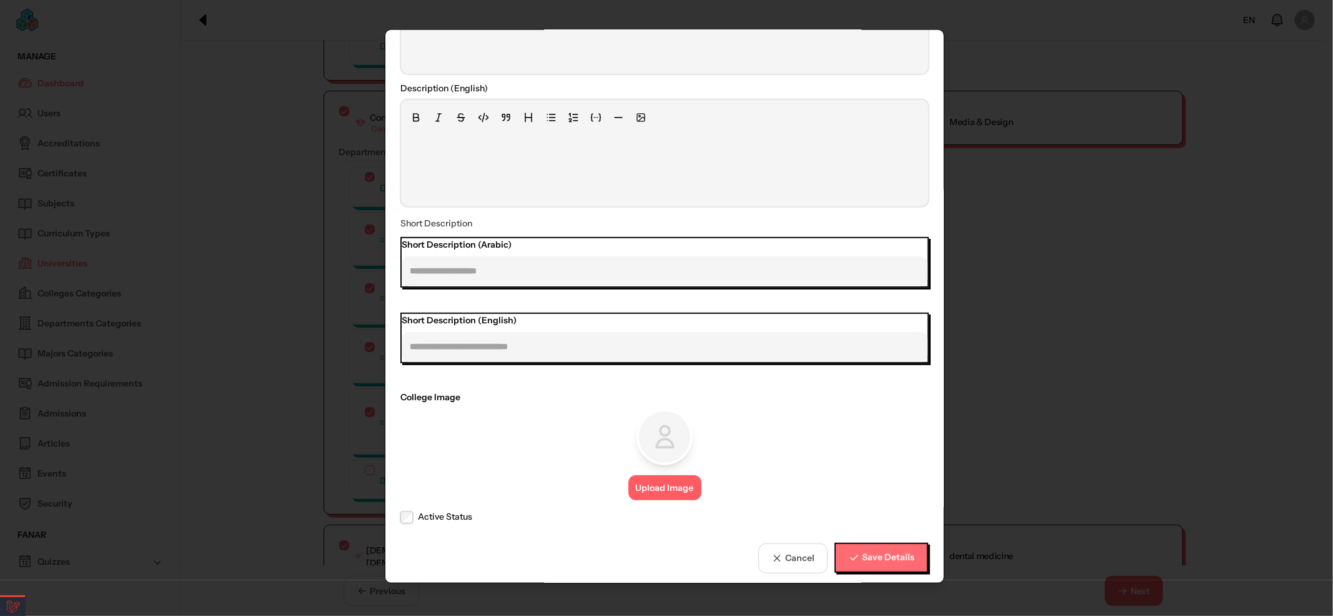
click at [889, 551] on span "Save Details" at bounding box center [888, 557] width 52 height 13
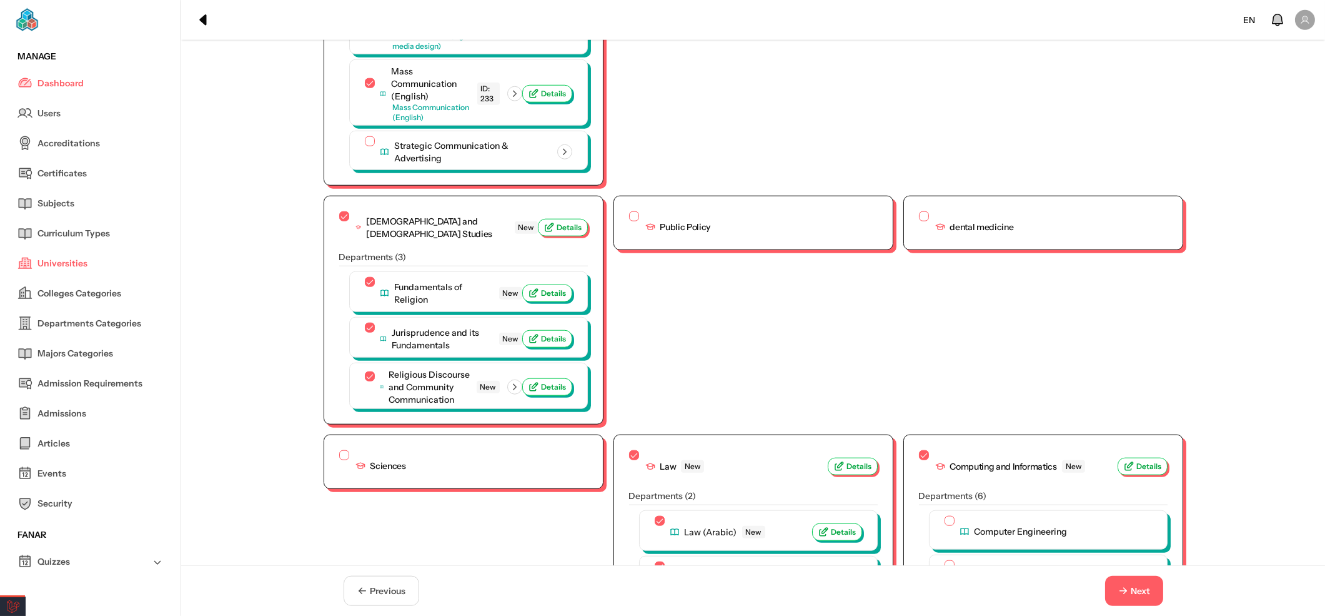
scroll to position [3456, 0]
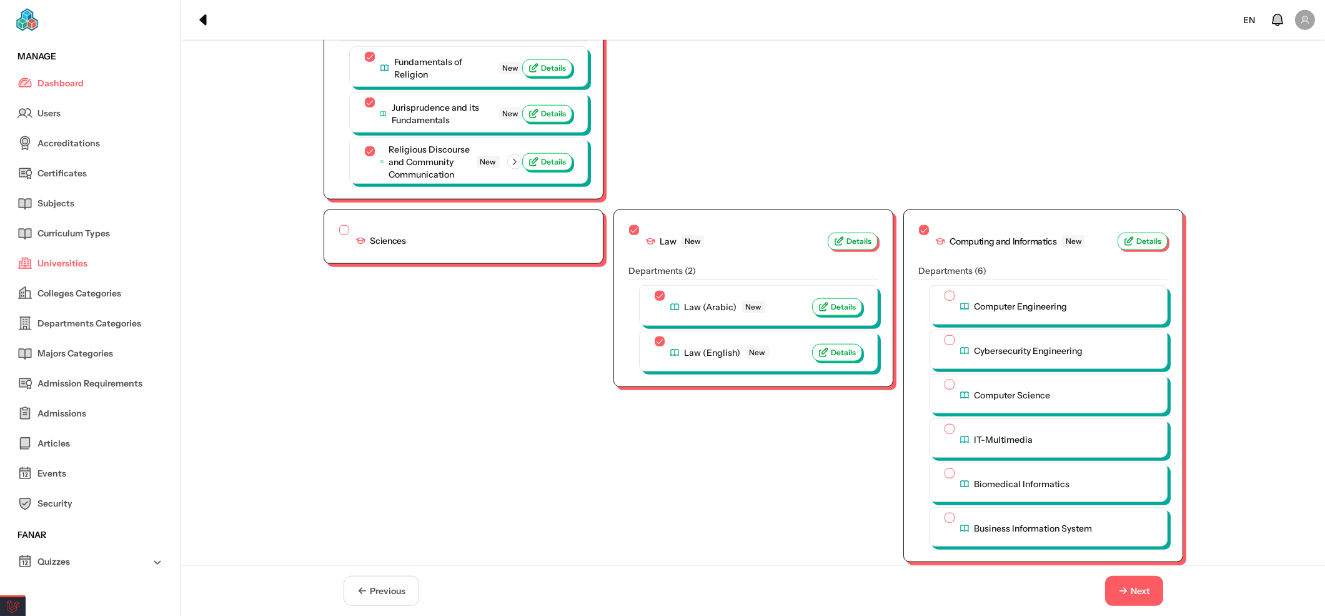
scroll to position [3438, 0]
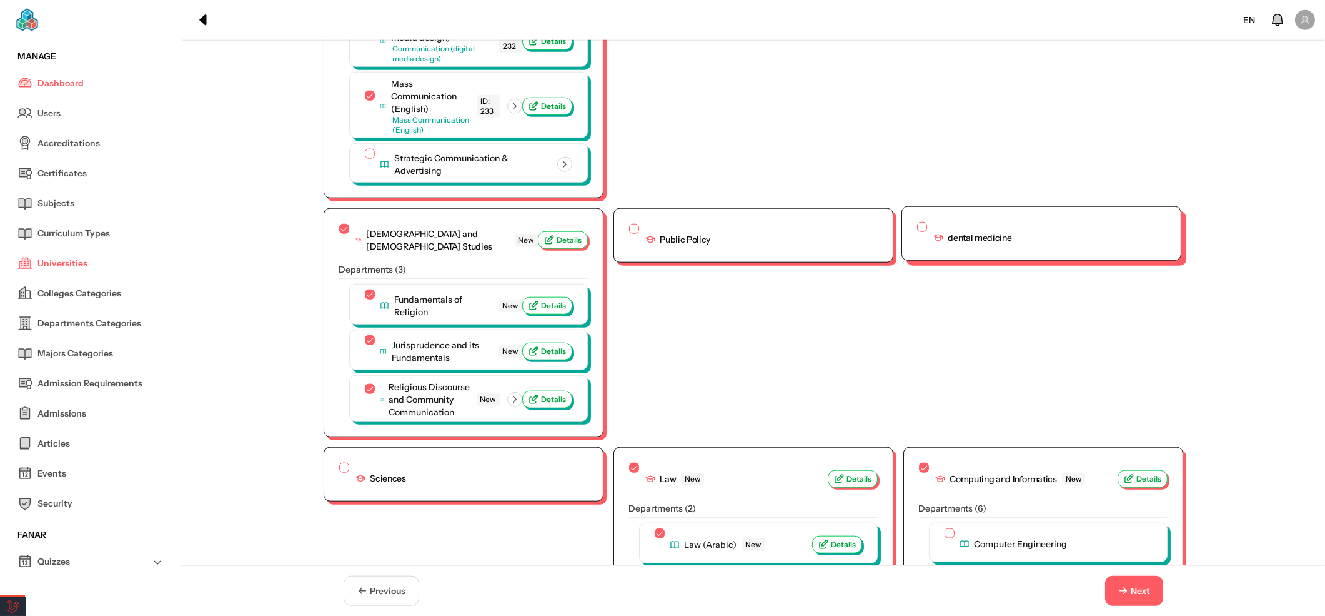
click at [921, 207] on div "dental medicine" at bounding box center [1041, 233] width 279 height 53
click at [909, 207] on div "dental medicine" at bounding box center [1041, 233] width 279 height 53
click at [917, 222] on button "dental medicine" at bounding box center [922, 227] width 10 height 10
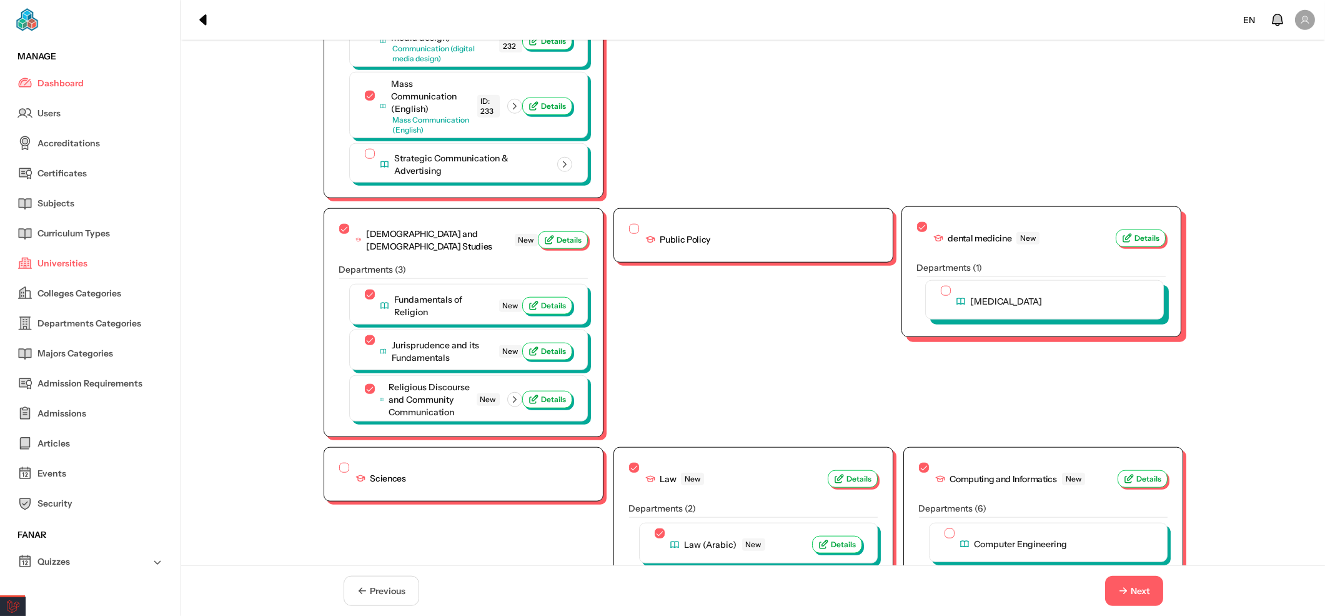
drag, startPoint x: 949, startPoint y: 274, endPoint x: 936, endPoint y: 274, distance: 12.5
click at [947, 286] on div "Dental Surgery" at bounding box center [1044, 301] width 207 height 31
click at [941, 286] on button "Dental Surgery" at bounding box center [946, 291] width 10 height 10
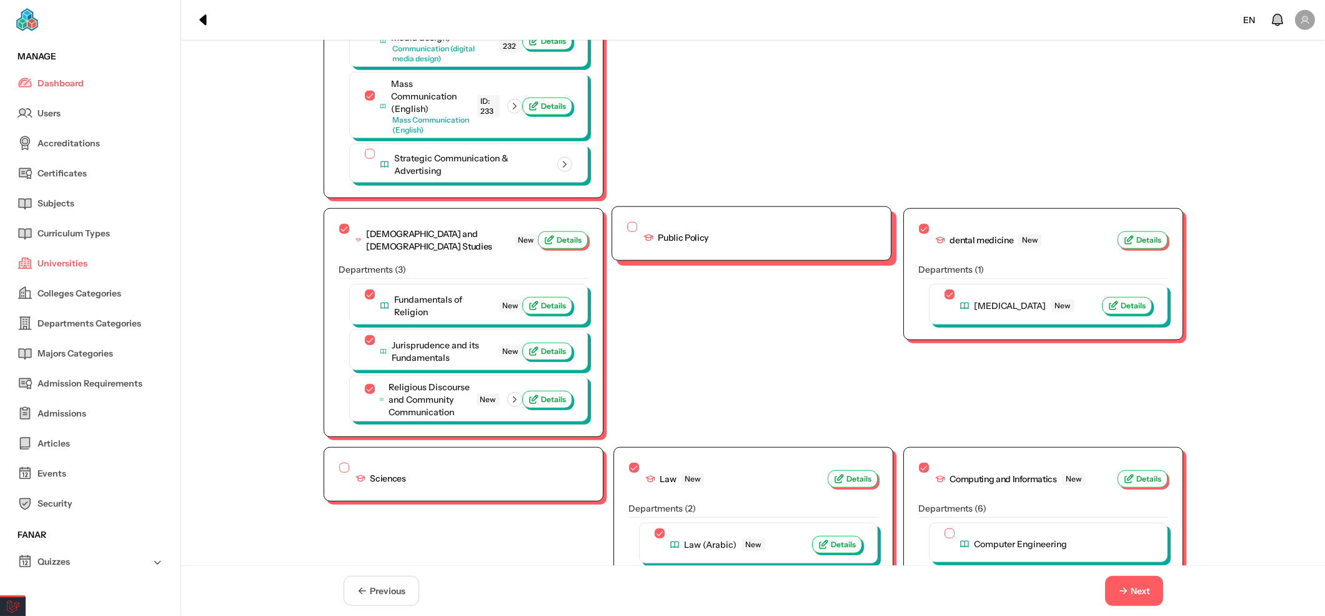
click at [631, 222] on div "Public Policy" at bounding box center [667, 237] width 81 height 31
click at [629, 222] on button "Public Policy" at bounding box center [632, 227] width 10 height 10
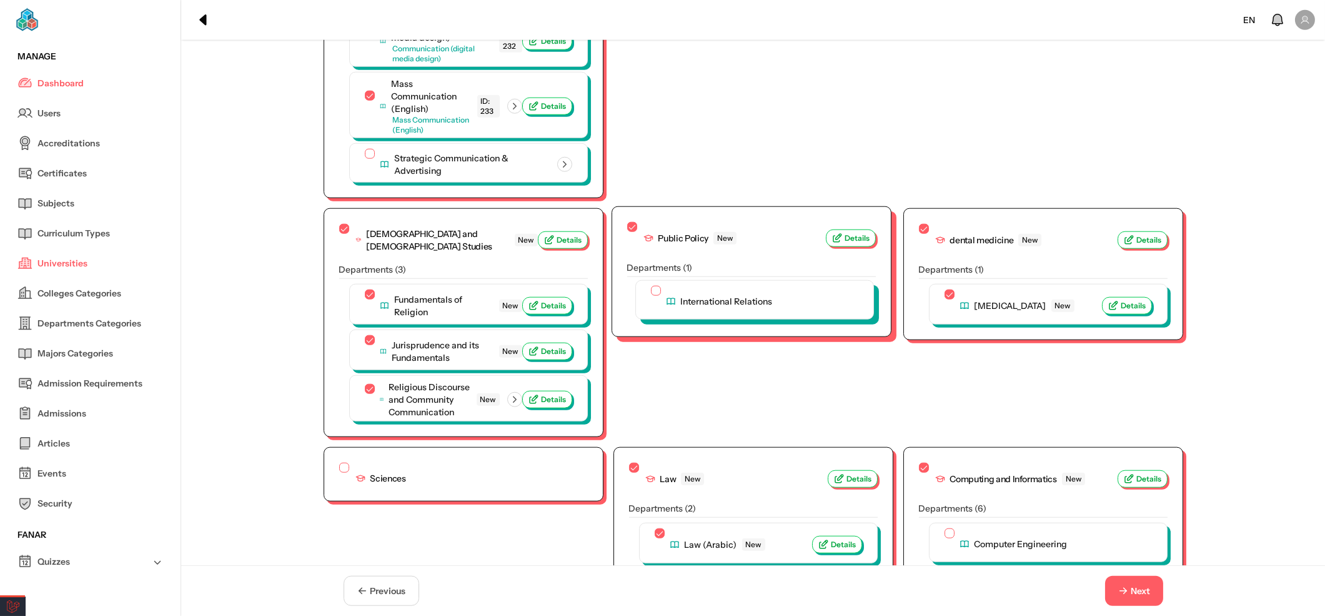
drag, startPoint x: 644, startPoint y: 274, endPoint x: 629, endPoint y: 290, distance: 21.2
click at [651, 286] on button "International Relations" at bounding box center [656, 291] width 10 height 10
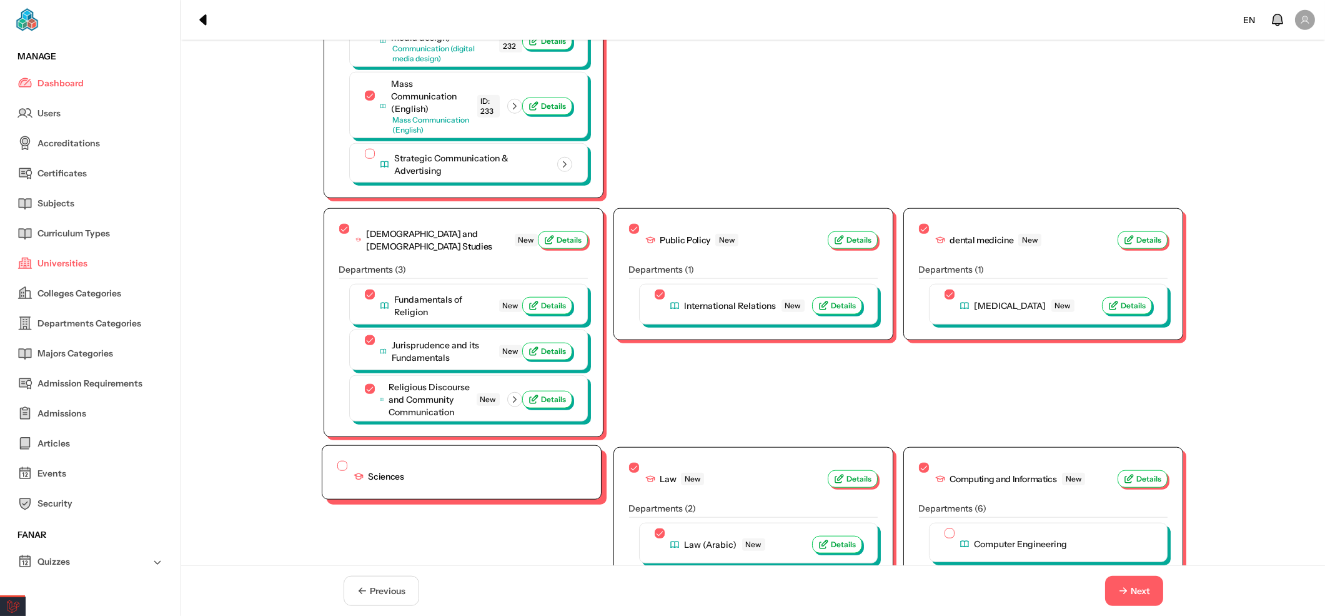
click at [346, 446] on div "Sciences" at bounding box center [461, 472] width 279 height 53
click at [342, 461] on div "Sciences" at bounding box center [370, 476] width 67 height 31
click at [337, 461] on button "Sciences" at bounding box center [342, 466] width 10 height 10
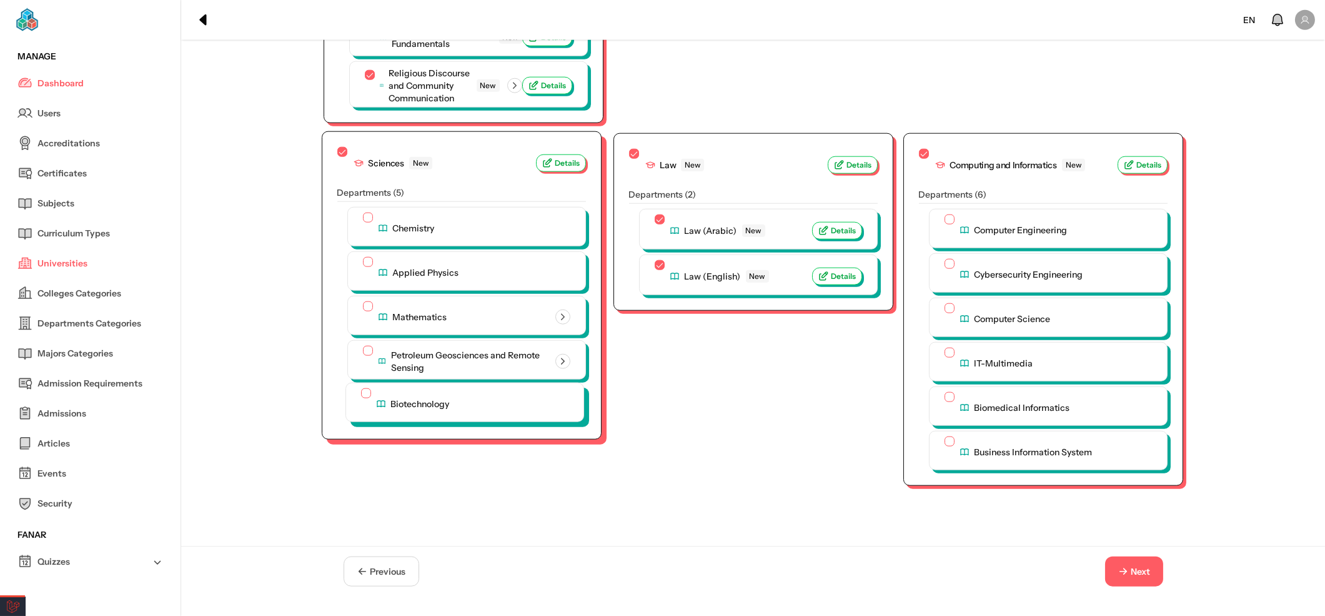
scroll to position [3771, 0]
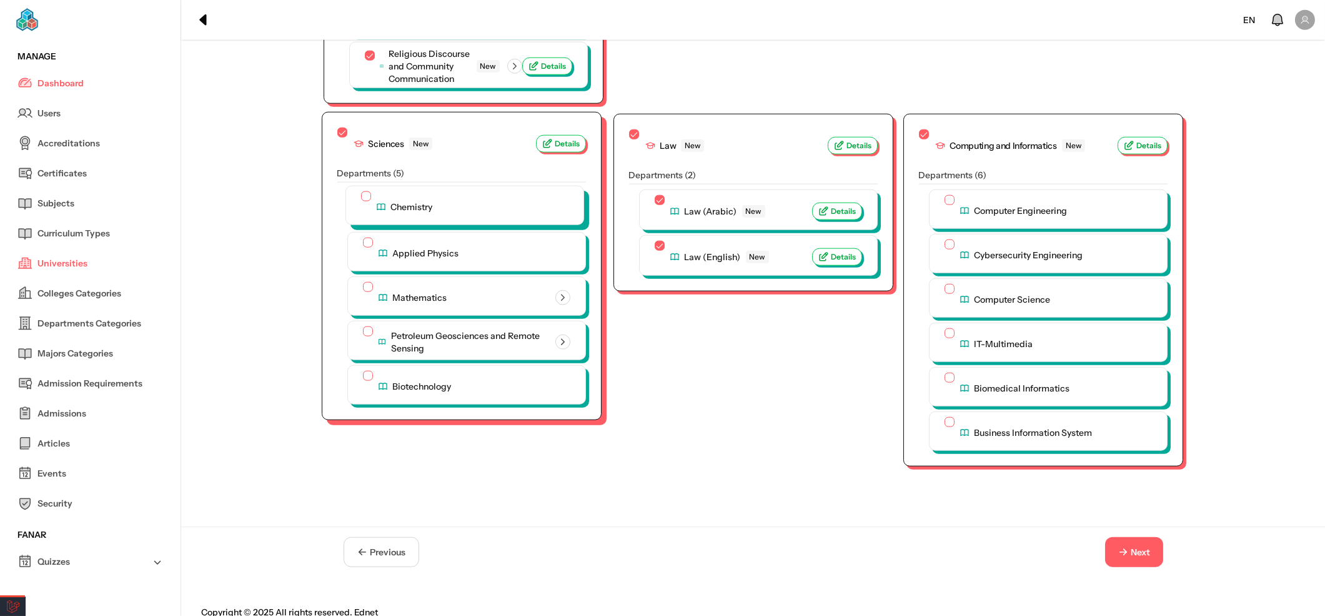
click at [411, 201] on span "Chemistry" at bounding box center [412, 207] width 42 height 12
click at [371, 191] on button "Chemistry" at bounding box center [366, 196] width 10 height 10
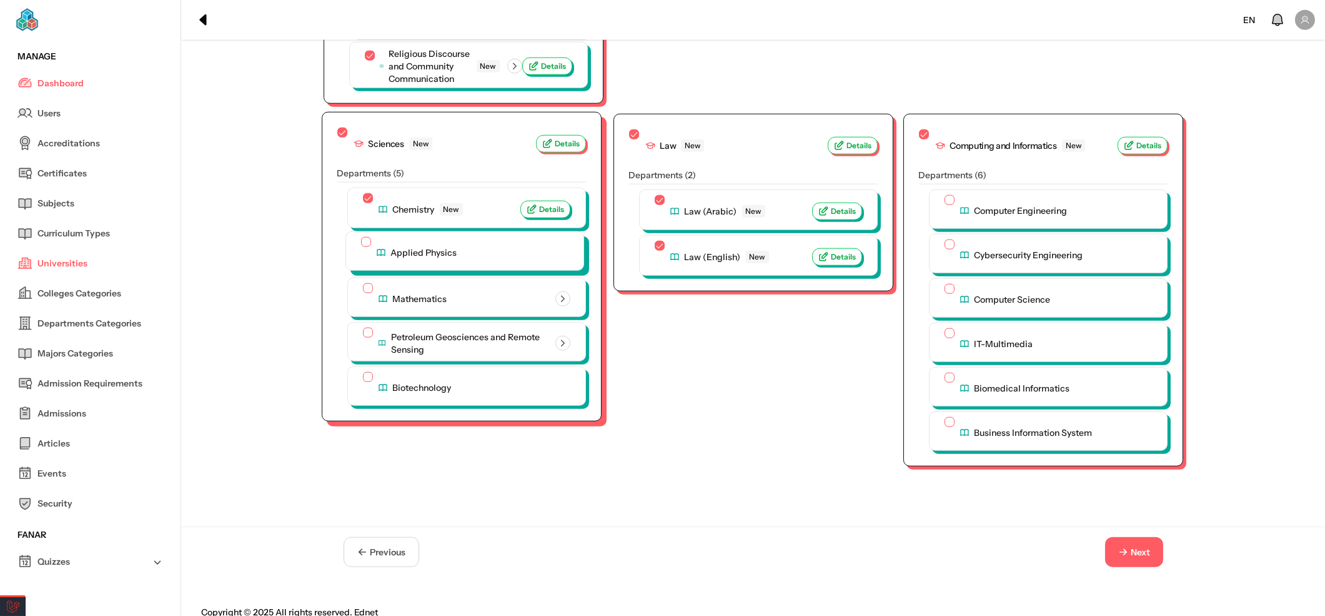
click at [406, 246] on span "Applied Physics" at bounding box center [424, 252] width 66 height 12
click at [371, 237] on button "Applied Physics" at bounding box center [366, 242] width 10 height 10
click at [399, 292] on div "Mathematics" at bounding box center [464, 297] width 207 height 31
click at [403, 343] on div "Petroleum Geosciences and Remote Sensing" at bounding box center [464, 342] width 207 height 31
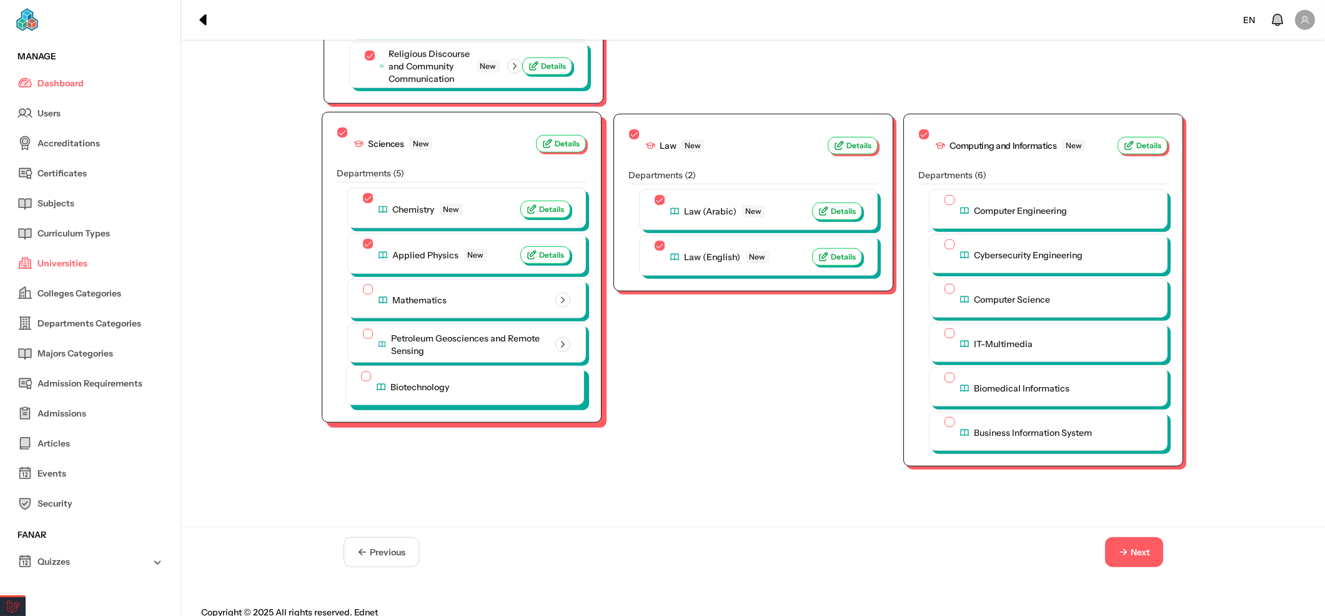
drag, startPoint x: 422, startPoint y: 391, endPoint x: 422, endPoint y: 379, distance: 12.5
click at [422, 382] on div "Biotechnology" at bounding box center [464, 386] width 207 height 31
click at [424, 330] on span "Petroleum Geosciences and Remote Sensing" at bounding box center [467, 342] width 156 height 25
click at [371, 329] on button "Petroleum Geosciences and Remote Sensing" at bounding box center [366, 332] width 10 height 10
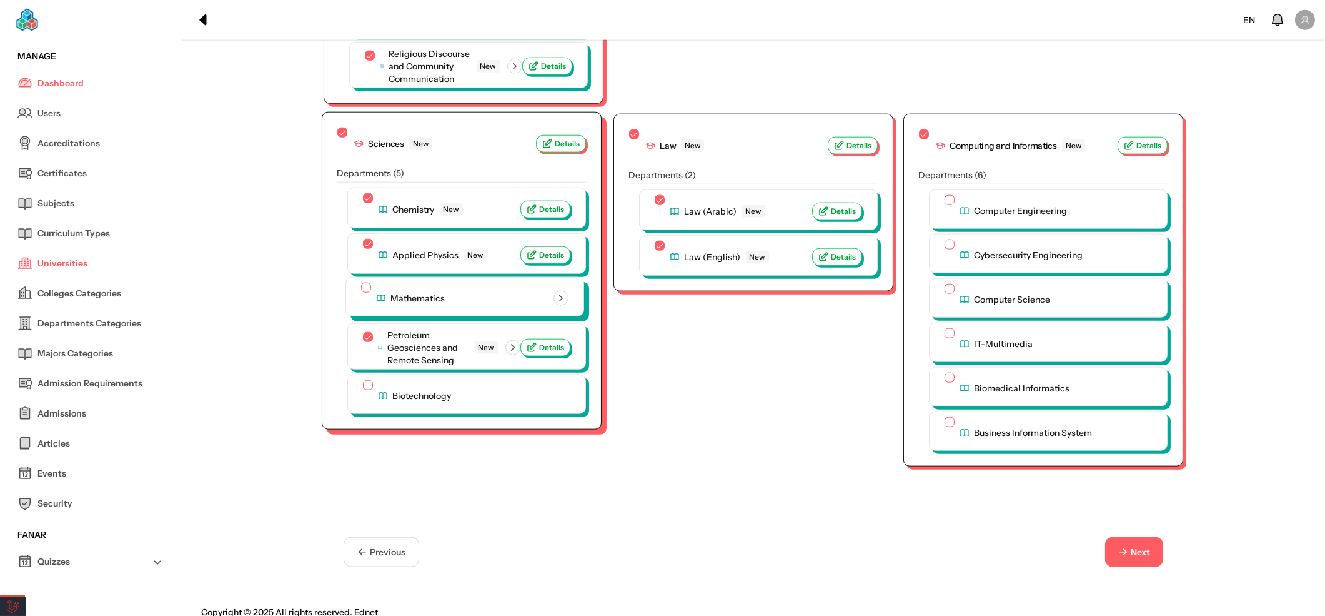
click at [419, 292] on span "Mathematics" at bounding box center [418, 298] width 54 height 12
click at [371, 282] on button "Mathematics" at bounding box center [366, 287] width 10 height 10
click at [407, 379] on div "Biotechnology" at bounding box center [464, 394] width 207 height 31
click at [404, 389] on span "Biotechnology" at bounding box center [420, 395] width 59 height 12
click at [371, 385] on button "Biotechnology" at bounding box center [366, 384] width 10 height 10
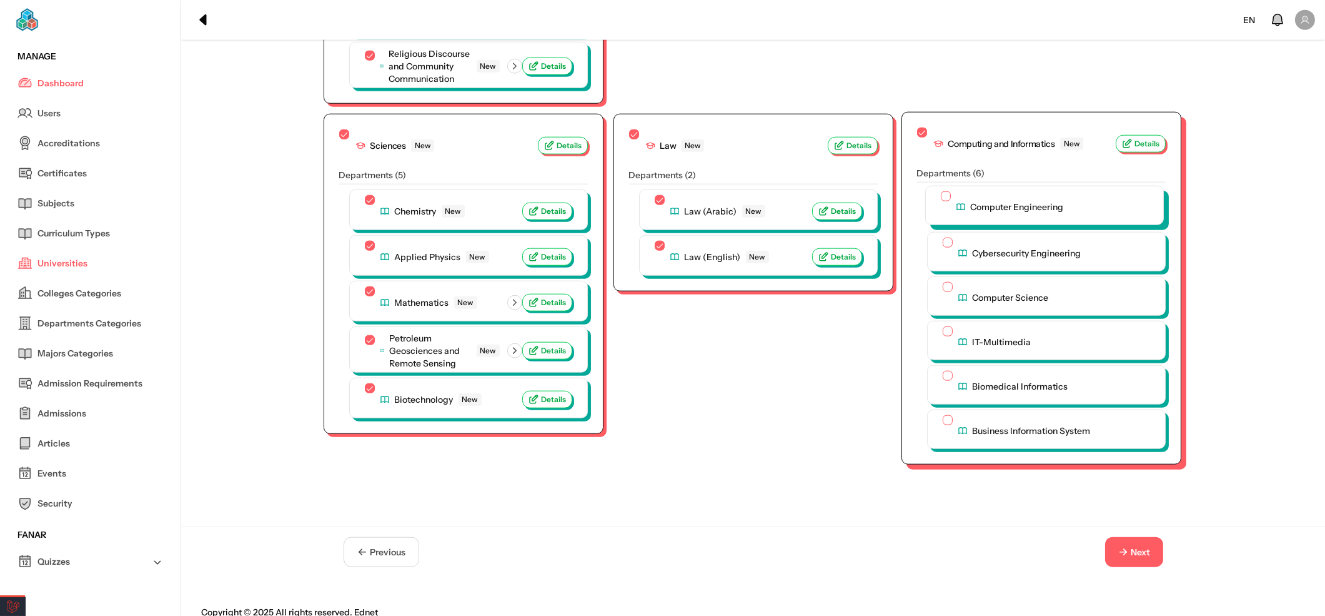
click at [999, 201] on span "Computer Engineering" at bounding box center [1017, 207] width 93 height 12
click at [951, 191] on button "Computer Engineering" at bounding box center [946, 196] width 10 height 10
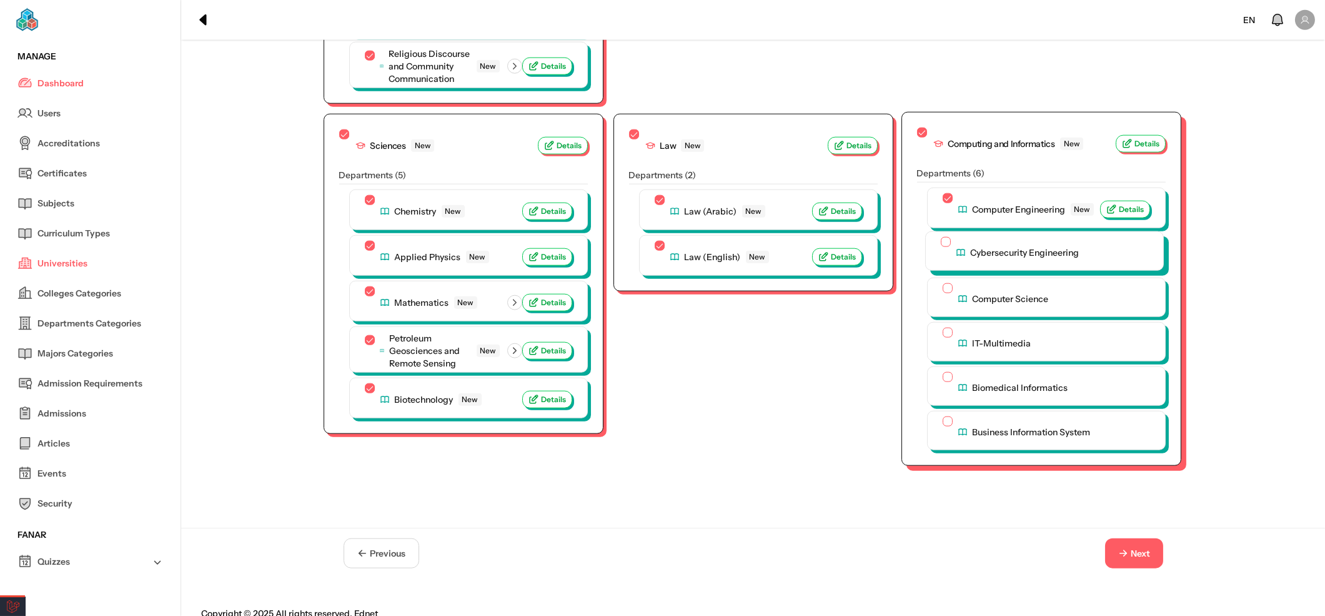
click at [992, 237] on div "Cybersecurity Engineering" at bounding box center [1044, 252] width 207 height 31
click at [991, 246] on span "Cybersecurity Engineering" at bounding box center [1025, 252] width 109 height 12
click at [951, 237] on button "Cybersecurity Engineering" at bounding box center [946, 242] width 10 height 10
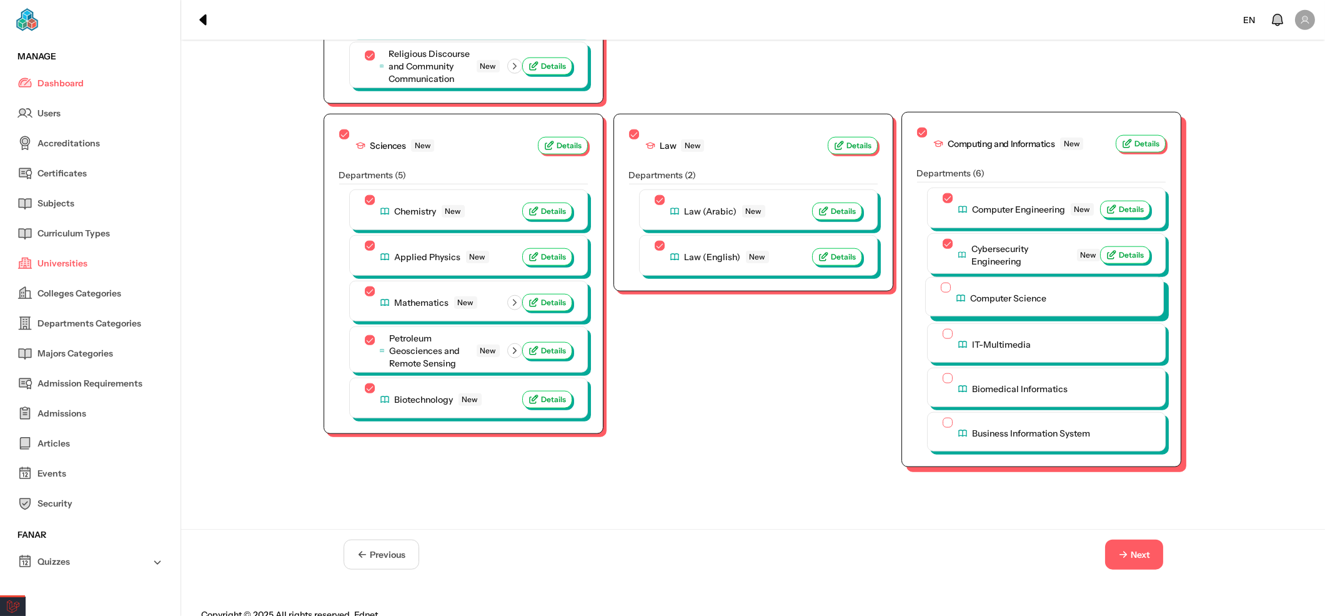
click at [987, 287] on div "Computer Science" at bounding box center [1044, 297] width 207 height 31
click at [986, 337] on div "IT-Multimedia" at bounding box center [1044, 342] width 207 height 31
click at [985, 336] on span "IT-Multimedia" at bounding box center [1000, 342] width 59 height 12
click at [951, 327] on button "IT-Multimedia" at bounding box center [946, 332] width 10 height 10
click at [986, 292] on span "Computer Science" at bounding box center [1009, 298] width 76 height 12
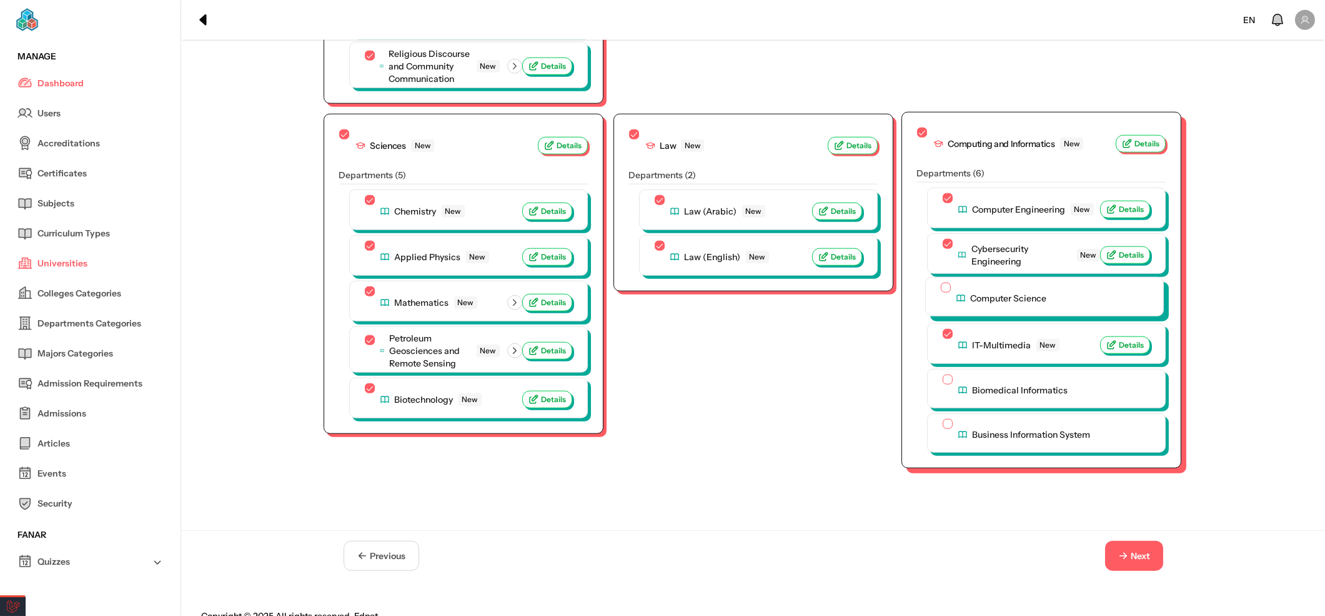
click at [951, 284] on button "Computer Science" at bounding box center [946, 287] width 10 height 10
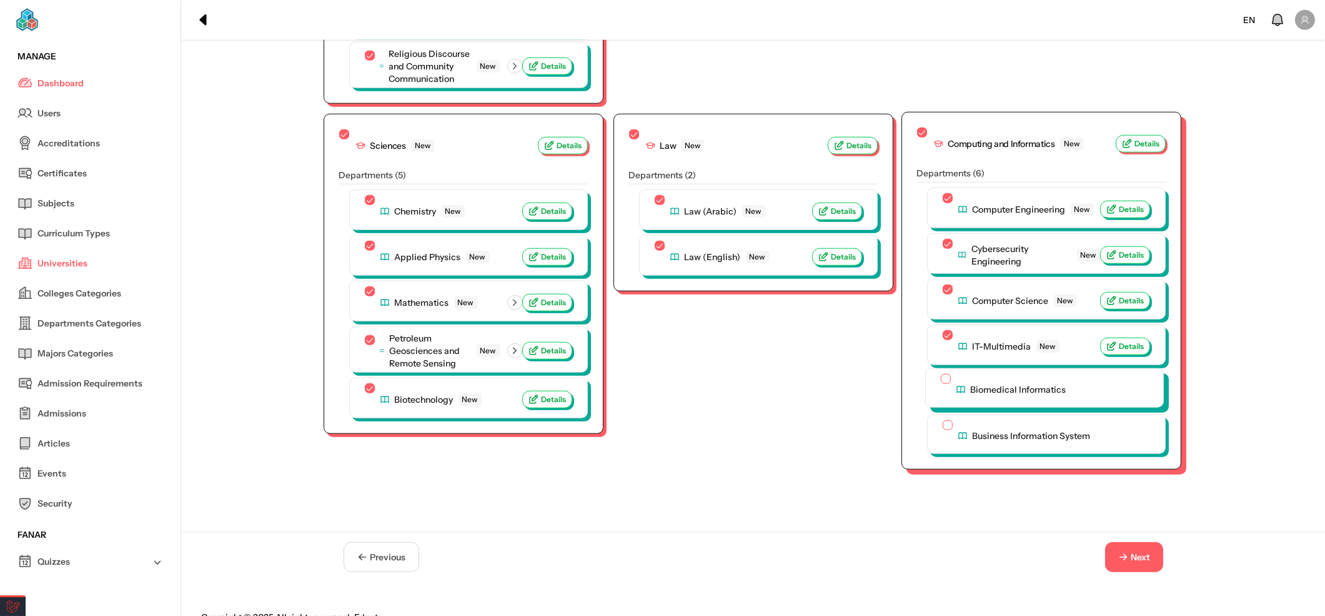
click at [988, 383] on span "Biomedical Informatics" at bounding box center [1019, 389] width 96 height 12
click at [951, 377] on button "Biomedical Informatics" at bounding box center [946, 379] width 10 height 10
click at [997, 436] on div "Business Information System" at bounding box center [1044, 434] width 207 height 31
click at [995, 429] on span "Business Information System" at bounding box center [1030, 435] width 118 height 12
click at [951, 427] on button "Business Information System" at bounding box center [946, 424] width 10 height 10
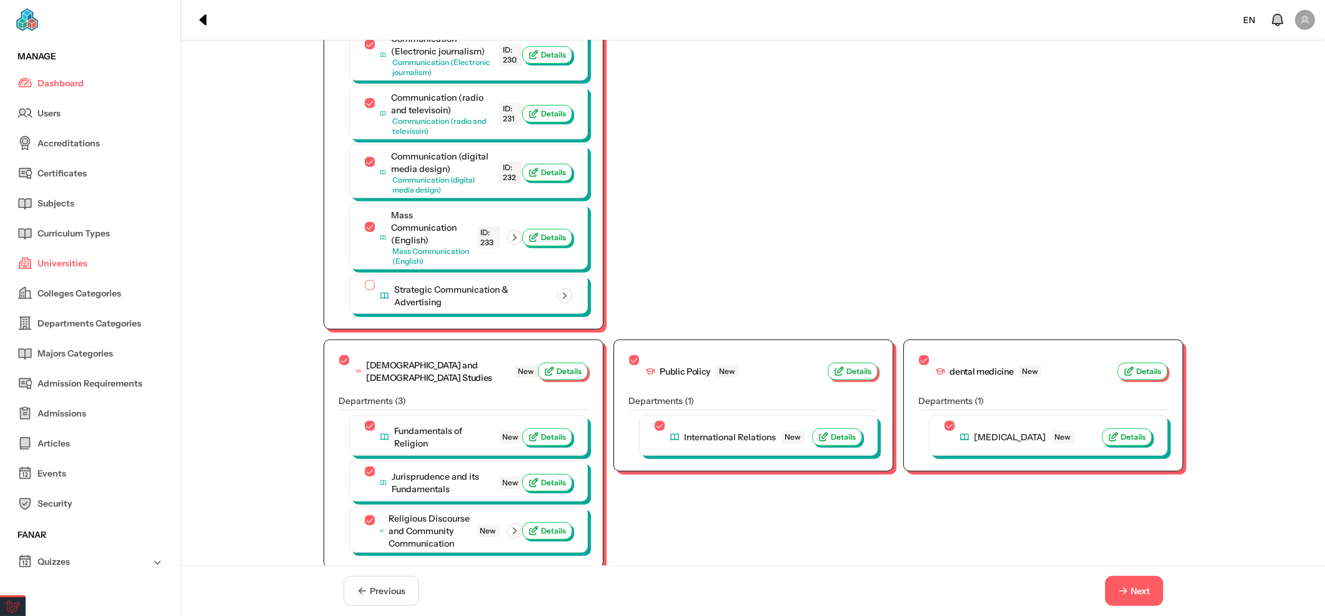
scroll to position [3104, 0]
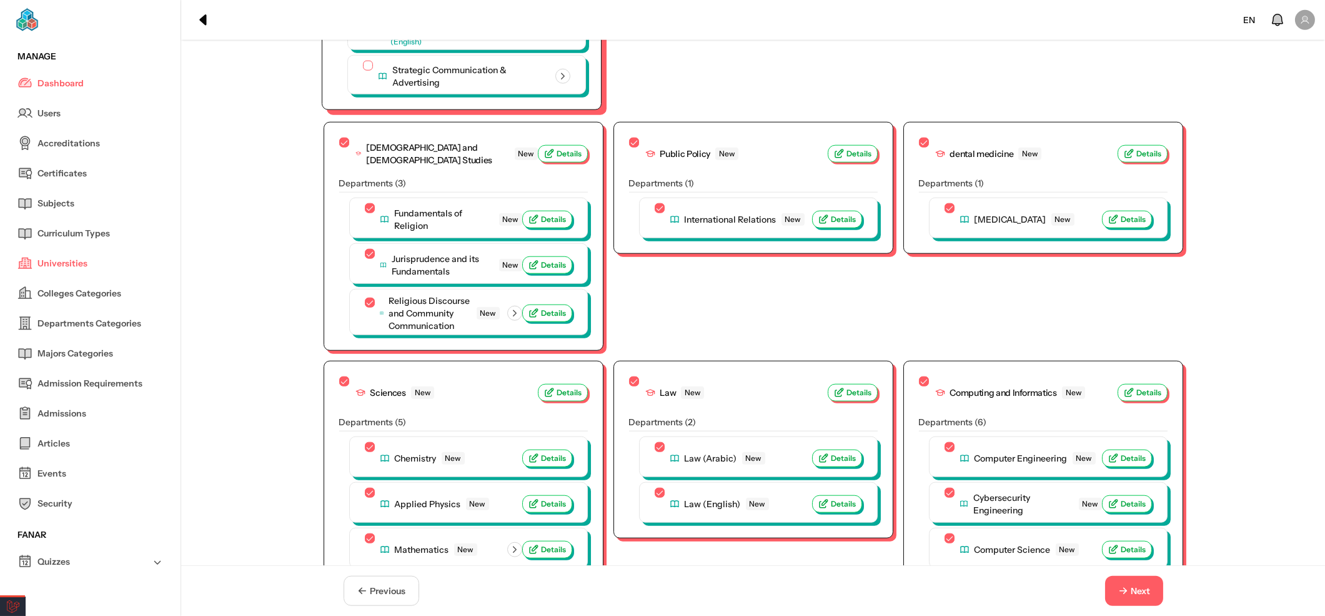
scroll to position [3688, 0]
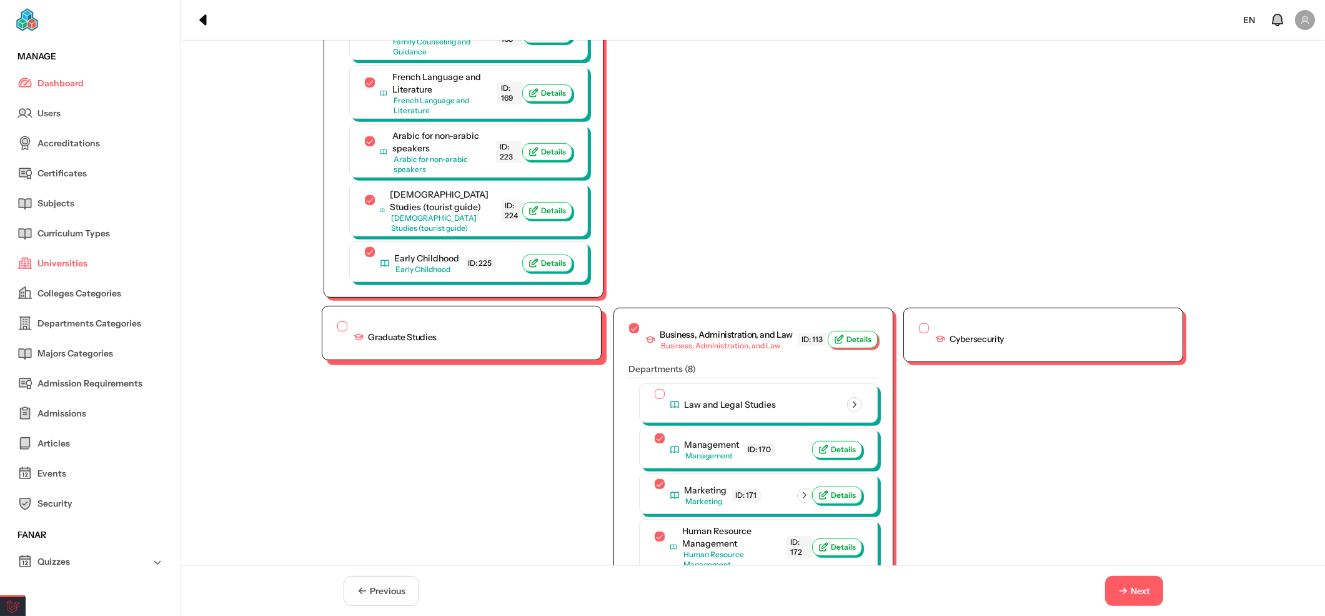
click at [338, 321] on button "Graduate Studies" at bounding box center [342, 326] width 10 height 10
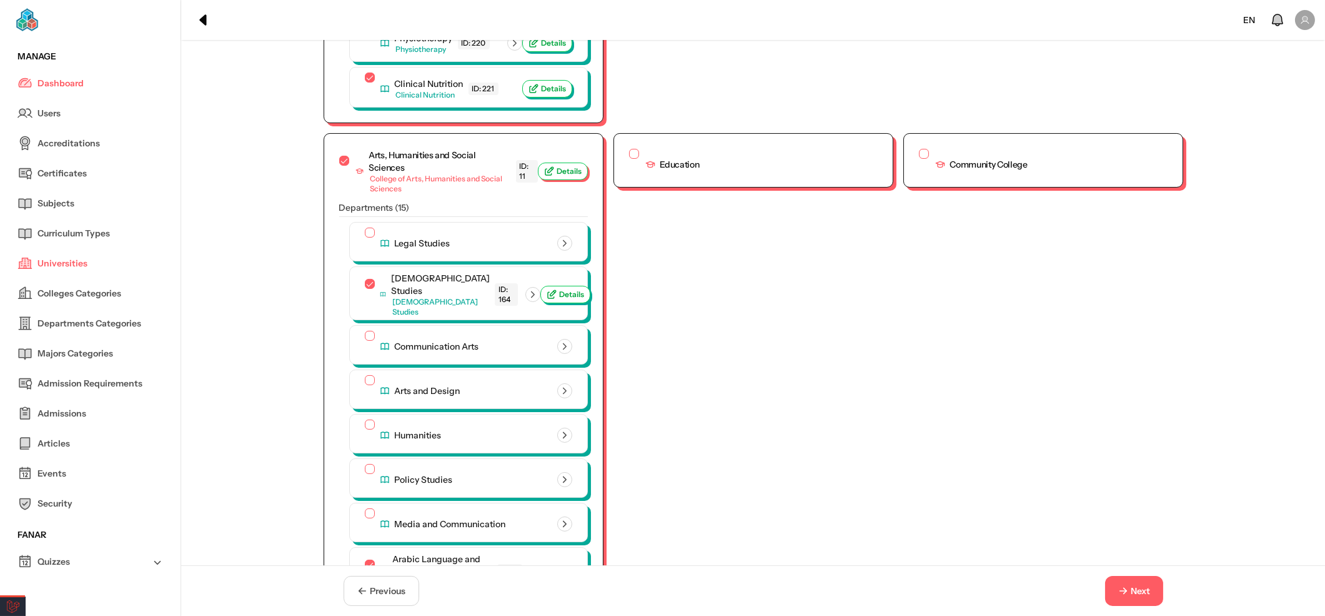
scroll to position [503, 0]
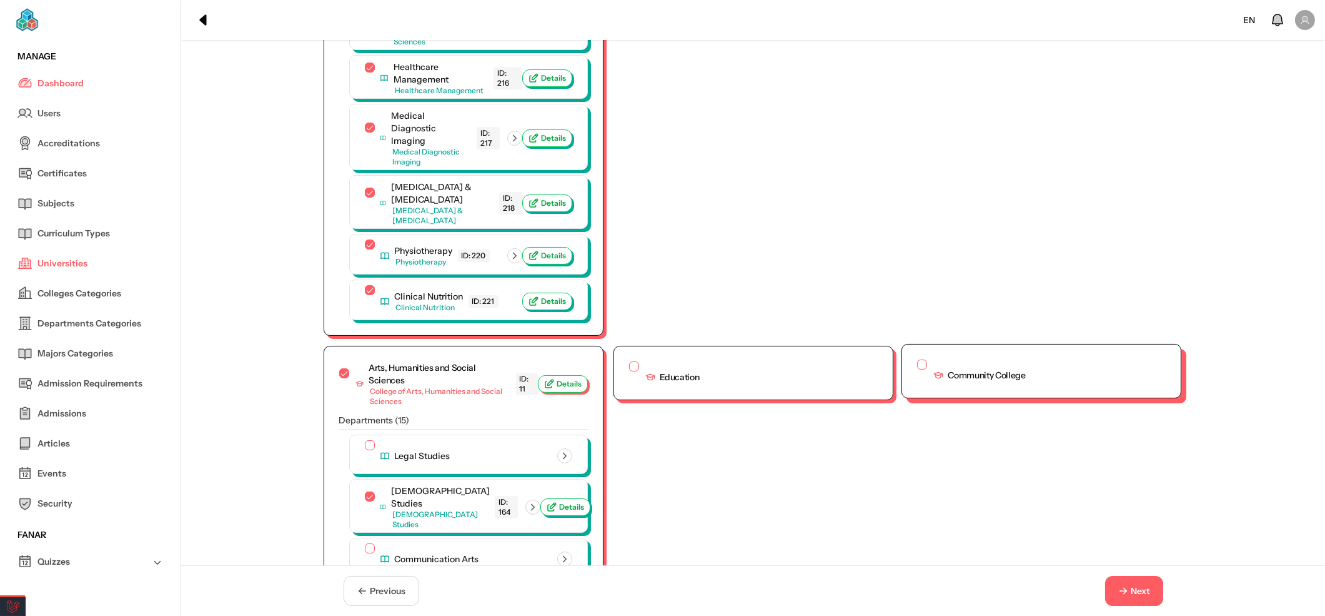
click at [917, 359] on button "Community College" at bounding box center [922, 364] width 10 height 10
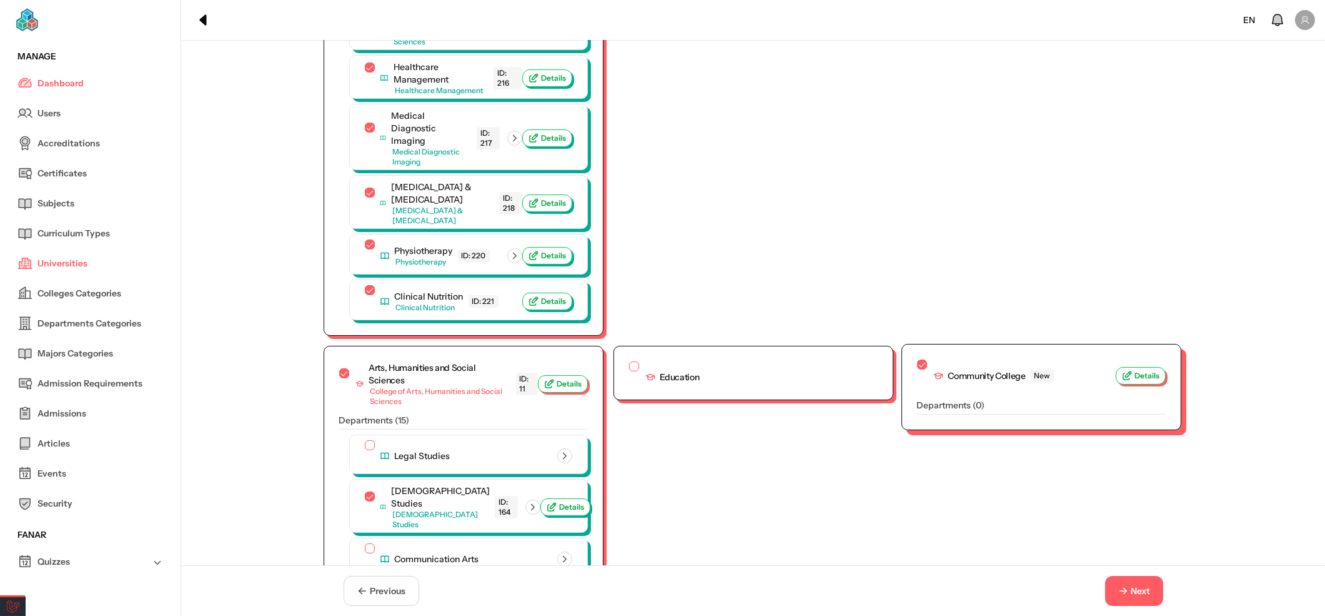
click at [917, 359] on button "Community College New" at bounding box center [922, 364] width 10 height 10
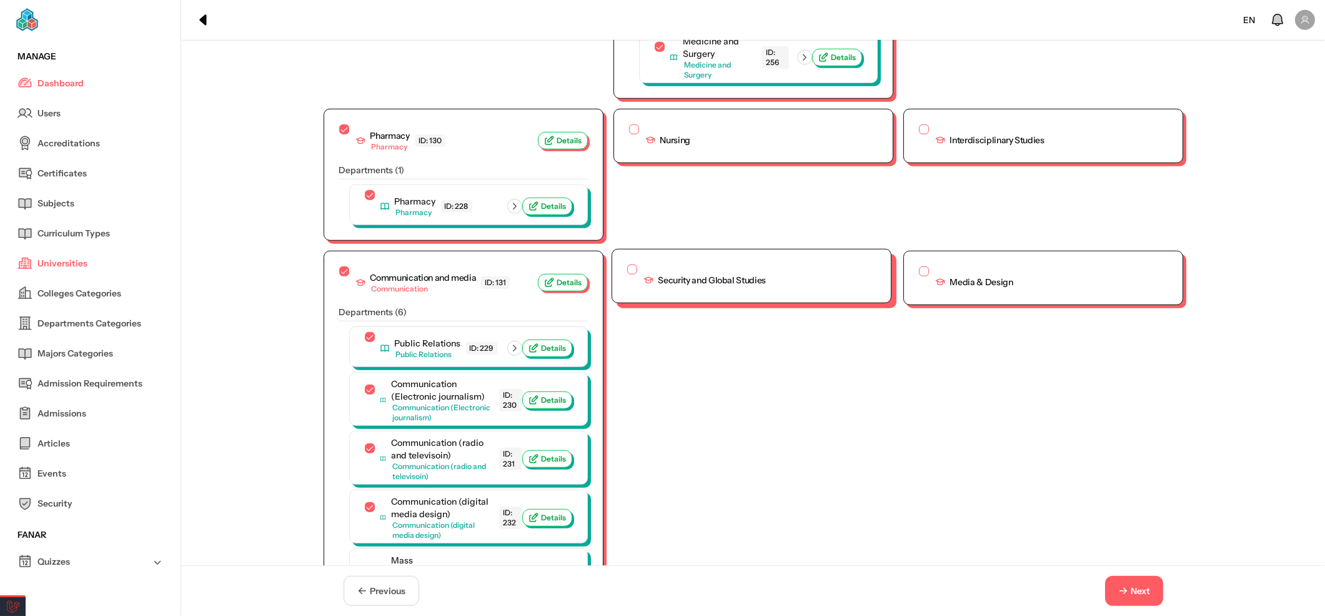
scroll to position [3003, 0]
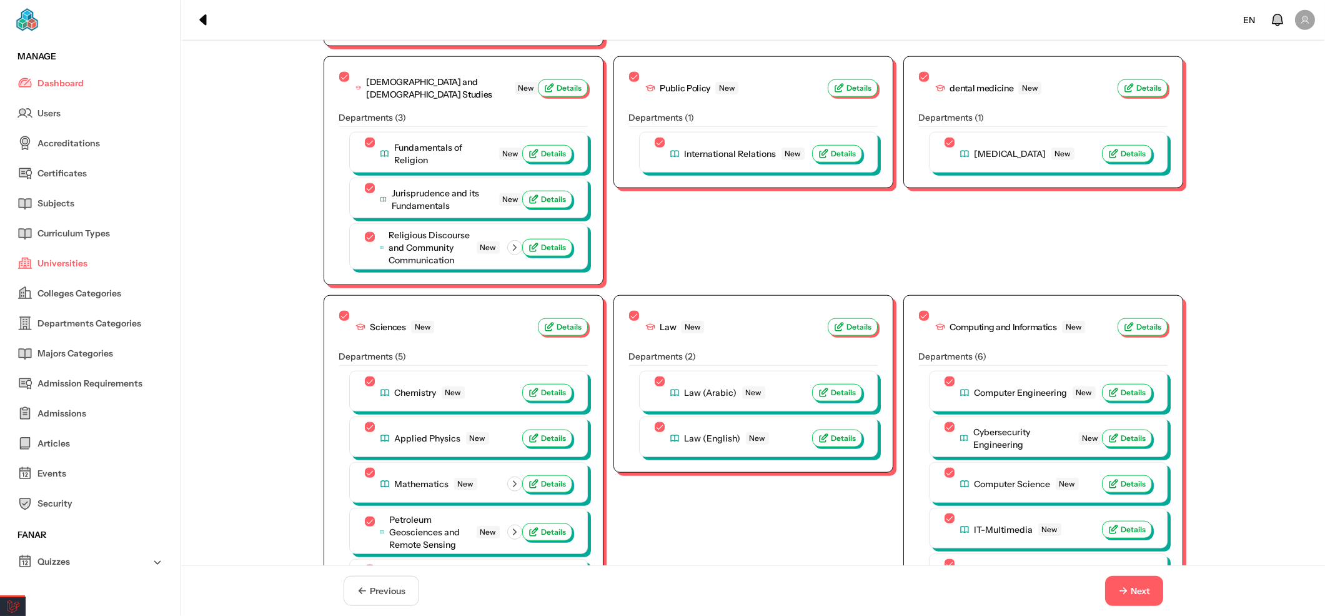
click at [1127, 590] on icon "button" at bounding box center [1123, 590] width 11 height 11
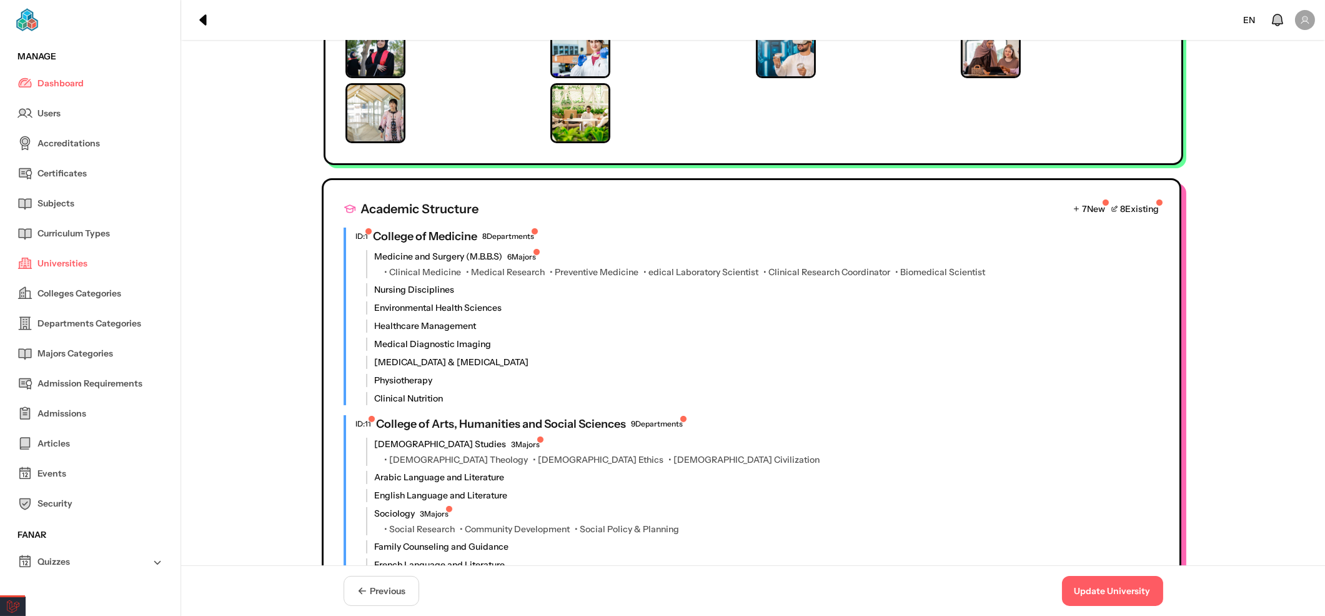
scroll to position [619, 0]
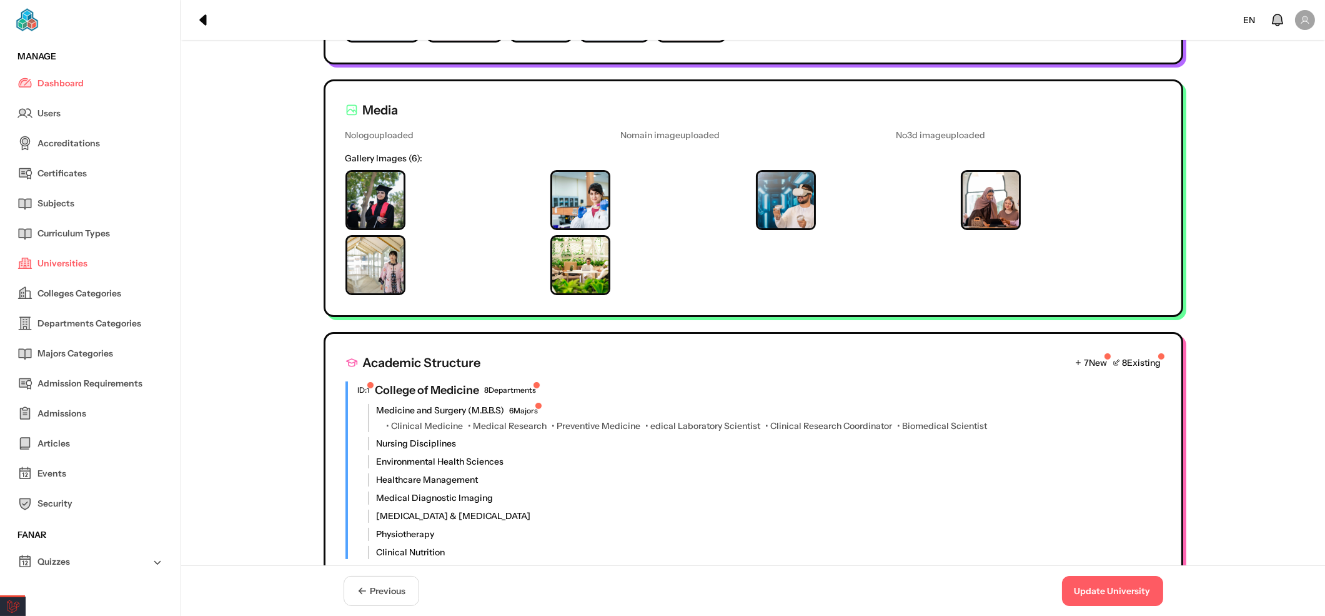
click at [1119, 590] on button "Update University" at bounding box center [1112, 591] width 101 height 30
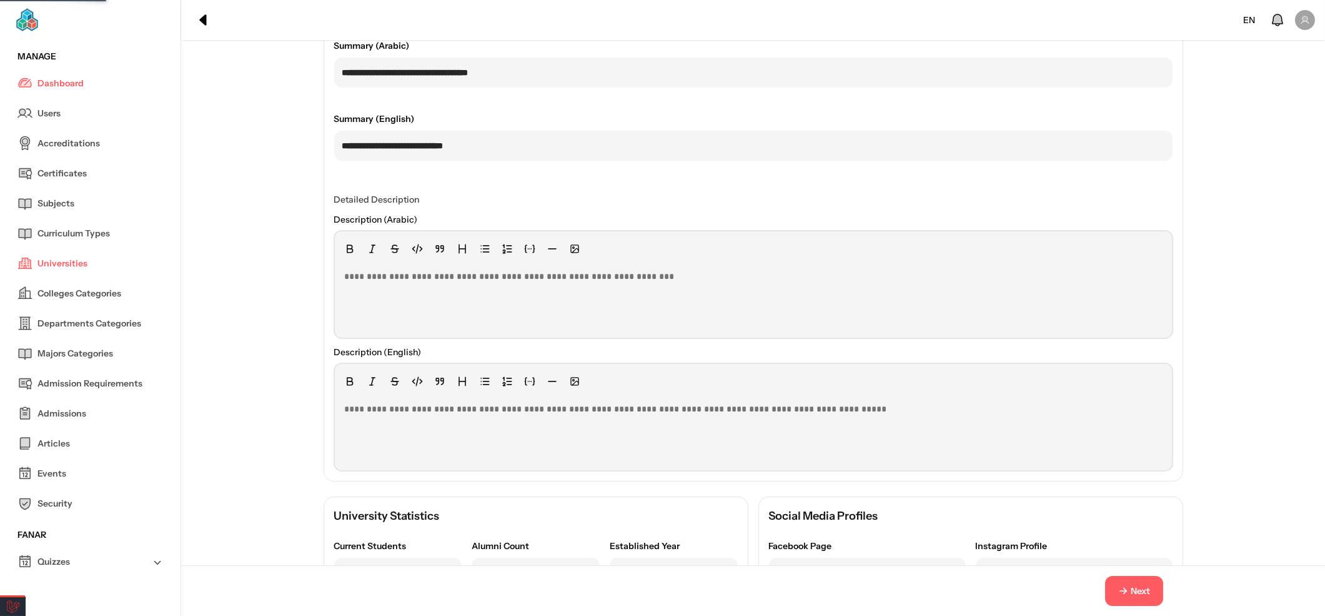
scroll to position [0, 0]
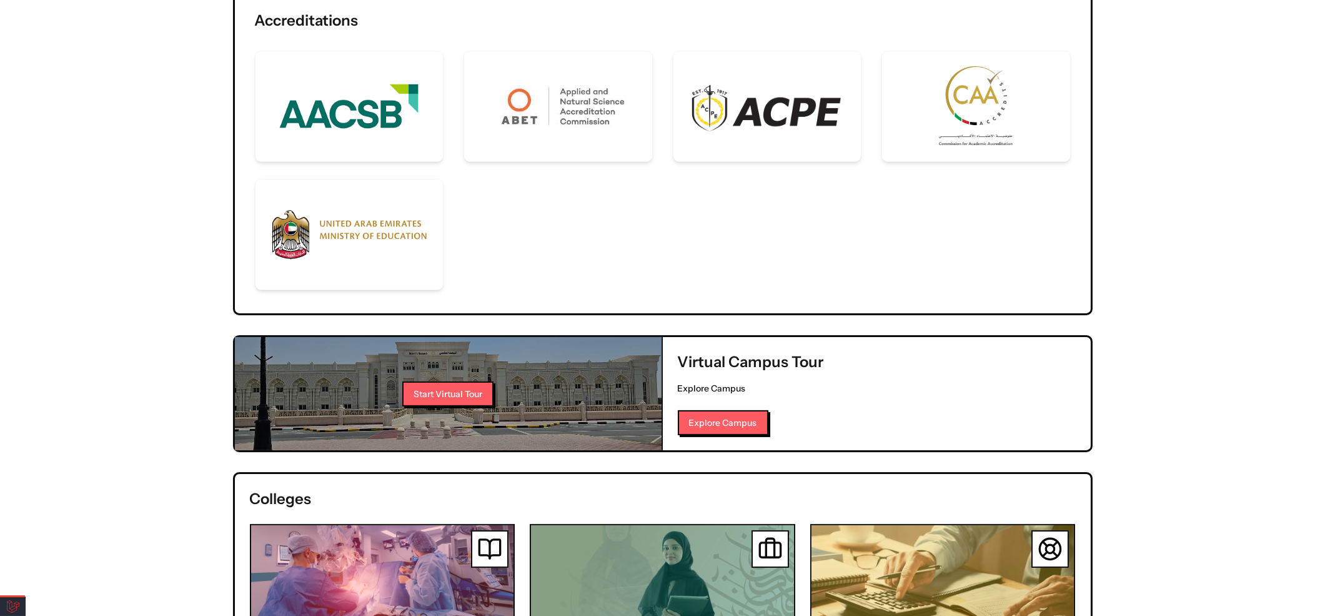
scroll to position [379, 0]
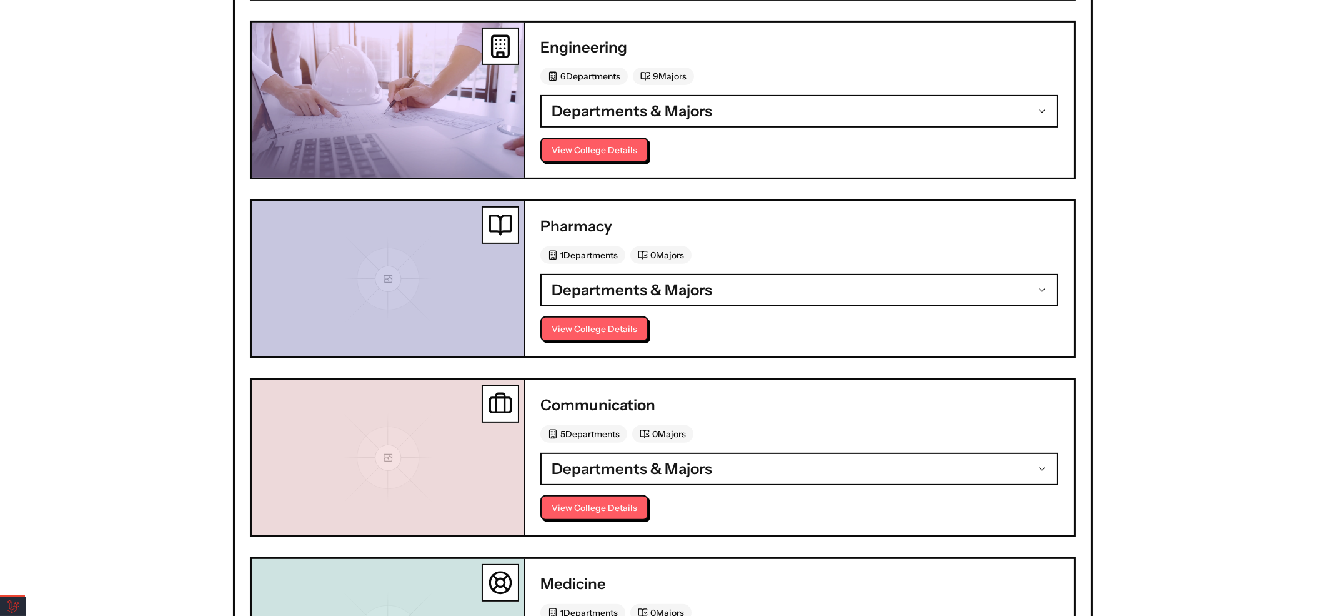
scroll to position [1151, 0]
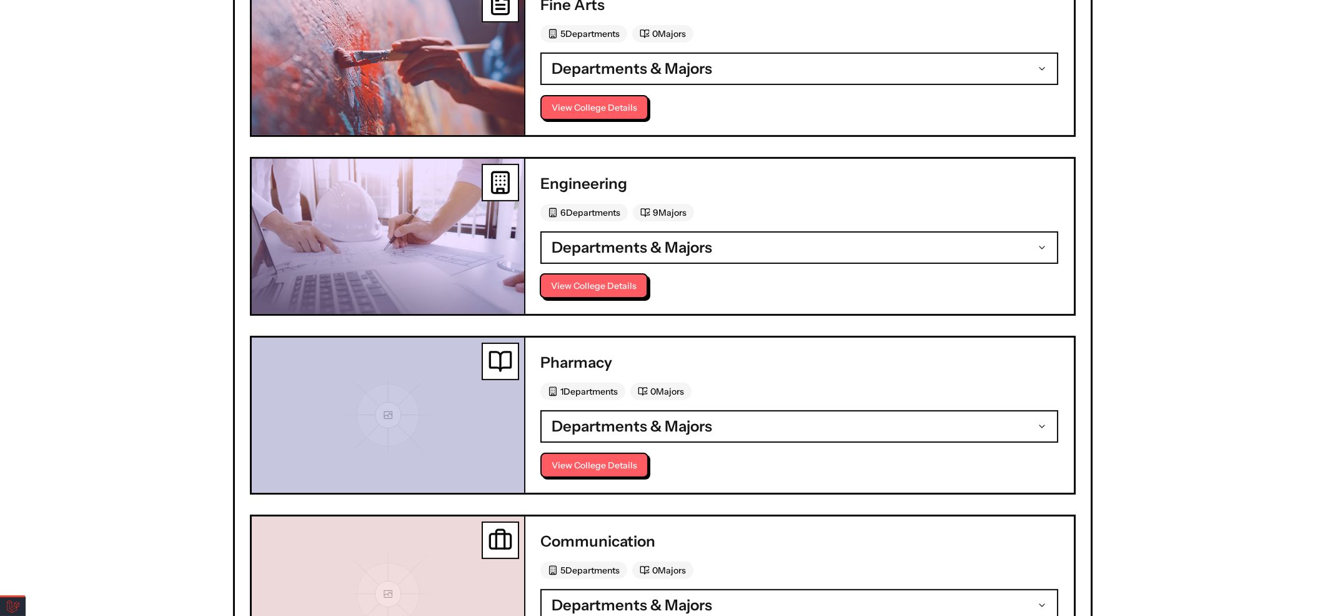
click at [626, 277] on button "View College Details" at bounding box center [594, 285] width 108 height 25
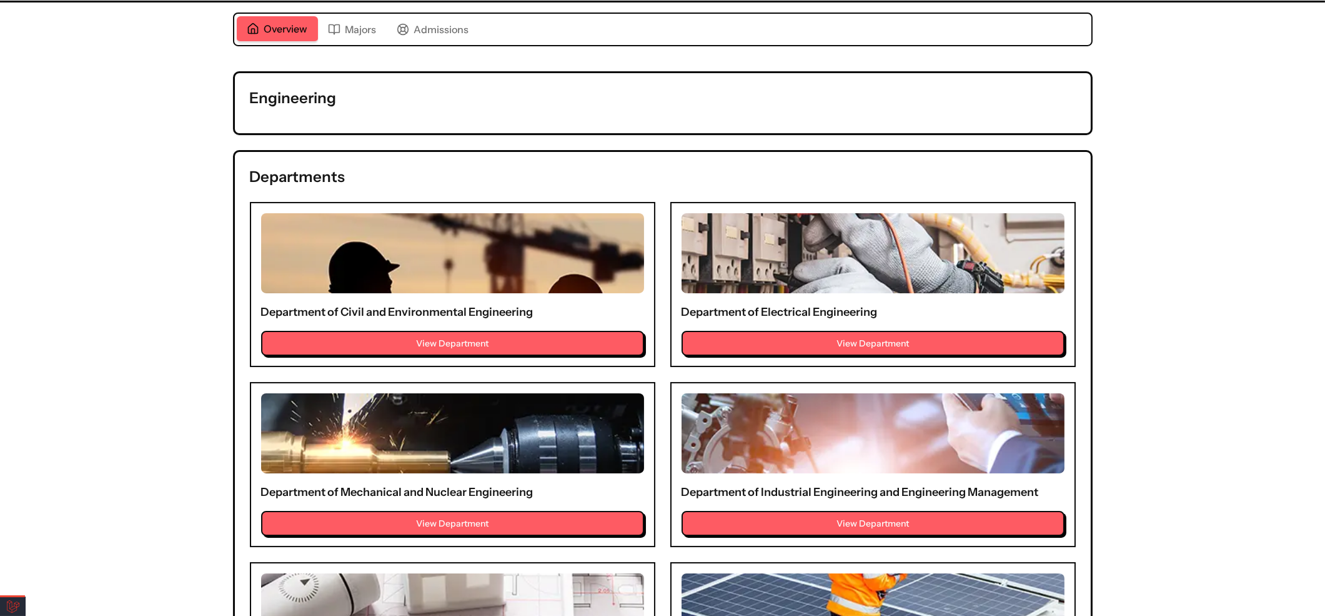
scroll to position [249, 0]
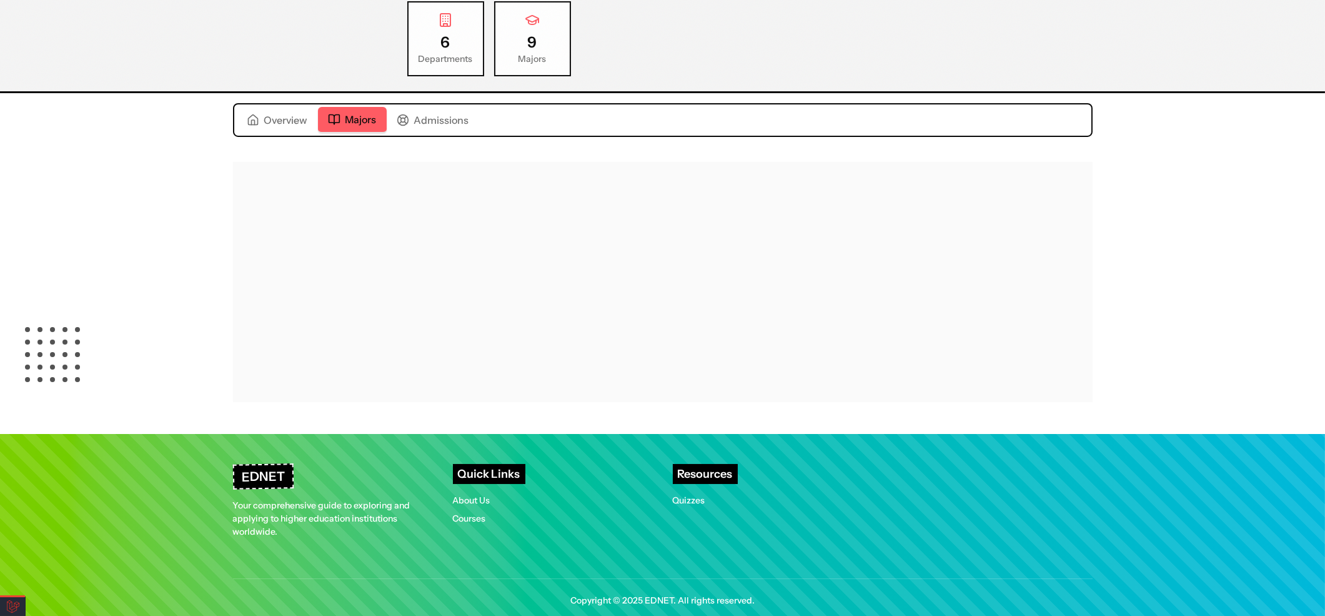
click at [358, 122] on span "Majors" at bounding box center [361, 119] width 31 height 15
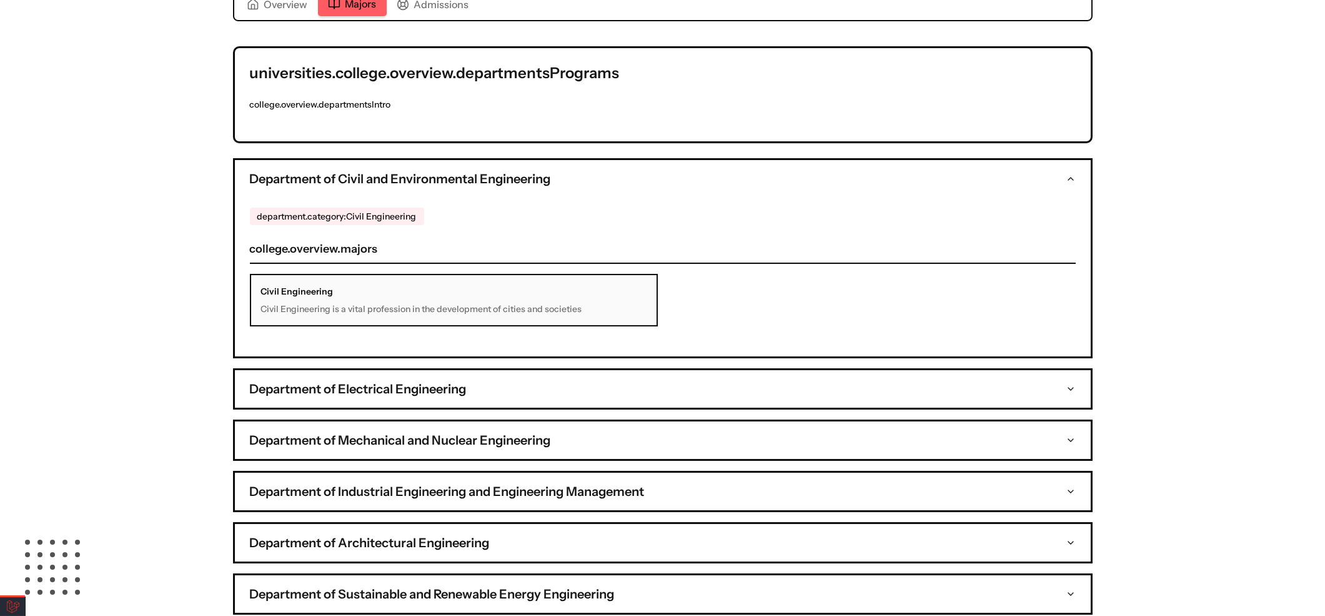
scroll to position [402, 0]
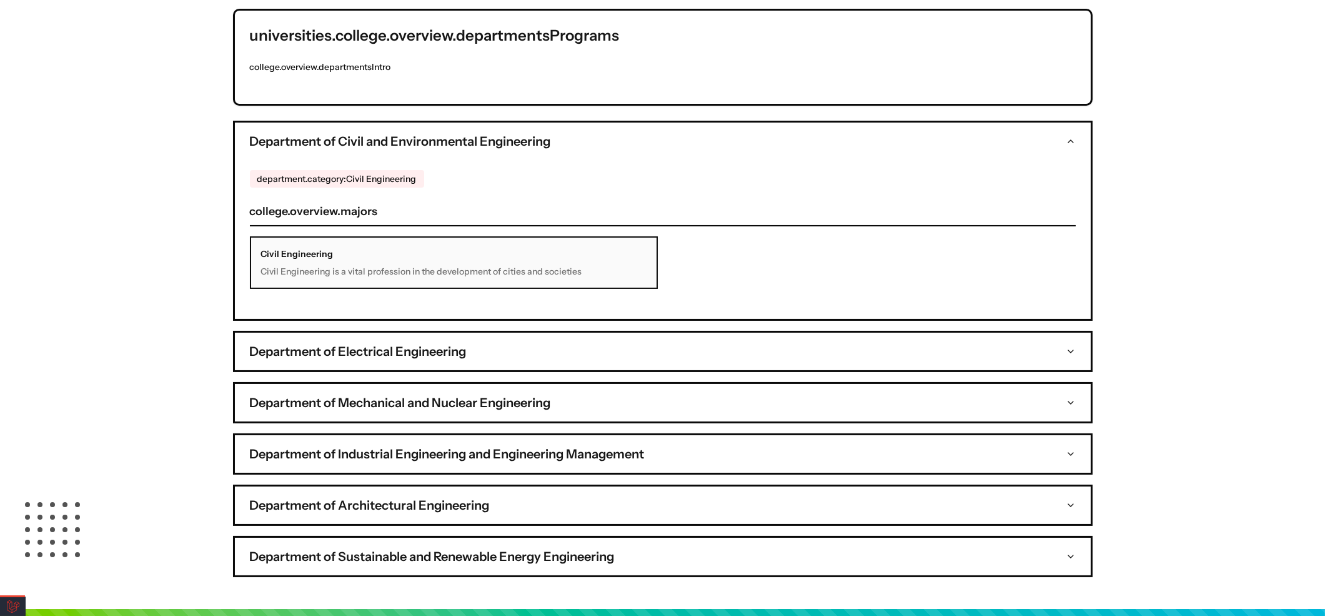
click at [577, 361] on div "Department of Electrical Engineering" at bounding box center [663, 351] width 860 height 41
click at [564, 348] on button "Department of Electrical Engineering" at bounding box center [663, 350] width 856 height 37
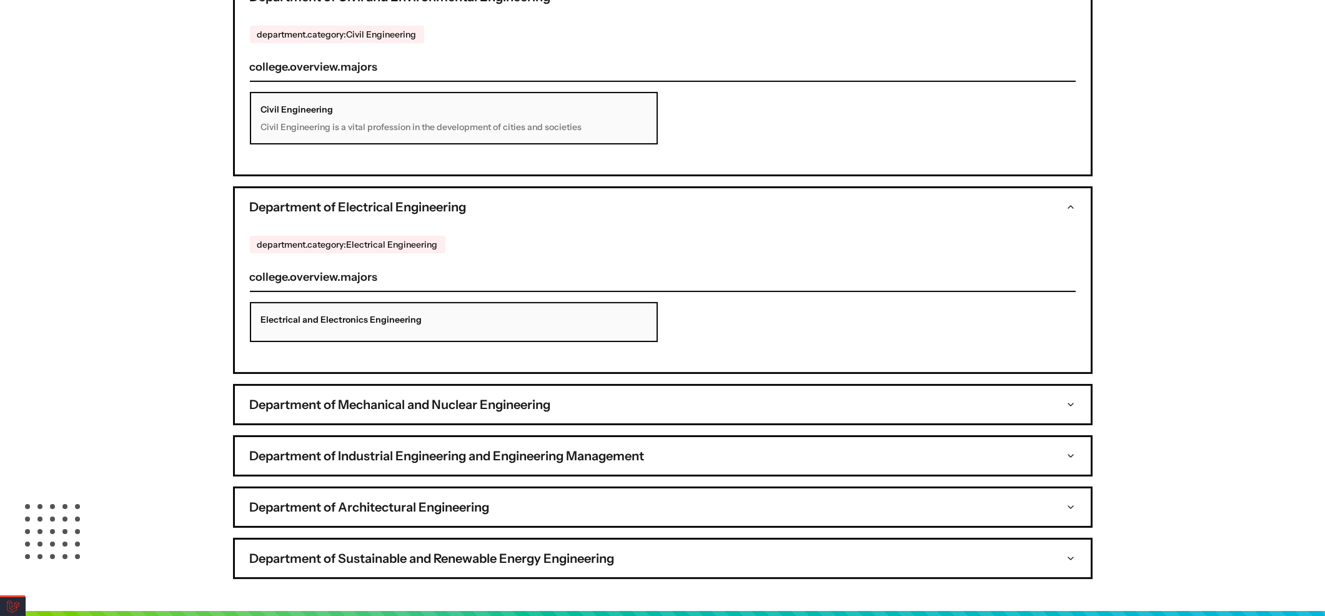
click at [550, 396] on h3 "Department of Mechanical and Nuclear Engineering" at bounding box center [400, 404] width 301 height 17
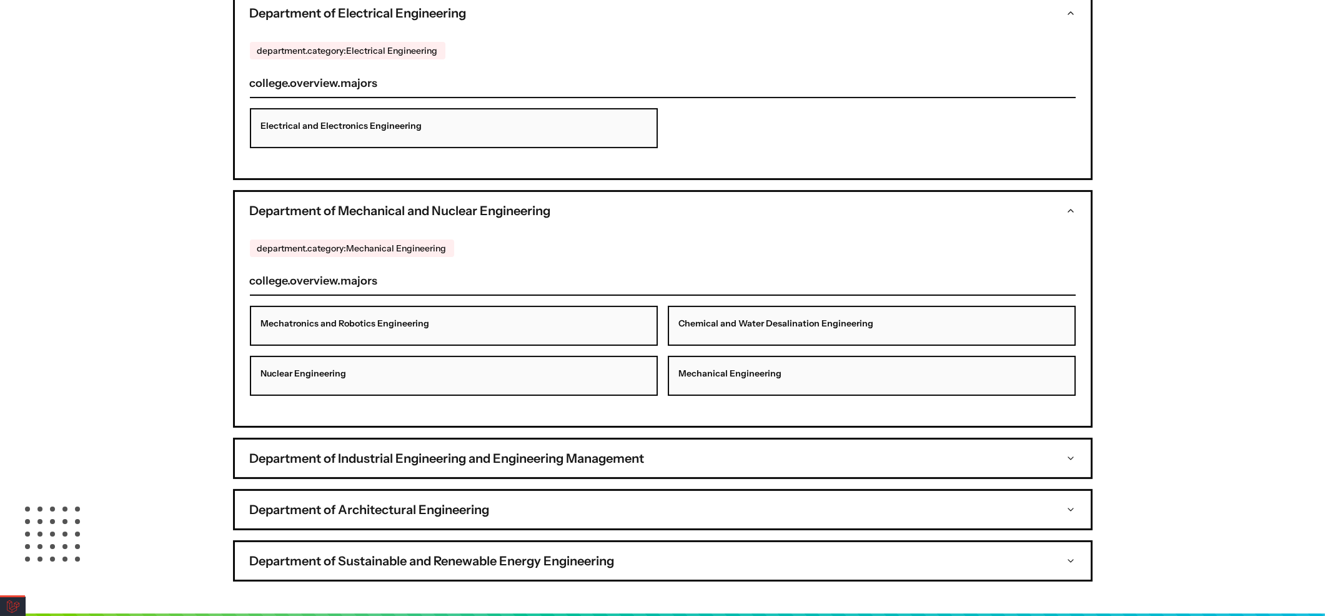
click at [688, 443] on button "Department of Industrial Engineering and Engineering Management" at bounding box center [663, 457] width 856 height 37
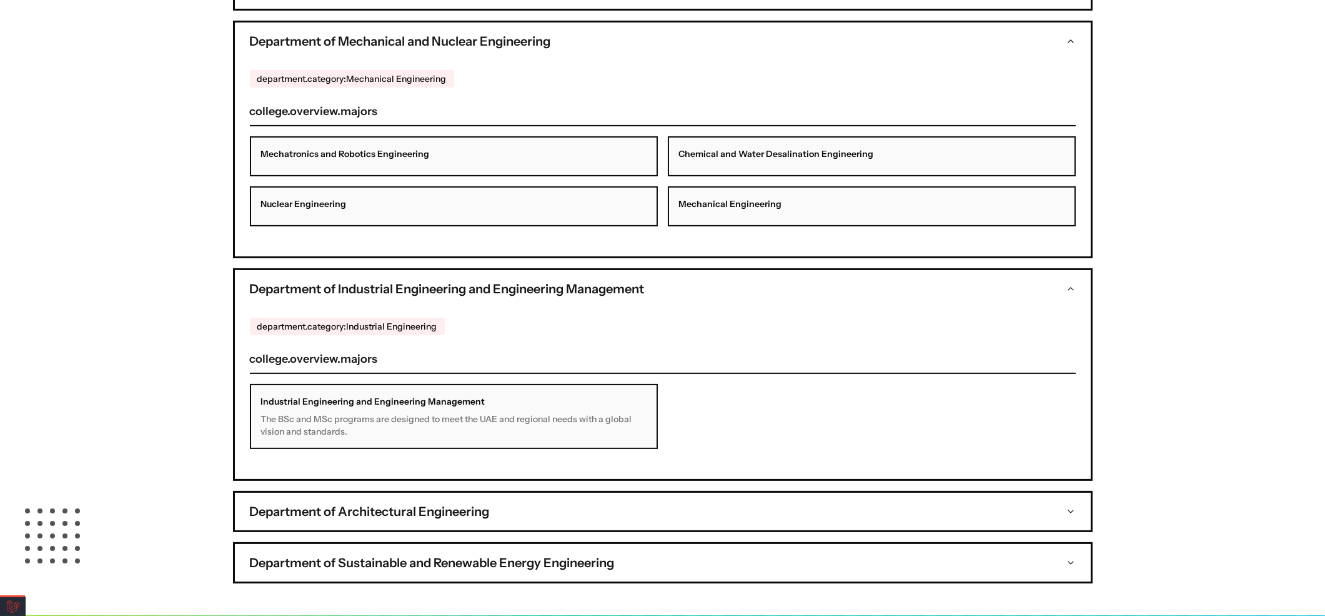
click at [684, 496] on button "Department of Architectural Engineering" at bounding box center [663, 510] width 856 height 37
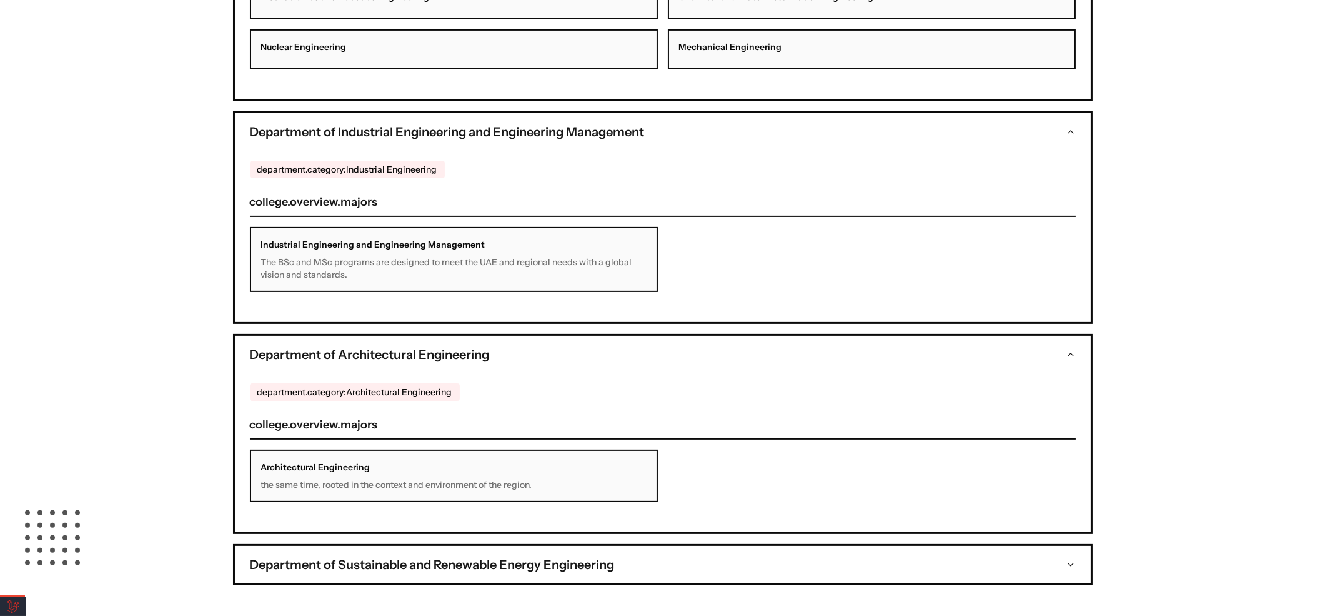
click at [680, 547] on button "Department of Sustainable and Renewable Energy Engineering" at bounding box center [663, 564] width 856 height 37
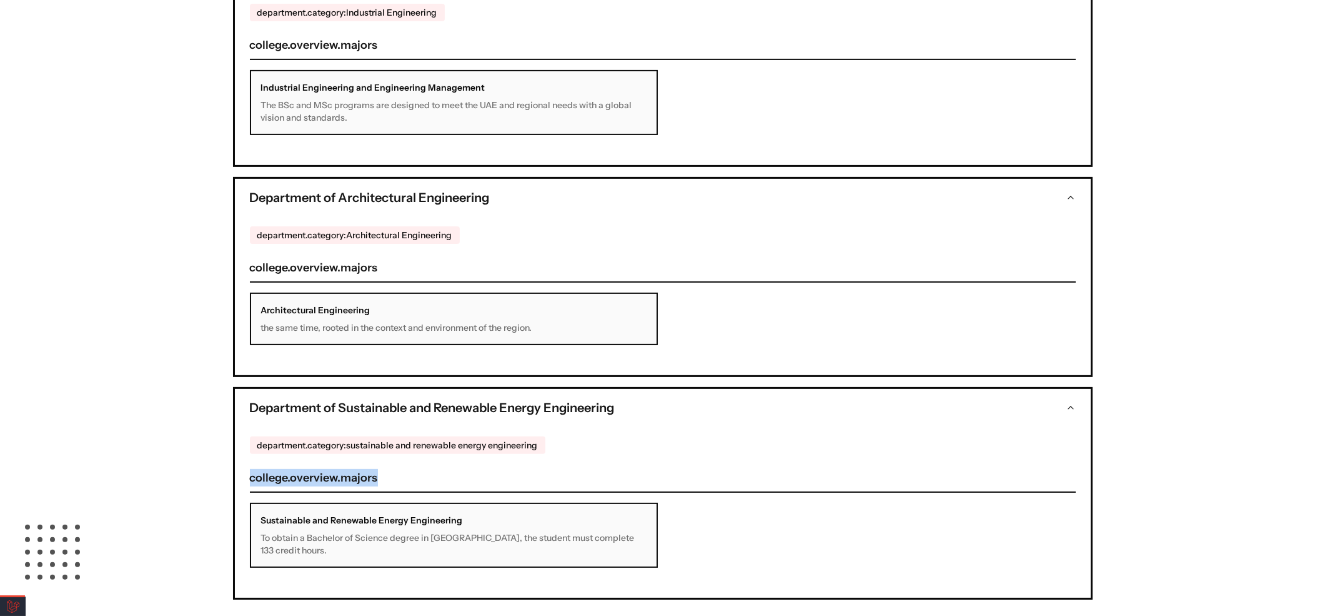
drag, startPoint x: 385, startPoint y: 457, endPoint x: 248, endPoint y: 459, distance: 136.9
click at [250, 469] on h4 "college.overview.majors" at bounding box center [663, 481] width 826 height 24
copy h4 "college.overview.majors"
